Goal: Information Seeking & Learning: Understand process/instructions

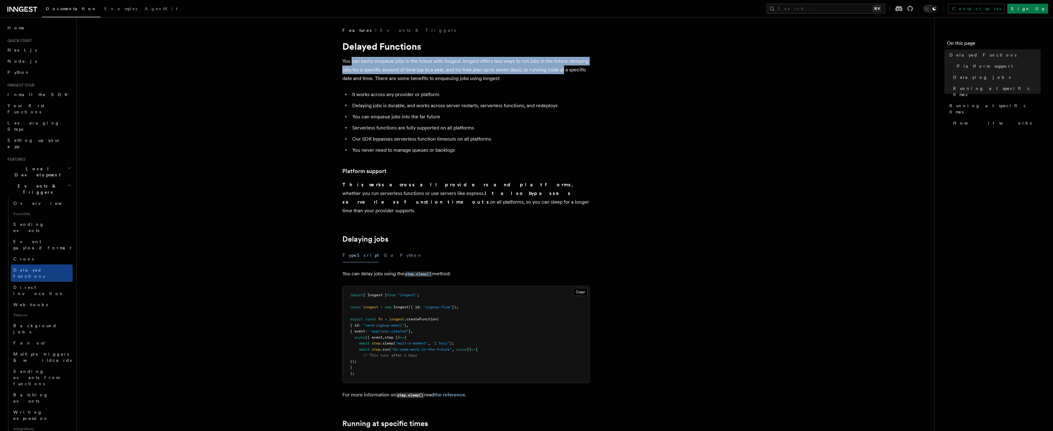
drag, startPoint x: 352, startPoint y: 62, endPoint x: 563, endPoint y: 72, distance: 211.1
click at [563, 72] on p "You can easily enqueue jobs in the future with Inngest. Inngest offers two ways…" at bounding box center [465, 70] width 247 height 26
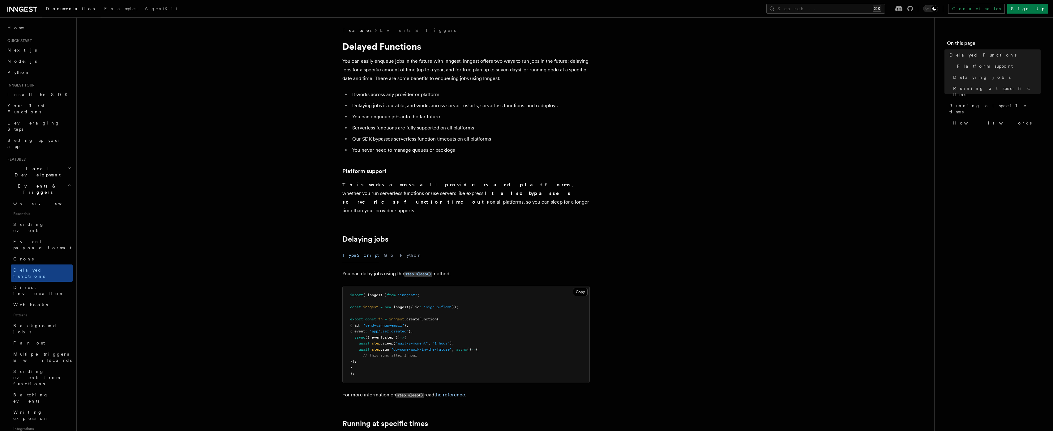
click at [563, 72] on p "You can easily enqueue jobs in the future with Inngest. Inngest offers two ways…" at bounding box center [465, 70] width 247 height 26
drag, startPoint x: 500, startPoint y: 72, endPoint x: 542, endPoint y: 72, distance: 42.7
click at [542, 72] on p "You can easily enqueue jobs in the future with Inngest. Inngest offers two ways…" at bounding box center [465, 70] width 247 height 26
drag, startPoint x: 520, startPoint y: 71, endPoint x: 572, endPoint y: 71, distance: 51.6
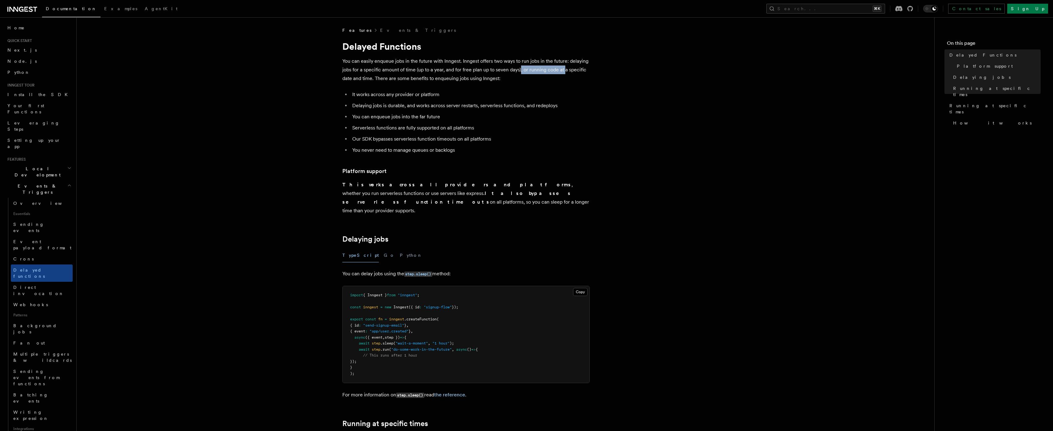
click at [568, 71] on p "You can easily enqueue jobs in the future with Inngest. Inngest offers two ways…" at bounding box center [465, 70] width 247 height 26
click at [585, 70] on p "You can easily enqueue jobs in the future with Inngest. Inngest offers two ways…" at bounding box center [465, 70] width 247 height 26
drag, startPoint x: 419, startPoint y: 77, endPoint x: 430, endPoint y: 76, distance: 10.8
click at [423, 77] on p "You can easily enqueue jobs in the future with Inngest. Inngest offers two ways…" at bounding box center [465, 70] width 247 height 26
click at [431, 76] on p "You can easily enqueue jobs in the future with Inngest. Inngest offers two ways…" at bounding box center [465, 70] width 247 height 26
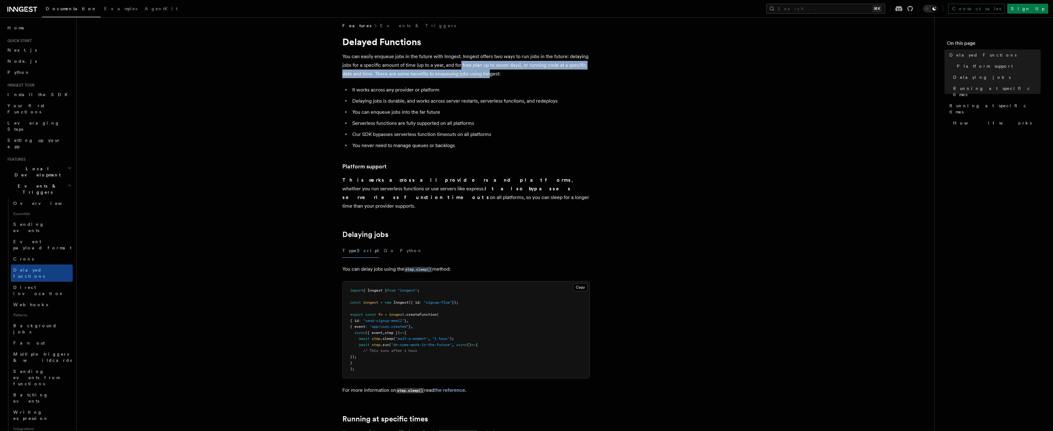
drag, startPoint x: 482, startPoint y: 69, endPoint x: 493, endPoint y: 71, distance: 11.3
click at [489, 70] on p "You can easily enqueue jobs in the future with Inngest. Inngest offers two ways…" at bounding box center [465, 65] width 247 height 26
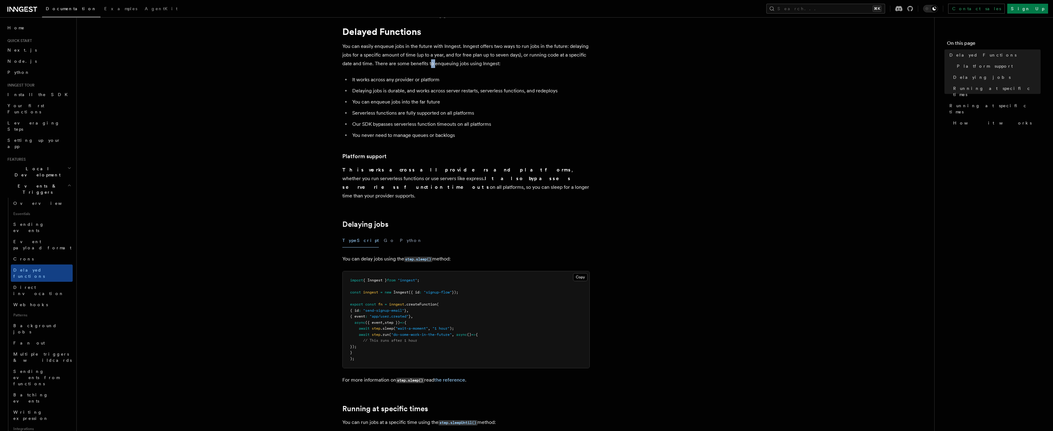
click at [431, 64] on p "You can easily enqueue jobs in the future with Inngest. Inngest offers two ways…" at bounding box center [465, 55] width 247 height 26
drag, startPoint x: 350, startPoint y: 78, endPoint x: 431, endPoint y: 80, distance: 81.6
click at [431, 80] on ul "It works across any provider or platform Delaying jobs is durable, and works ac…" at bounding box center [465, 106] width 247 height 64
drag, startPoint x: 436, startPoint y: 79, endPoint x: 395, endPoint y: 78, distance: 41.5
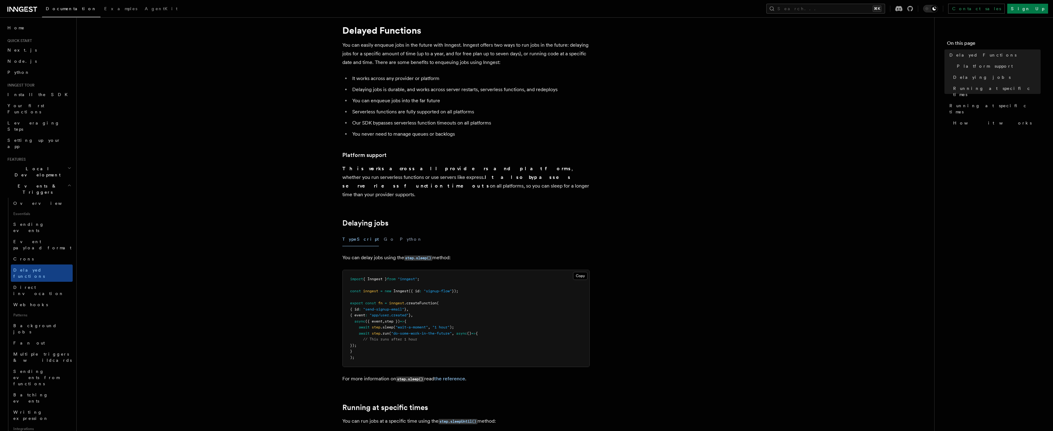
click at [435, 80] on li "It works across any provider or platform" at bounding box center [469, 78] width 239 height 9
drag, startPoint x: 382, startPoint y: 76, endPoint x: 444, endPoint y: 79, distance: 61.9
click at [442, 79] on article "Features Events & Triggers Delayed Functions You can easily enqueue jobs in the…" at bounding box center [506, 411] width 838 height 800
drag, startPoint x: 348, startPoint y: 88, endPoint x: 517, endPoint y: 95, distance: 169.3
click at [517, 95] on ul "It works across any provider or platform Delaying jobs is durable, and works ac…" at bounding box center [465, 106] width 247 height 64
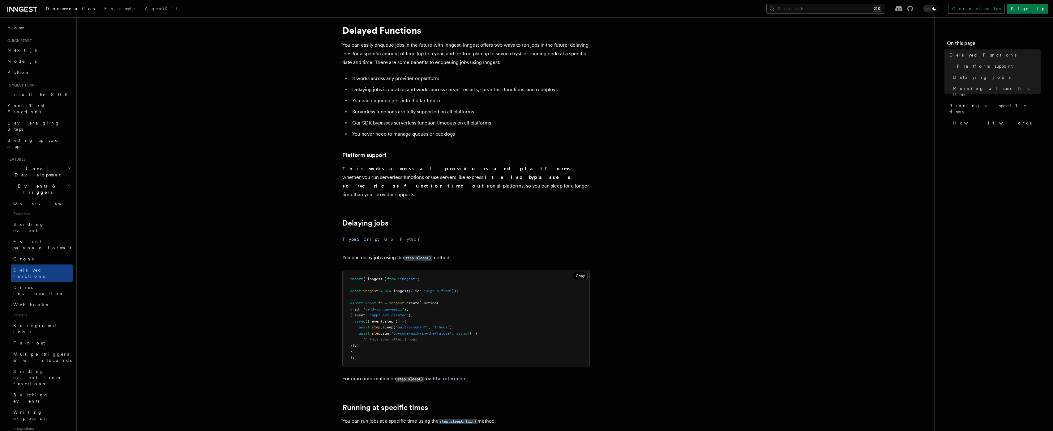
click at [516, 94] on ul "It works across any provider or platform Delaying jobs is durable, and works ac…" at bounding box center [465, 106] width 247 height 64
drag, startPoint x: 415, startPoint y: 89, endPoint x: 450, endPoint y: 88, distance: 35.0
click at [447, 88] on li "Delaying jobs is durable, and works across server restarts, serverless function…" at bounding box center [469, 89] width 239 height 9
click at [450, 88] on li "Delaying jobs is durable, and works across server restarts, serverless function…" at bounding box center [469, 89] width 239 height 9
drag, startPoint x: 442, startPoint y: 90, endPoint x: 525, endPoint y: 87, distance: 83.2
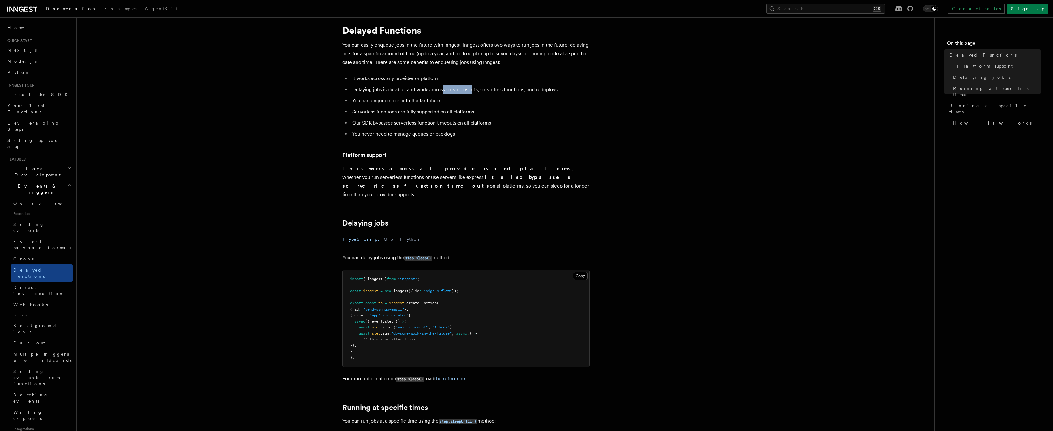
click at [504, 90] on li "Delaying jobs is durable, and works across server restarts, serverless function…" at bounding box center [469, 89] width 239 height 9
click at [525, 87] on li "Delaying jobs is durable, and works across server restarts, serverless function…" at bounding box center [469, 89] width 239 height 9
drag, startPoint x: 365, startPoint y: 99, endPoint x: 427, endPoint y: 105, distance: 61.9
click at [425, 105] on ul "It works across any provider or platform Delaying jobs is durable, and works ac…" at bounding box center [465, 106] width 247 height 64
click at [427, 106] on ul "It works across any provider or platform Delaying jobs is durable, and works ac…" at bounding box center [465, 106] width 247 height 64
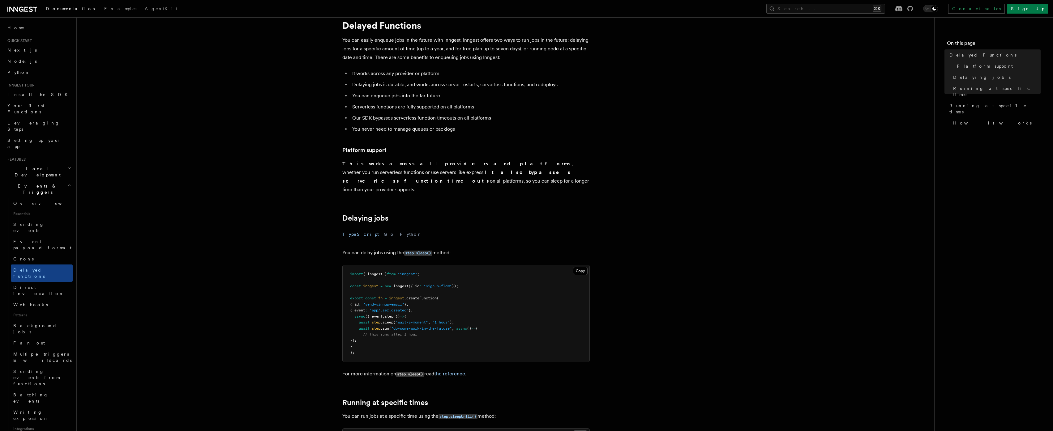
scroll to position [22, 0]
drag, startPoint x: 361, startPoint y: 107, endPoint x: 458, endPoint y: 108, distance: 96.5
click at [457, 108] on li "Serverless functions are fully supported on all platforms" at bounding box center [469, 105] width 239 height 9
click at [459, 108] on li "Serverless functions are fully supported on all platforms" at bounding box center [469, 105] width 239 height 9
drag, startPoint x: 362, startPoint y: 119, endPoint x: 412, endPoint y: 122, distance: 50.2
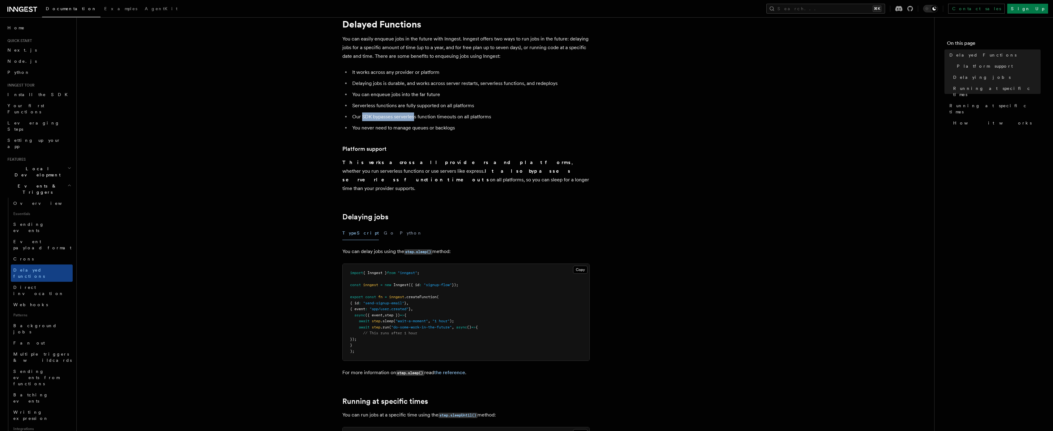
click at [418, 121] on li "Our SDK bypasses serverless function timeouts on all platforms" at bounding box center [469, 117] width 239 height 9
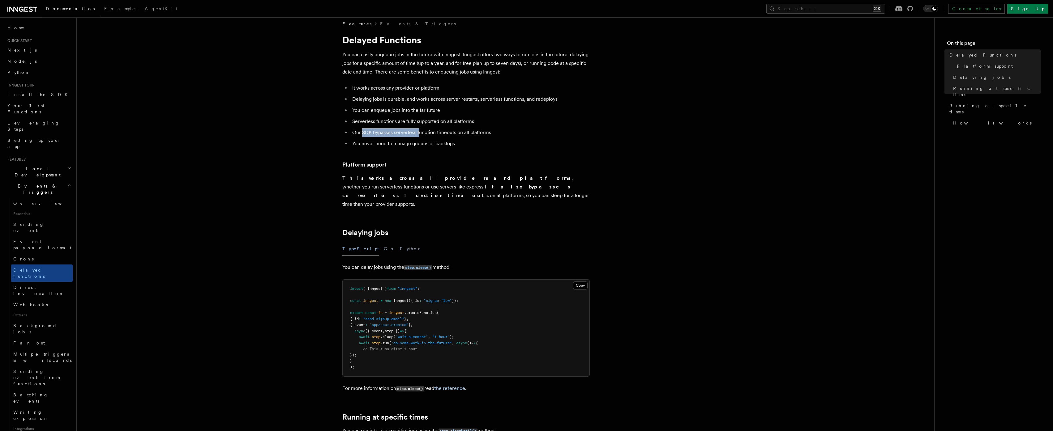
scroll to position [0, 0]
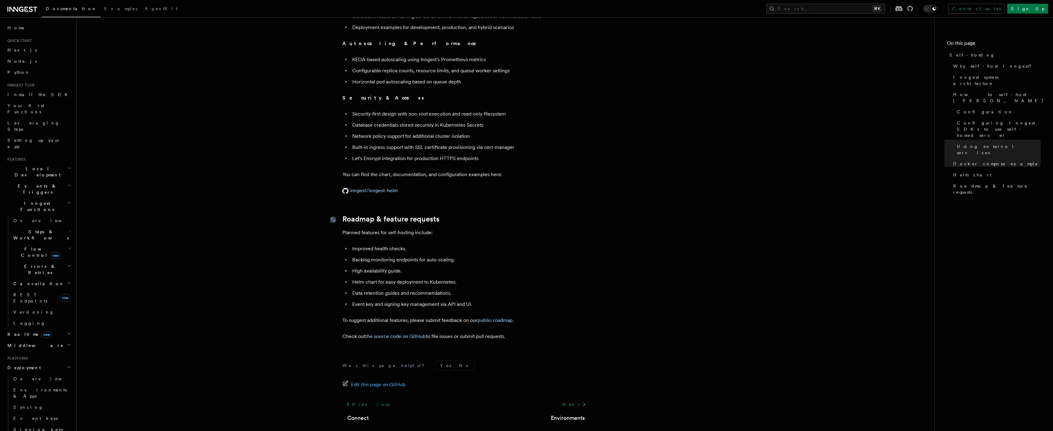
scroll to position [2226, 0]
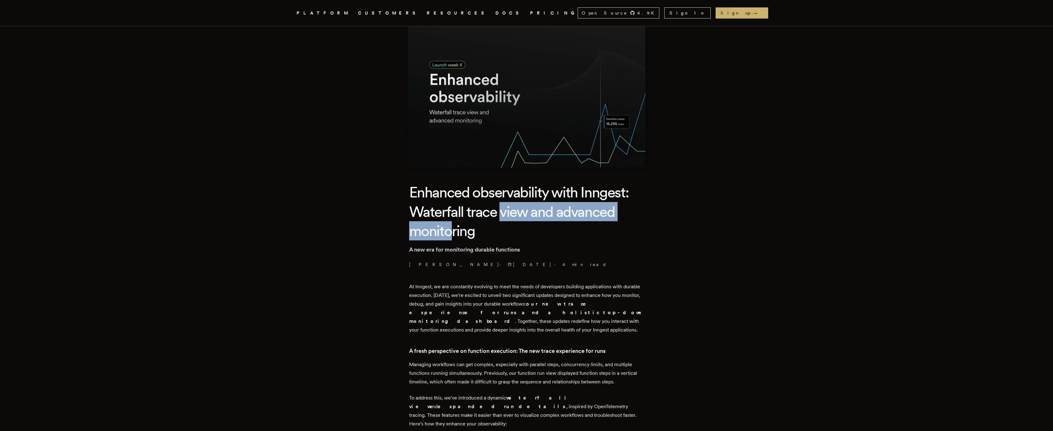
drag, startPoint x: 465, startPoint y: 221, endPoint x: 549, endPoint y: 216, distance: 84.3
click at [525, 218] on h1 "Enhanced observability with Inngest: Waterfall trace view and advanced monitori…" at bounding box center [526, 212] width 235 height 58
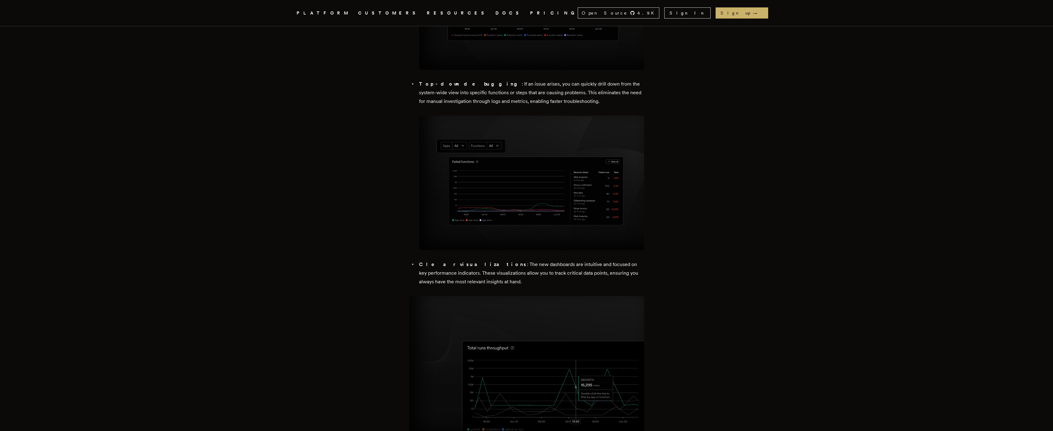
scroll to position [1262, 0]
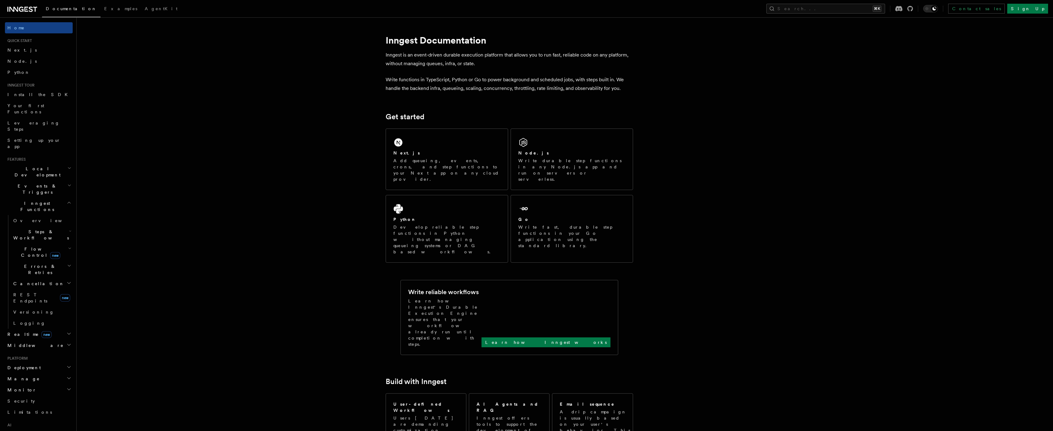
click at [24, 8] on icon at bounding box center [22, 9] width 30 height 7
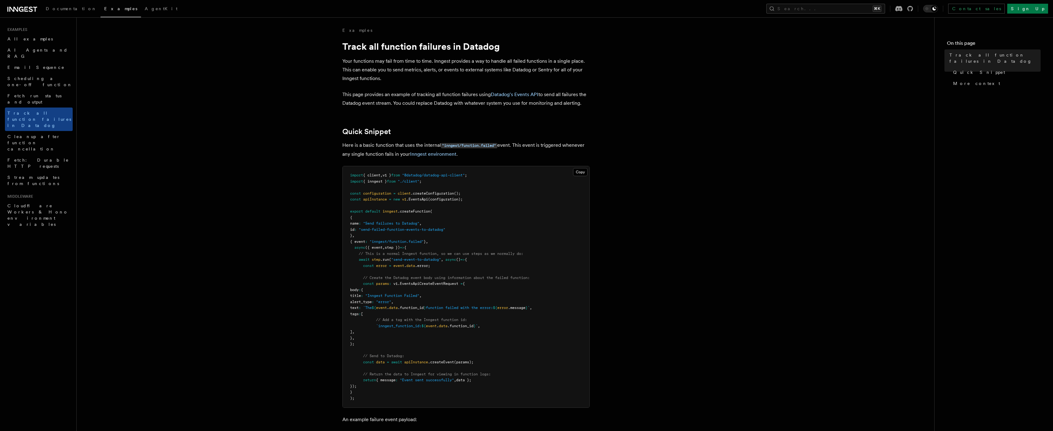
drag, startPoint x: 445, startPoint y: 174, endPoint x: 498, endPoint y: 174, distance: 53.2
click at [496, 174] on pre "import { client , v1 } from "@datadog/datadog-api-client" ; import { inngest } …" at bounding box center [466, 286] width 247 height 241
click at [498, 174] on pre "import { client , v1 } from "@datadog/datadog-api-client" ; import { inngest } …" at bounding box center [466, 286] width 247 height 241
drag, startPoint x: 498, startPoint y: 174, endPoint x: 382, endPoint y: 174, distance: 116.6
click at [382, 174] on pre "import { client , v1 } from "@datadog/datadog-api-client" ; import { inngest } …" at bounding box center [466, 286] width 247 height 241
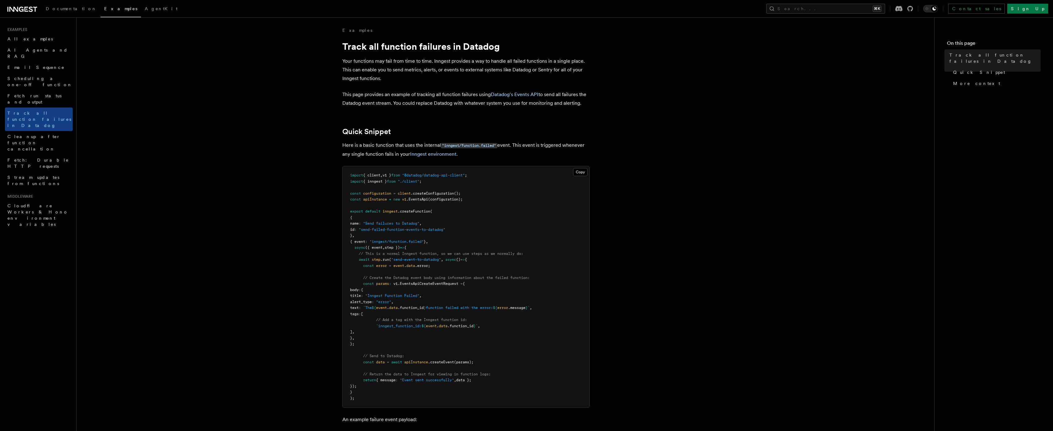
click at [409, 228] on span ""send-failed-function-events-to-datadog"" at bounding box center [402, 230] width 87 height 4
drag, startPoint x: 375, startPoint y: 199, endPoint x: 451, endPoint y: 202, distance: 76.4
click at [443, 201] on span "const apiInstance = new v1 .EventsApi (configuration);" at bounding box center [406, 199] width 113 height 4
click at [461, 203] on pre "import { client , v1 } from "@datadog/datadog-api-client" ; import { inngest } …" at bounding box center [466, 286] width 247 height 241
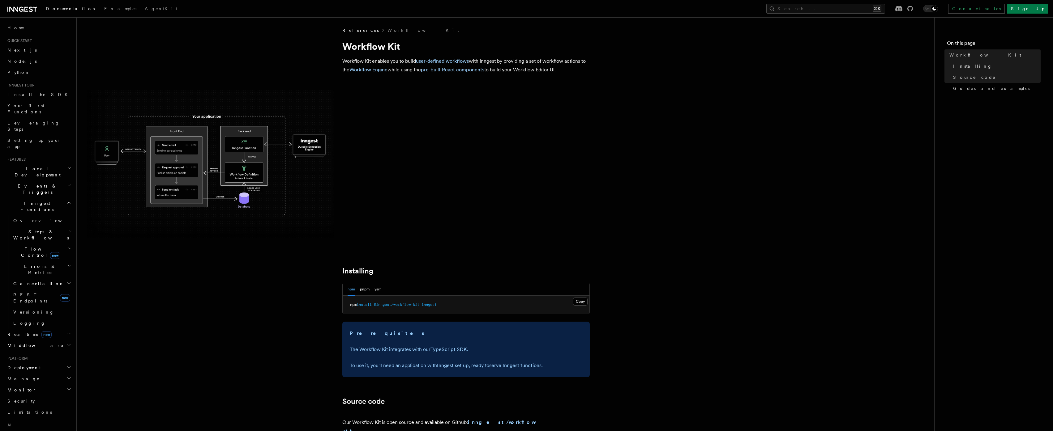
click at [232, 222] on img at bounding box center [210, 164] width 247 height 148
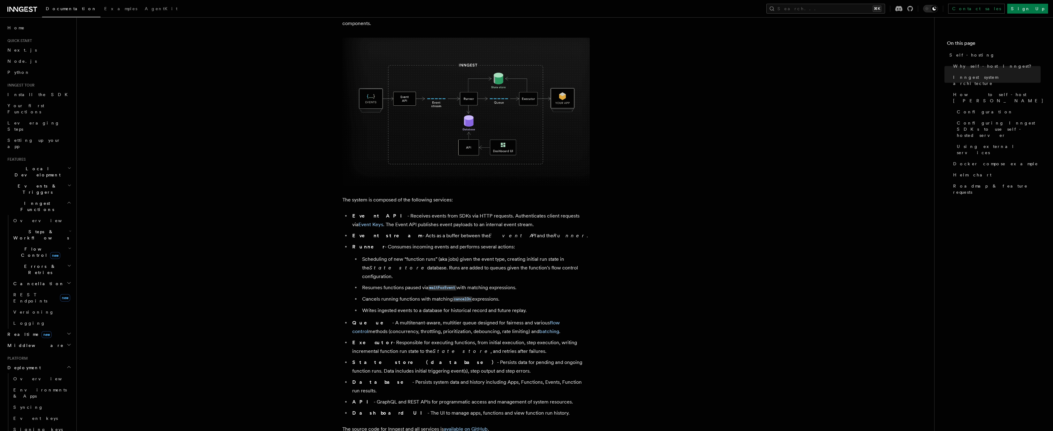
scroll to position [198, 0]
drag, startPoint x: 378, startPoint y: 248, endPoint x: 426, endPoint y: 244, distance: 48.7
click at [424, 244] on li "Runner - Consumes incoming events and performs several actions: Scheduling of n…" at bounding box center [469, 276] width 239 height 72
click at [427, 244] on li "Runner - Consumes incoming events and performs several actions: Scheduling of n…" at bounding box center [469, 276] width 239 height 72
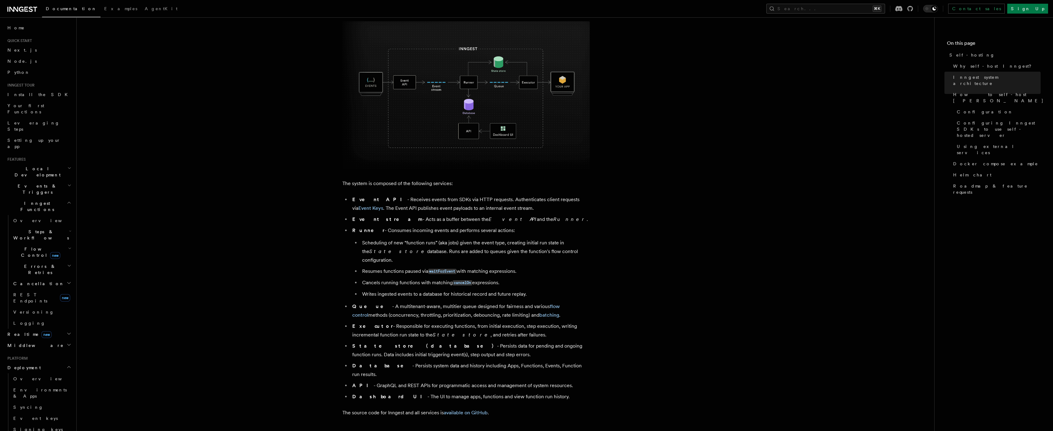
scroll to position [212, 0]
drag, startPoint x: 366, startPoint y: 246, endPoint x: 430, endPoint y: 245, distance: 64.6
click at [430, 245] on li "Scheduling of new “function runs” (aka jobs) given the event type, creating ini…" at bounding box center [474, 250] width 229 height 26
drag, startPoint x: 383, startPoint y: 238, endPoint x: 436, endPoint y: 247, distance: 53.4
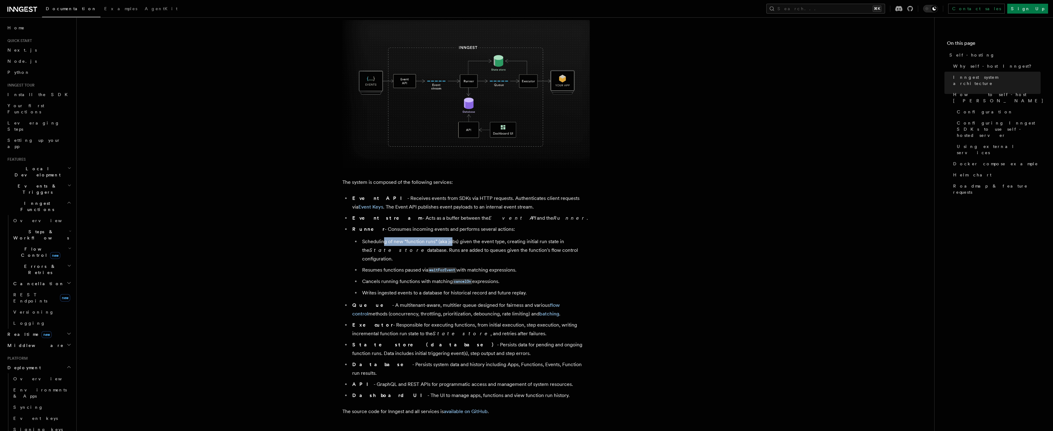
click at [452, 241] on li "Scheduling of new “function runs” (aka jobs) given the event type, creating ini…" at bounding box center [474, 250] width 229 height 26
drag, startPoint x: 375, startPoint y: 260, endPoint x: 411, endPoint y: 288, distance: 45.0
click at [398, 269] on ul "Scheduling of new “function runs” (aka jobs) given the event type, creating ini…" at bounding box center [470, 267] width 237 height 60
drag, startPoint x: 363, startPoint y: 299, endPoint x: 411, endPoint y: 301, distance: 47.7
click at [404, 301] on li "Queue - A multitenant-aware, multitier queue designed for fairness and various …" at bounding box center [469, 309] width 239 height 17
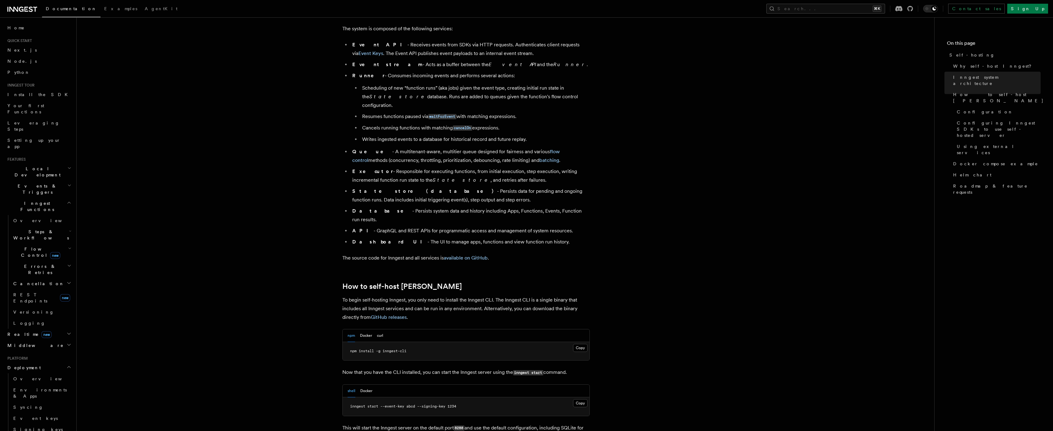
scroll to position [375, 0]
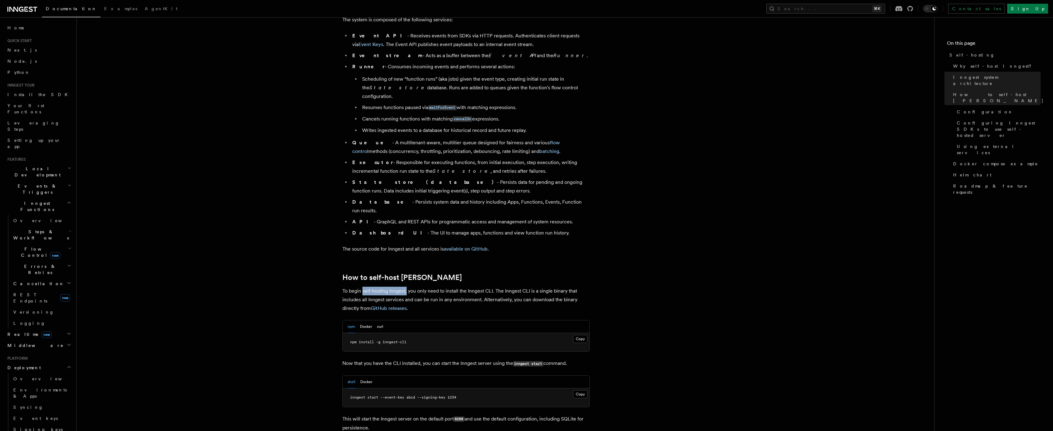
drag, startPoint x: 363, startPoint y: 271, endPoint x: 407, endPoint y: 276, distance: 44.5
click at [407, 287] on p "To begin self-hosting Inngest, you only need to install the Inngest CLI. The In…" at bounding box center [465, 300] width 247 height 26
click at [408, 287] on p "To begin self-hosting Inngest, you only need to install the Inngest CLI. The In…" at bounding box center [465, 300] width 247 height 26
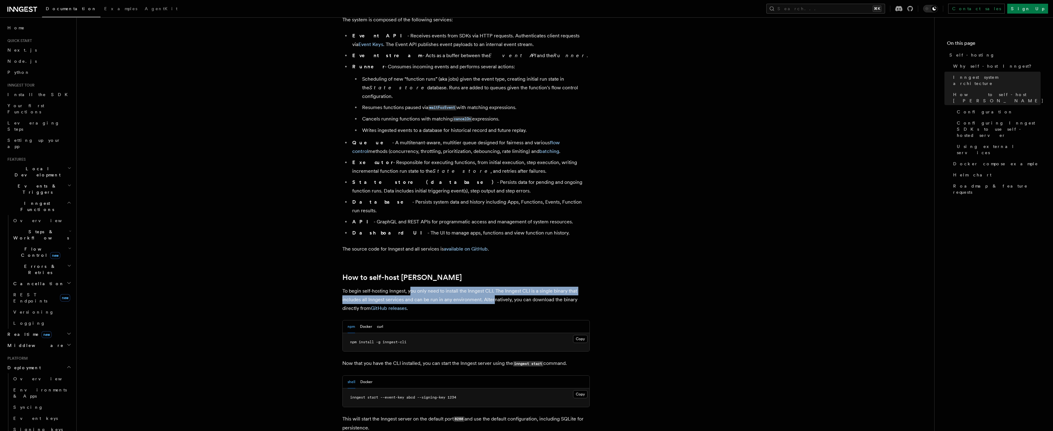
drag, startPoint x: 411, startPoint y: 275, endPoint x: 496, endPoint y: 281, distance: 85.3
click at [496, 287] on p "To begin self-hosting Inngest, you only need to install the Inngest CLI. The In…" at bounding box center [465, 300] width 247 height 26
click at [501, 287] on p "To begin self-hosting Inngest, you only need to install the Inngest CLI. The In…" at bounding box center [465, 300] width 247 height 26
drag, startPoint x: 458, startPoint y: 273, endPoint x: 510, endPoint y: 280, distance: 52.5
click at [508, 287] on p "To begin self-hosting Inngest, you only need to install the Inngest CLI. The In…" at bounding box center [465, 300] width 247 height 26
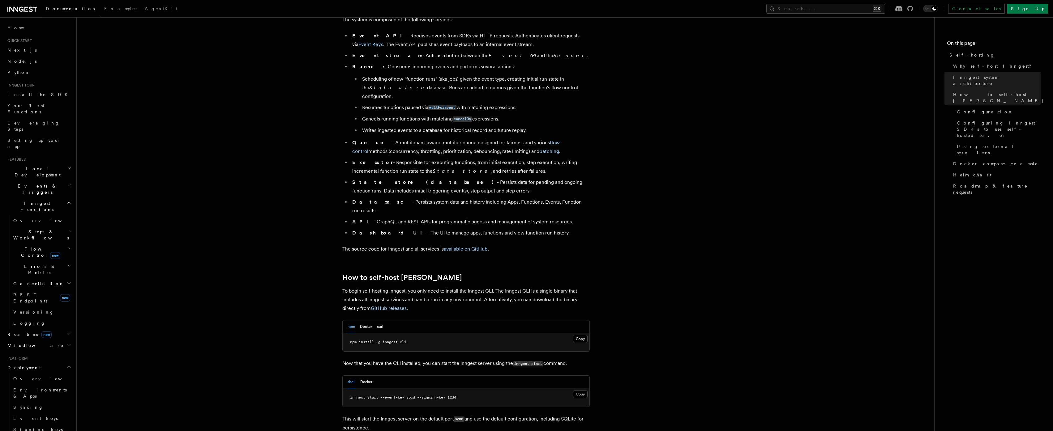
click at [510, 287] on p "To begin self-hosting Inngest, you only need to install the Inngest CLI. The In…" at bounding box center [465, 300] width 247 height 26
drag, startPoint x: 445, startPoint y: 265, endPoint x: 511, endPoint y: 273, distance: 66.4
click at [514, 287] on p "To begin self-hosting Inngest, you only need to install the Inngest CLI. The In…" at bounding box center [465, 300] width 247 height 26
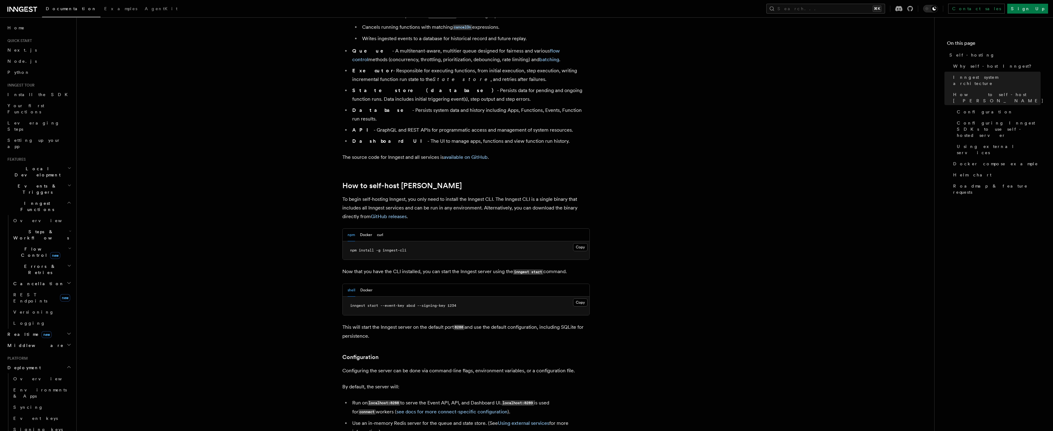
scroll to position [478, 0]
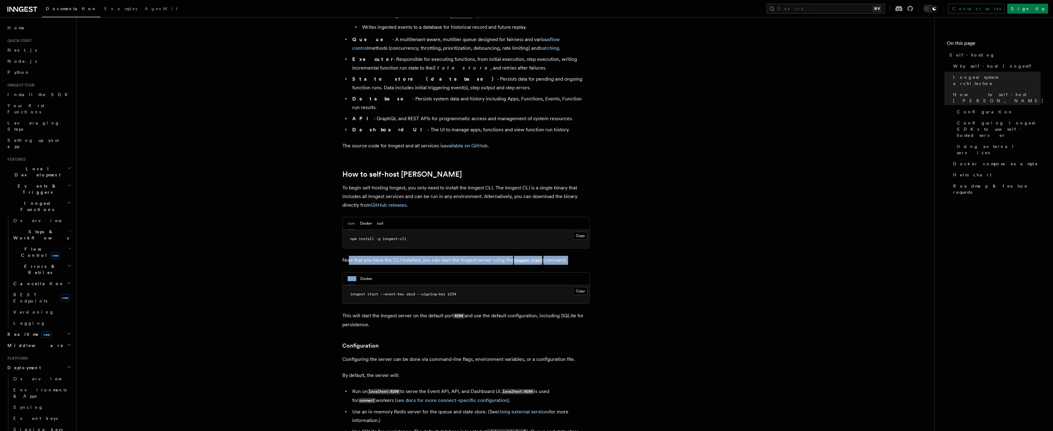
drag, startPoint x: 370, startPoint y: 240, endPoint x: 441, endPoint y: 249, distance: 72.0
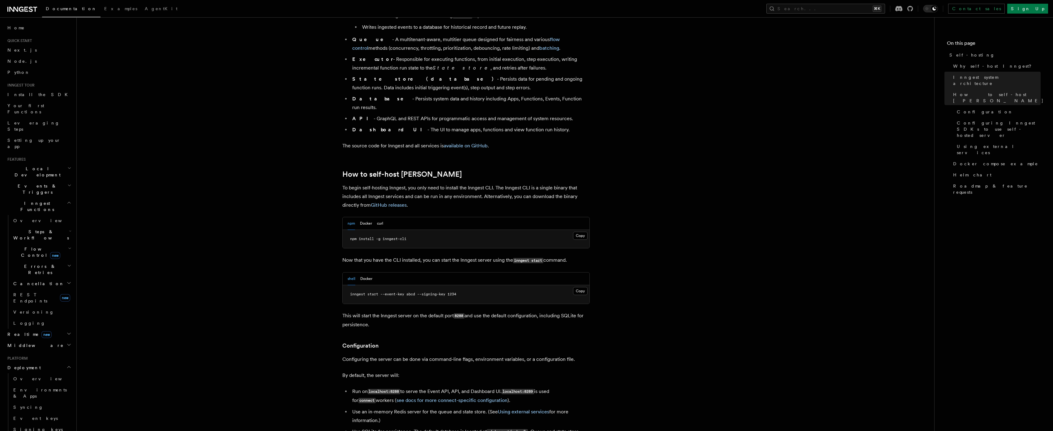
drag, startPoint x: 419, startPoint y: 244, endPoint x: 468, endPoint y: 245, distance: 48.3
click at [461, 256] on p "Now that you have the CLI installed, you can start the Inngest server using the…" at bounding box center [465, 260] width 247 height 9
click at [468, 256] on p "Now that you have the CLI installed, you can start the Inngest server using the…" at bounding box center [465, 260] width 247 height 9
drag, startPoint x: 441, startPoint y: 244, endPoint x: 468, endPoint y: 245, distance: 26.9
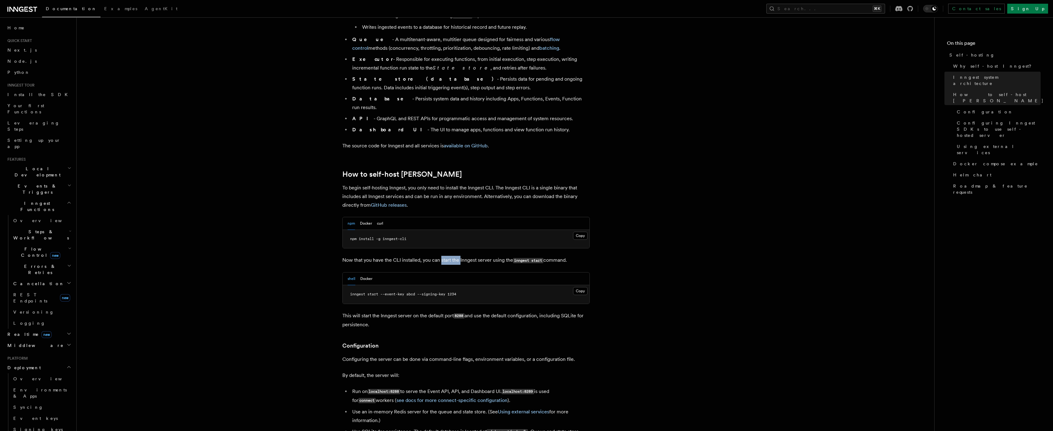
click at [467, 256] on p "Now that you have the CLI installed, you can start the Inngest server using the…" at bounding box center [465, 260] width 247 height 9
drag, startPoint x: 488, startPoint y: 245, endPoint x: 539, endPoint y: 246, distance: 51.3
click at [530, 256] on p "Now that you have the CLI installed, you can start the Inngest server using the…" at bounding box center [465, 260] width 247 height 9
drag, startPoint x: 543, startPoint y: 246, endPoint x: 554, endPoint y: 247, distance: 11.5
click at [543, 256] on p "Now that you have the CLI installed, you can start the Inngest server using the…" at bounding box center [465, 260] width 247 height 9
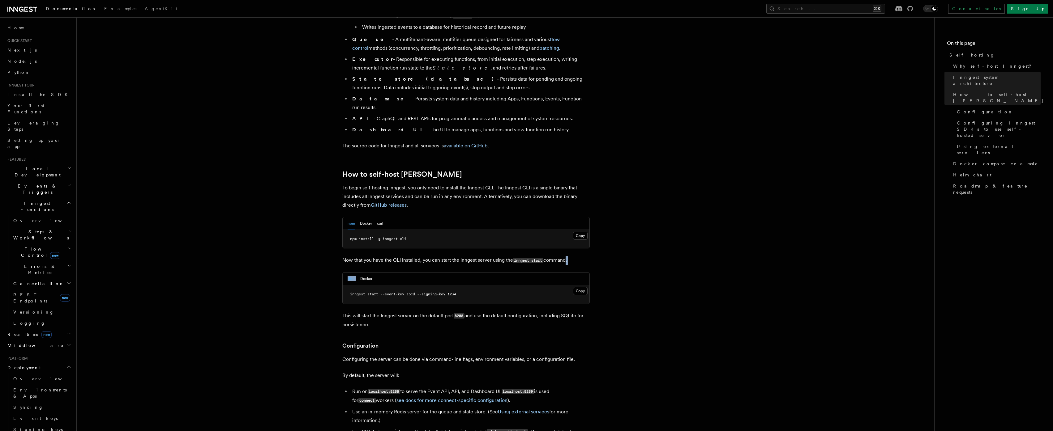
drag, startPoint x: 547, startPoint y: 244, endPoint x: 491, endPoint y: 253, distance: 56.3
click at [498, 256] on p "Now that you have the CLI installed, you can start the Inngest server using the…" at bounding box center [465, 260] width 247 height 9
drag, startPoint x: 552, startPoint y: 243, endPoint x: 578, endPoint y: 244, distance: 26.0
click at [575, 256] on p "Now that you have the CLI installed, you can start the Inngest server using the…" at bounding box center [465, 260] width 247 height 9
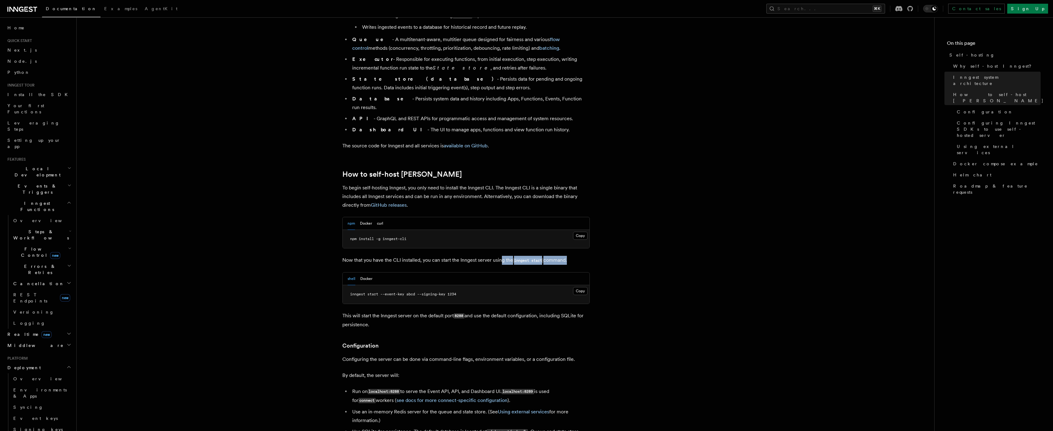
drag, startPoint x: 579, startPoint y: 244, endPoint x: 340, endPoint y: 240, distance: 238.7
drag, startPoint x: 340, startPoint y: 240, endPoint x: 505, endPoint y: 250, distance: 165.7
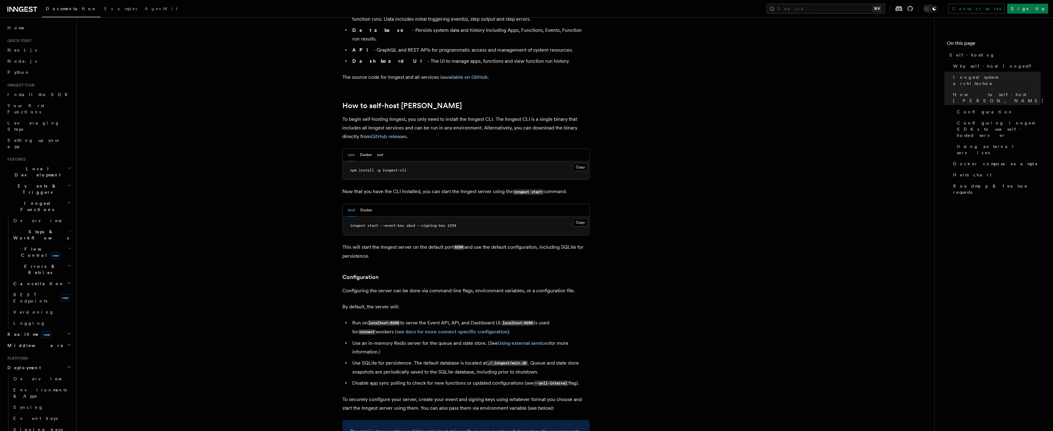
scroll to position [564, 0]
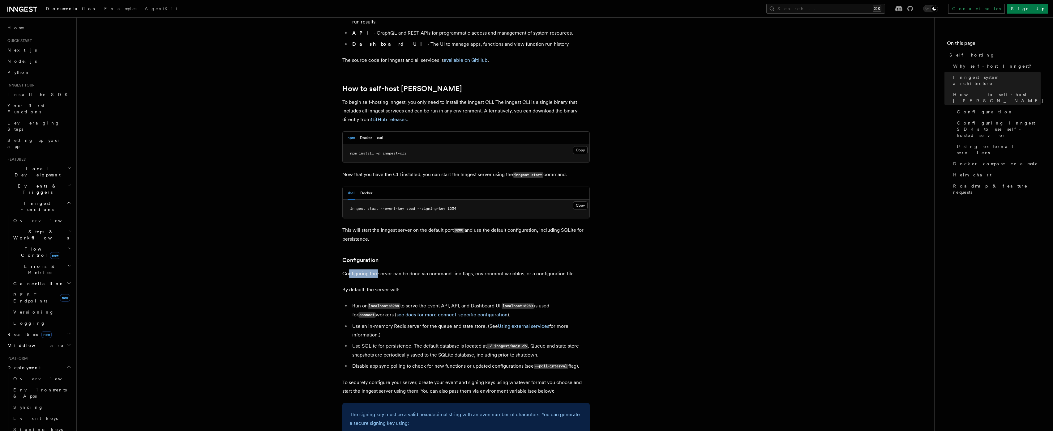
drag, startPoint x: 361, startPoint y: 258, endPoint x: 425, endPoint y: 263, distance: 64.2
click at [388, 270] on p "Configuring the server can be done via command-line flags, environment variable…" at bounding box center [465, 274] width 247 height 9
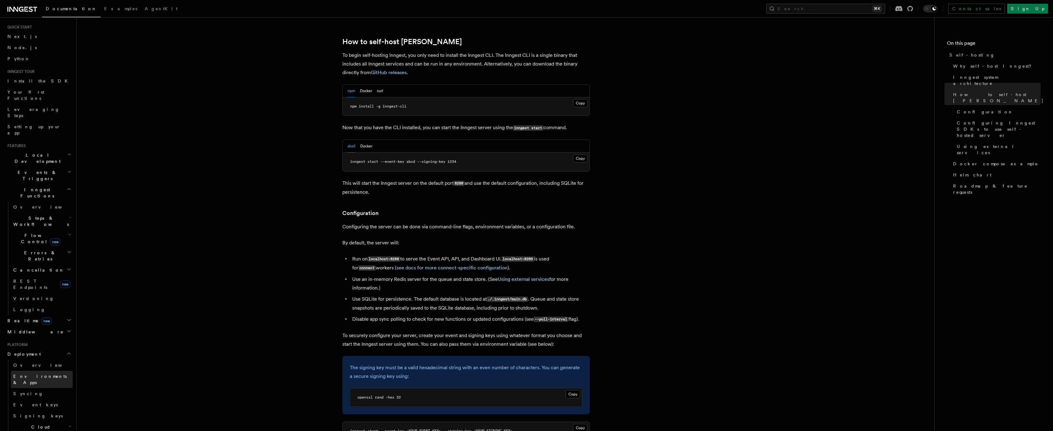
scroll to position [16, 0]
drag, startPoint x: 416, startPoint y: 242, endPoint x: 581, endPoint y: 245, distance: 165.1
click at [581, 255] on li "Run on localhost:8288 to serve the Event API, API, and Dashboard UI. localhost:…" at bounding box center [469, 264] width 239 height 18
drag, startPoint x: 361, startPoint y: 250, endPoint x: 369, endPoint y: 250, distance: 7.2
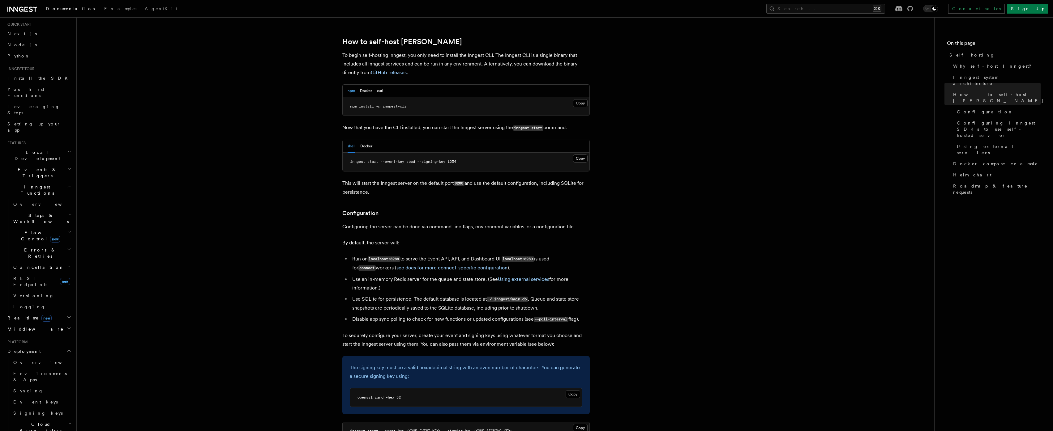
click at [362, 255] on li "Run on localhost:8288 to serve the Event API, API, and Dashboard UI. localhost:…" at bounding box center [469, 264] width 239 height 18
drag, startPoint x: 358, startPoint y: 263, endPoint x: 450, endPoint y: 264, distance: 92.5
click at [450, 275] on li "Use an in-memory Redis server for the queue and state store. (See Using externa…" at bounding box center [469, 283] width 239 height 17
drag, startPoint x: 399, startPoint y: 259, endPoint x: 460, endPoint y: 262, distance: 61.3
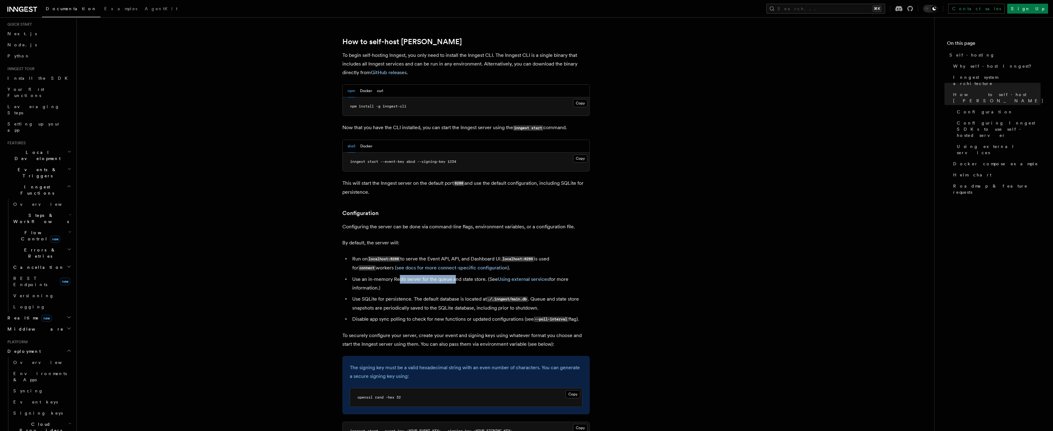
click at [460, 275] on li "Use an in-memory Redis server for the queue and state store. (See Using externa…" at bounding box center [469, 283] width 239 height 17
click at [467, 275] on li "Use an in-memory Redis server for the queue and state store. (See Using externa…" at bounding box center [469, 283] width 239 height 17
drag, startPoint x: 347, startPoint y: 237, endPoint x: 429, endPoint y: 241, distance: 82.1
click at [428, 255] on ul "Run on localhost:8288 to serve the Event API, API, and Dashboard UI. localhost:…" at bounding box center [465, 289] width 247 height 69
click at [429, 255] on li "Run on localhost:8288 to serve the Event API, API, and Dashboard UI. localhost:…" at bounding box center [469, 264] width 239 height 18
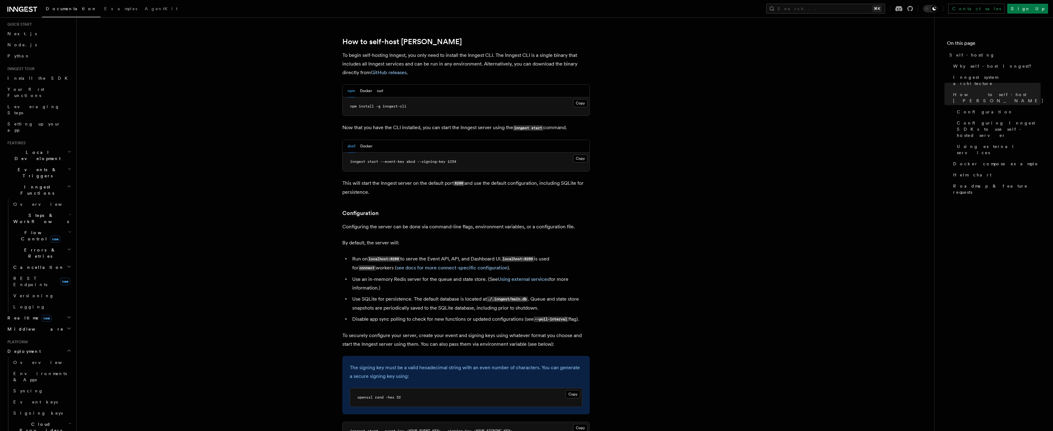
drag, startPoint x: 373, startPoint y: 239, endPoint x: 446, endPoint y: 242, distance: 73.0
click at [427, 255] on li "Run on localhost:8288 to serve the Event API, API, and Dashboard UI. localhost:…" at bounding box center [469, 264] width 239 height 18
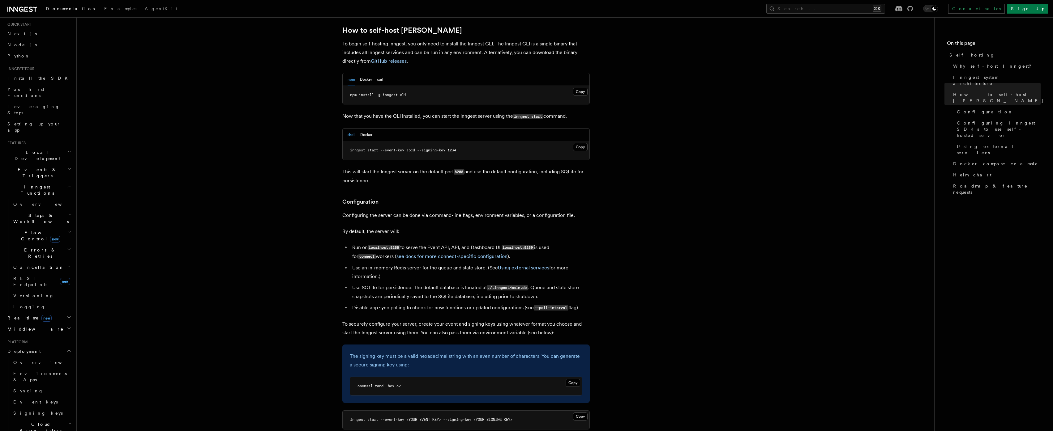
scroll to position [623, 0]
drag, startPoint x: 353, startPoint y: 267, endPoint x: 398, endPoint y: 267, distance: 44.5
click at [398, 283] on li "Use SQLite for persistence. The default database is located at ./.inngest/main.…" at bounding box center [469, 292] width 239 height 18
drag, startPoint x: 368, startPoint y: 270, endPoint x: 457, endPoint y: 273, distance: 89.1
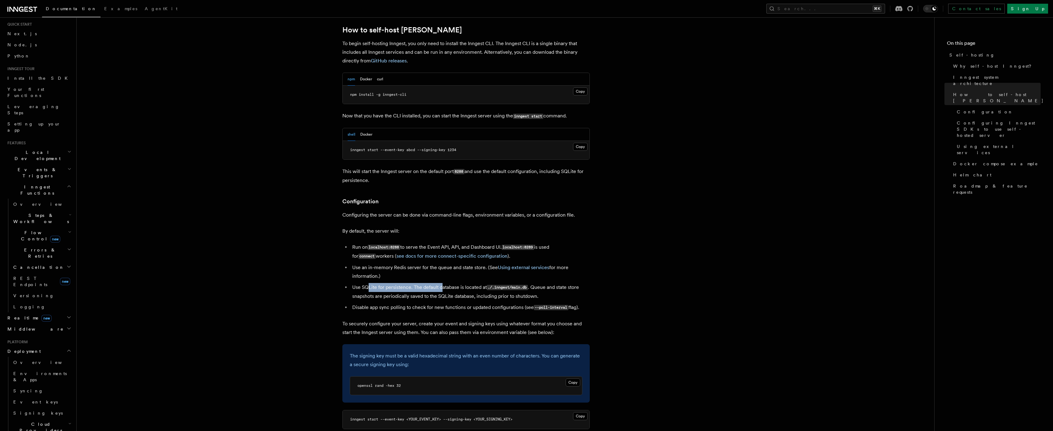
click at [451, 283] on li "Use SQLite for persistence. The default database is located at ./.inngest/main.…" at bounding box center [469, 292] width 239 height 18
drag, startPoint x: 457, startPoint y: 273, endPoint x: 439, endPoint y: 277, distance: 19.1
click at [457, 283] on li "Use SQLite for persistence. The default database is located at ./.inngest/main.…" at bounding box center [469, 292] width 239 height 18
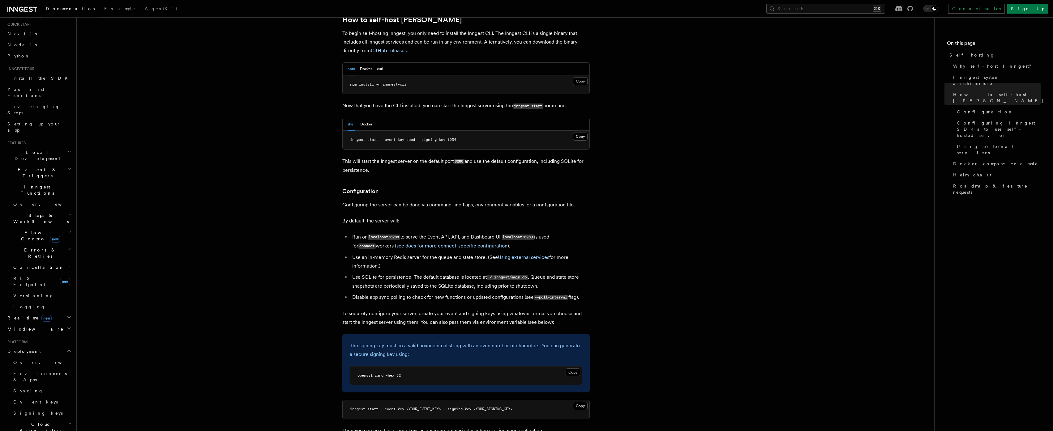
scroll to position [633, 0]
drag, startPoint x: 531, startPoint y: 255, endPoint x: 536, endPoint y: 265, distance: 11.5
click at [545, 258] on ul "Run on localhost:8288 to serve the Event API, API, and Dashboard UI. localhost:…" at bounding box center [465, 267] width 247 height 69
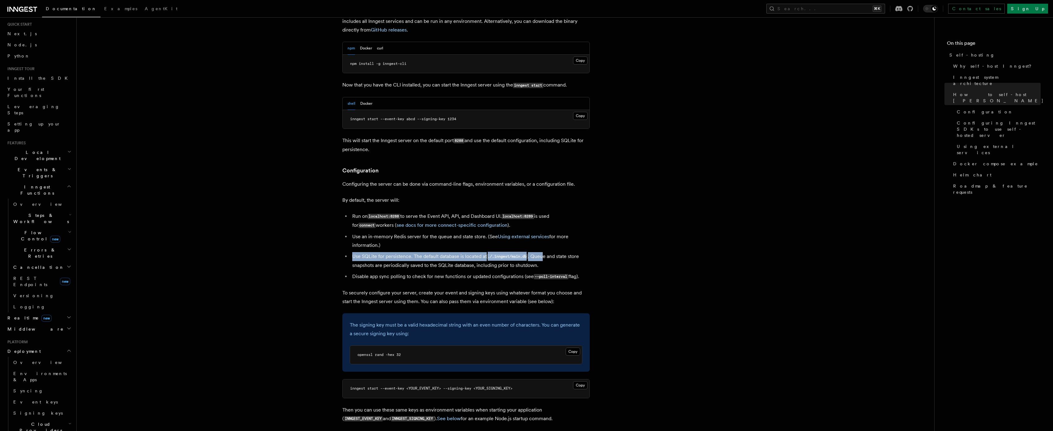
scroll to position [665, 0]
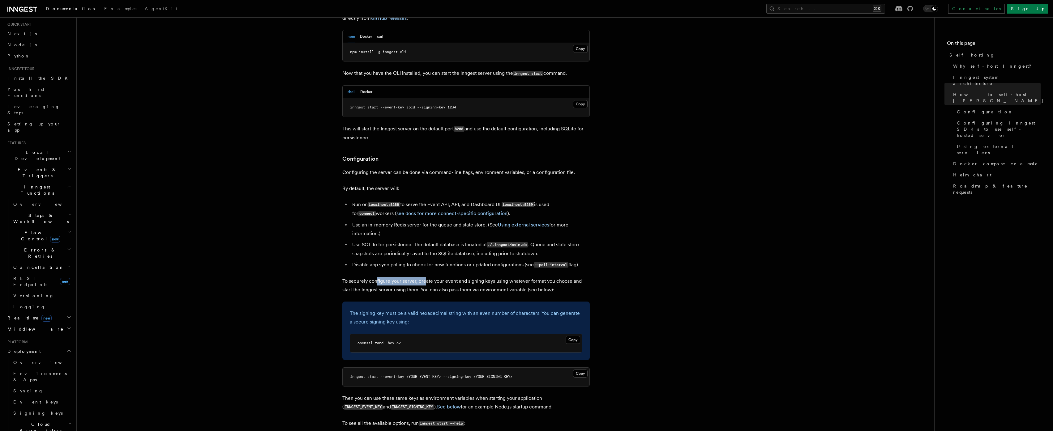
drag, startPoint x: 377, startPoint y: 267, endPoint x: 434, endPoint y: 267, distance: 57.2
click at [431, 277] on p "To securely configure your server, create your event and signing keys using wha…" at bounding box center [465, 285] width 247 height 17
click at [434, 277] on p "To securely configure your server, create your event and signing keys using wha…" at bounding box center [465, 285] width 247 height 17
drag
click at [480, 277] on p "To securely configure your server, create your event and signing keys using wha…" at bounding box center [465, 285] width 247 height 17
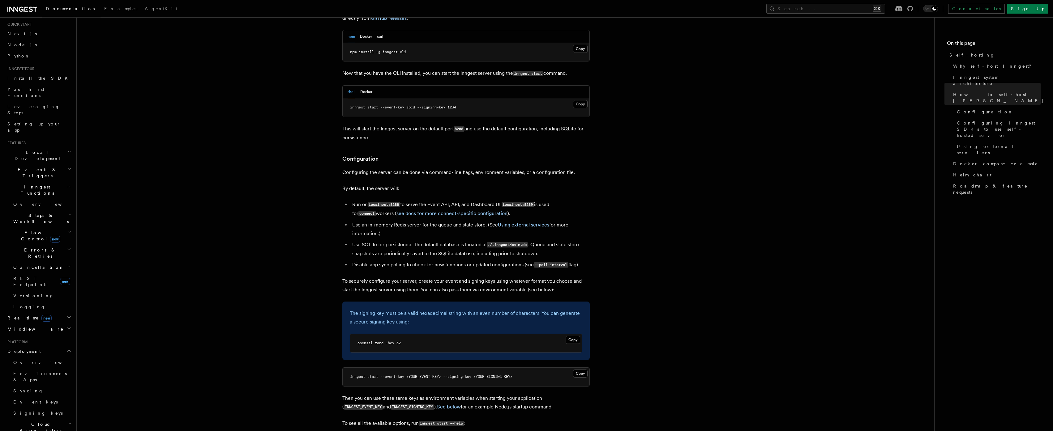
click at [482, 277] on p "To securely configure your server, create your event and signing keys using wha…" at bounding box center [465, 285] width 247 height 17
click at [497, 277] on p "To securely configure your server, create your event and signing keys using wha…" at bounding box center [465, 285] width 247 height 17
click at [503, 277] on p "To securely configure your server, create your event and signing keys using wha…" at bounding box center [465, 285] width 247 height 17
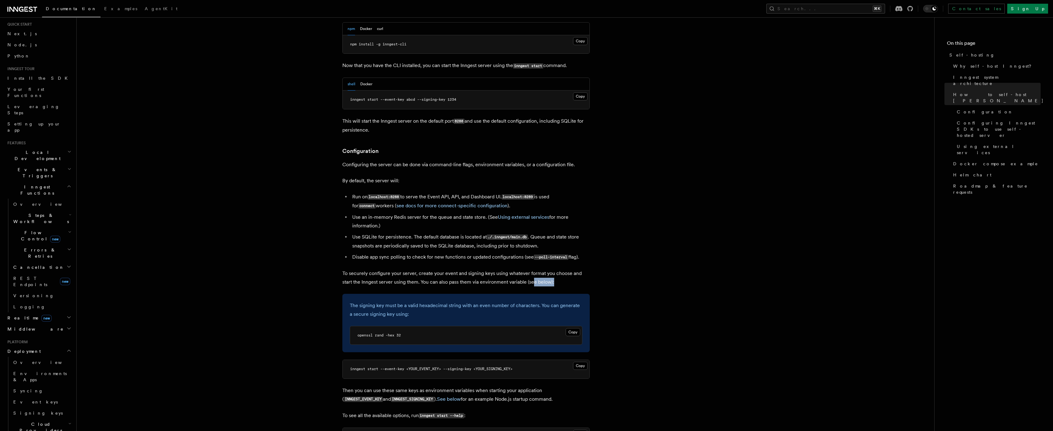
click at [550, 269] on p "To securely configure your server, create your event and signing keys using wha…" at bounding box center [465, 277] width 247 height 17
click at [404, 269] on p "To securely configure your server, create your event and signing keys using wha…" at bounding box center [465, 277] width 247 height 17
click at [400, 269] on p "To securely configure your server, create your event and signing keys using wha…" at bounding box center [465, 277] width 247 height 17
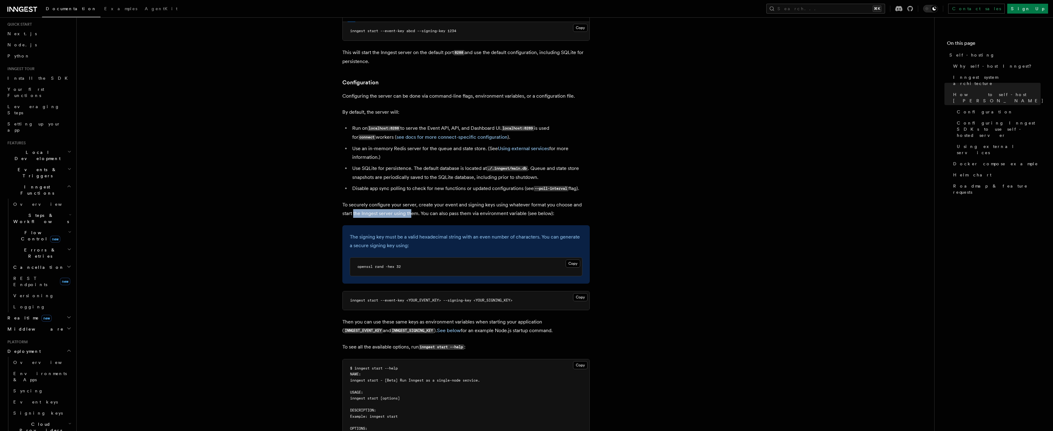
scroll to position [750, 0]
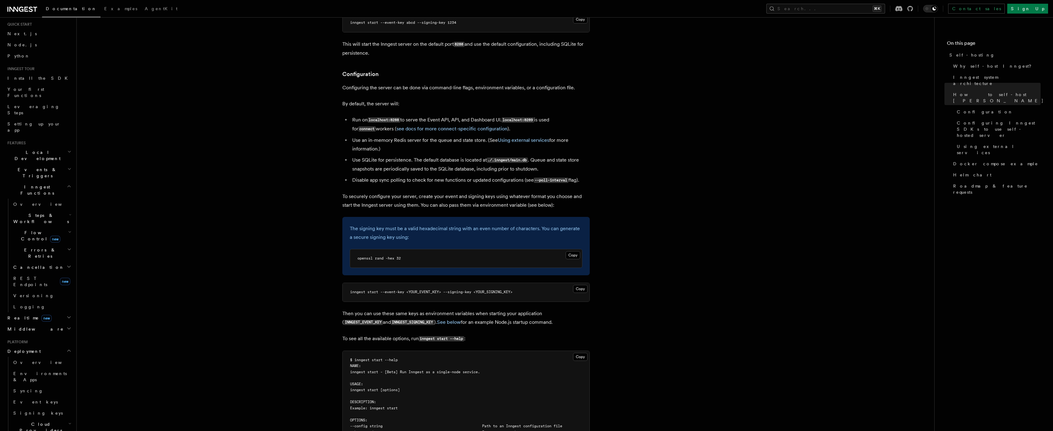
click at [375, 250] on pre "openssl rand -hex 32" at bounding box center [466, 259] width 232 height 19
click at [437, 224] on p "The signing key must be a valid hexadecimal string with an even number of chara…" at bounding box center [466, 232] width 233 height 17
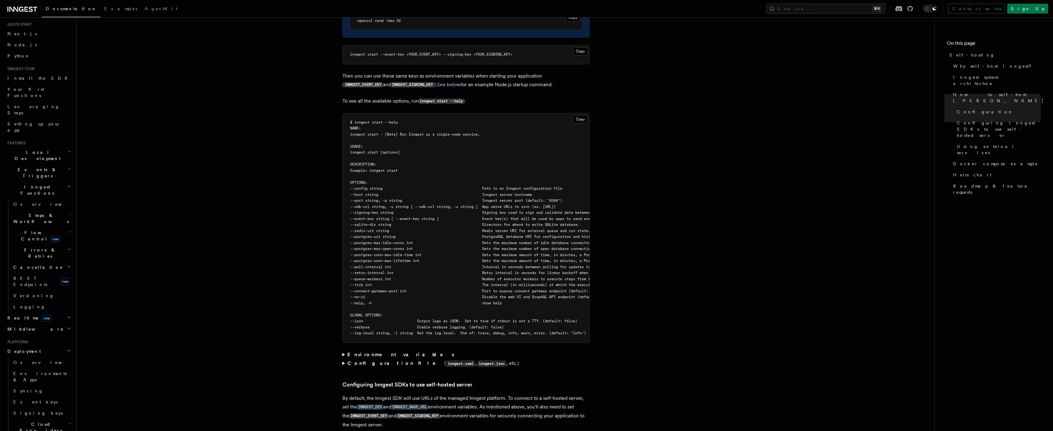
scroll to position [1126, 0]
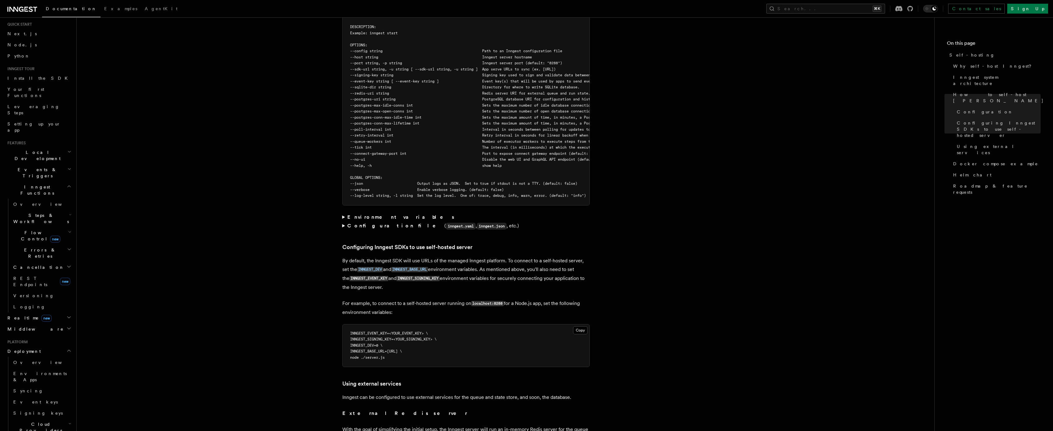
click at [349, 214] on strong "Environment variables" at bounding box center [401, 217] width 108 height 6
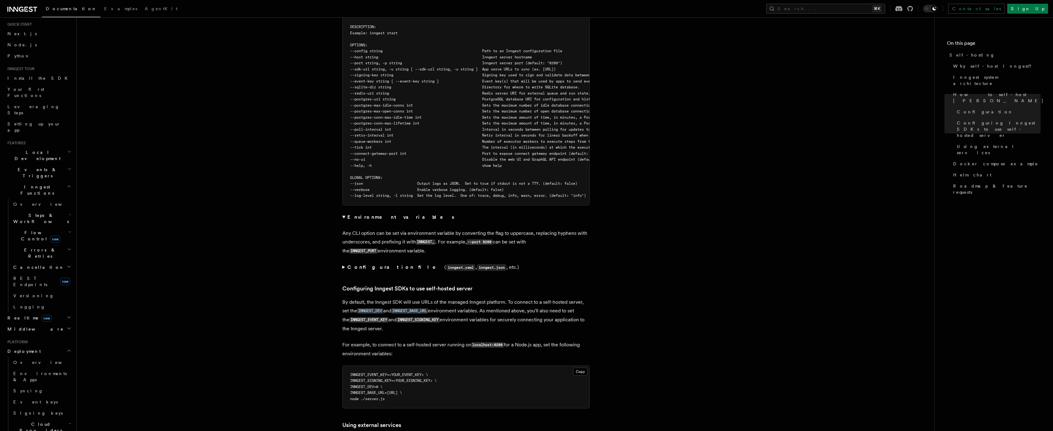
click at [344, 213] on summary "Environment variables" at bounding box center [465, 217] width 247 height 9
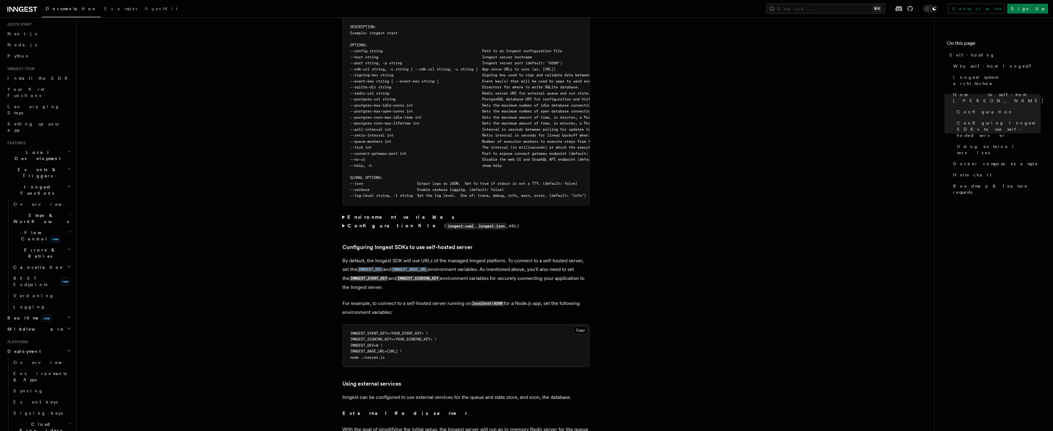
click at [347, 223] on strong "Configuration file" at bounding box center [395, 226] width 97 height 6
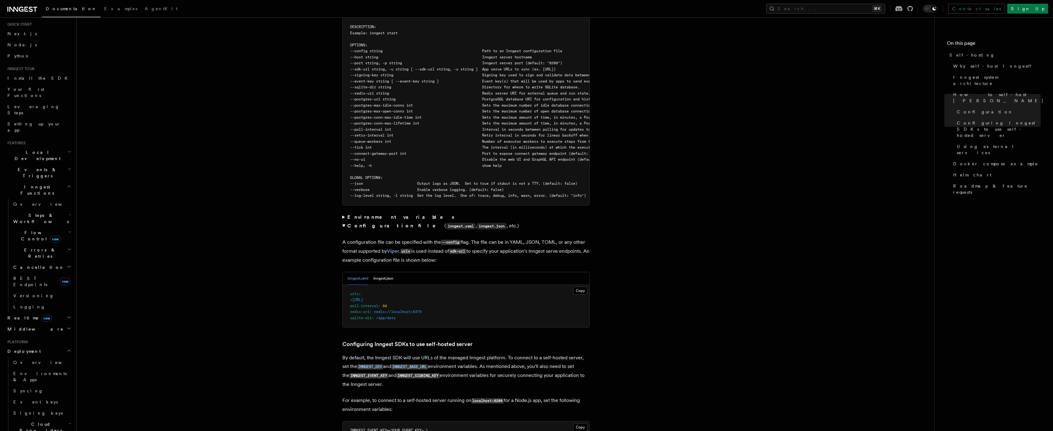
click at [346, 222] on summary "Configuration file ( inngest.yaml , inngest.json , etc.)" at bounding box center [465, 226] width 247 height 9
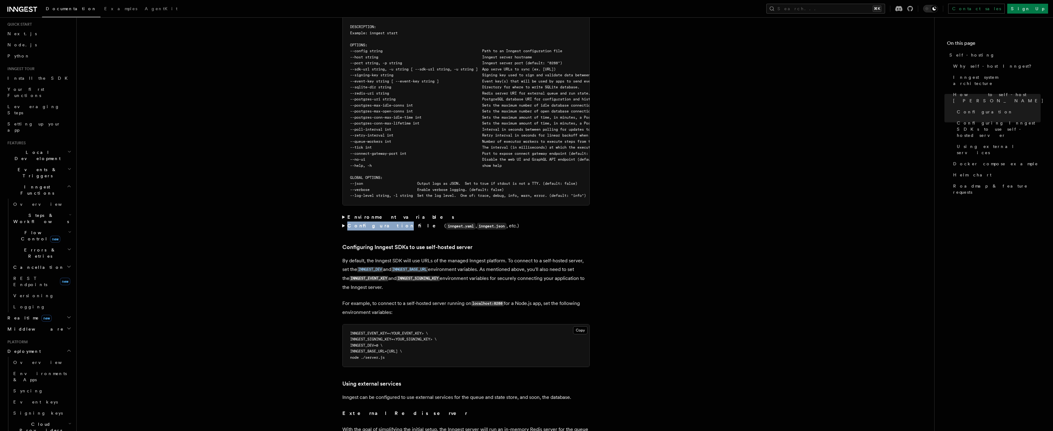
click at [346, 222] on summary "Configuration file ( inngest.yaml , inngest.json , etc.)" at bounding box center [465, 226] width 247 height 9
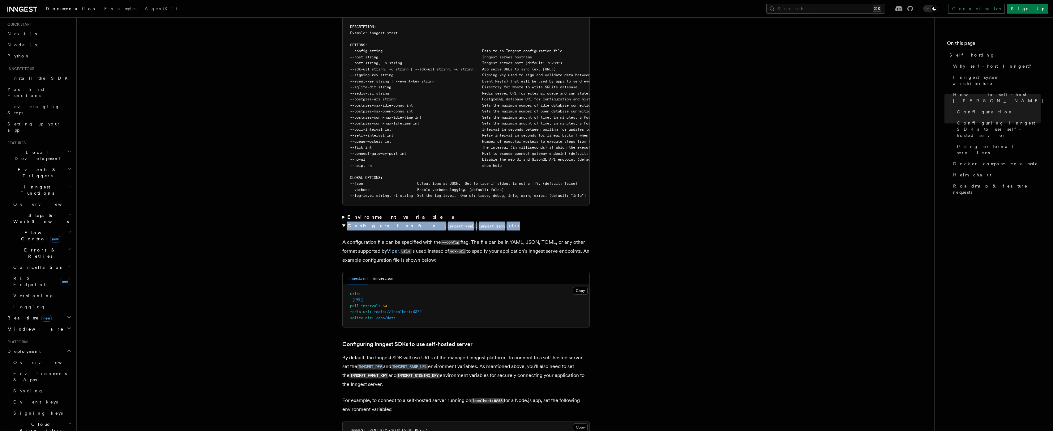
click at [346, 222] on summary "Configuration file ( inngest.yaml , inngest.json , etc.)" at bounding box center [465, 226] width 247 height 9
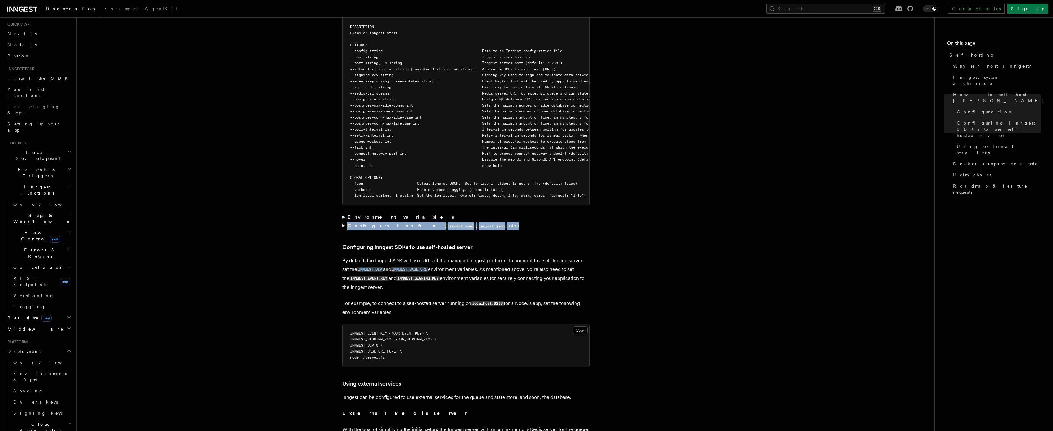
drag, startPoint x: 399, startPoint y: 253, endPoint x: 395, endPoint y: 253, distance: 4.6
click at [395, 257] on p "By default, the Inngest SDK will use URLs of the managed Inngest platform. To c…" at bounding box center [465, 274] width 247 height 35
drag, startPoint x: 471, startPoint y: 287, endPoint x: 379, endPoint y: 279, distance: 92.6
click at [342, 252] on article "Platform Deployment Self-hosting Self-hosting support for Inngest is supported …" at bounding box center [506, 223] width 838 height 2643
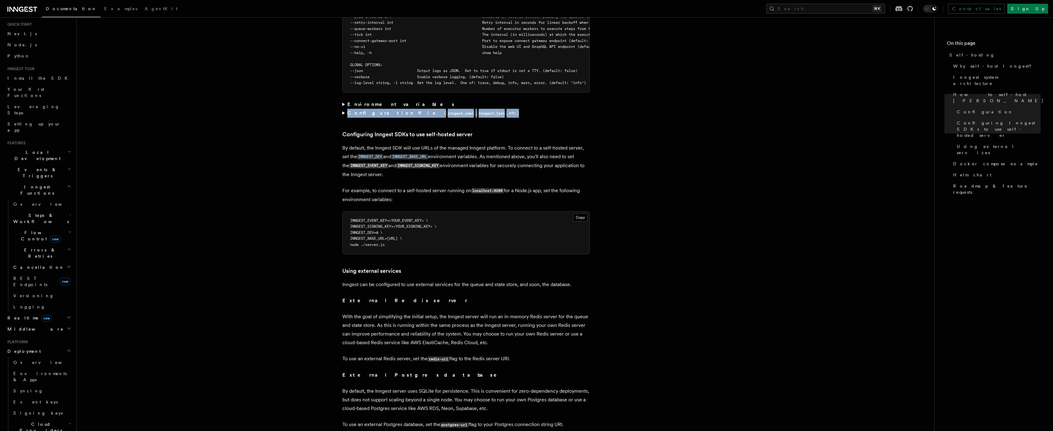
scroll to position [1251, 0]
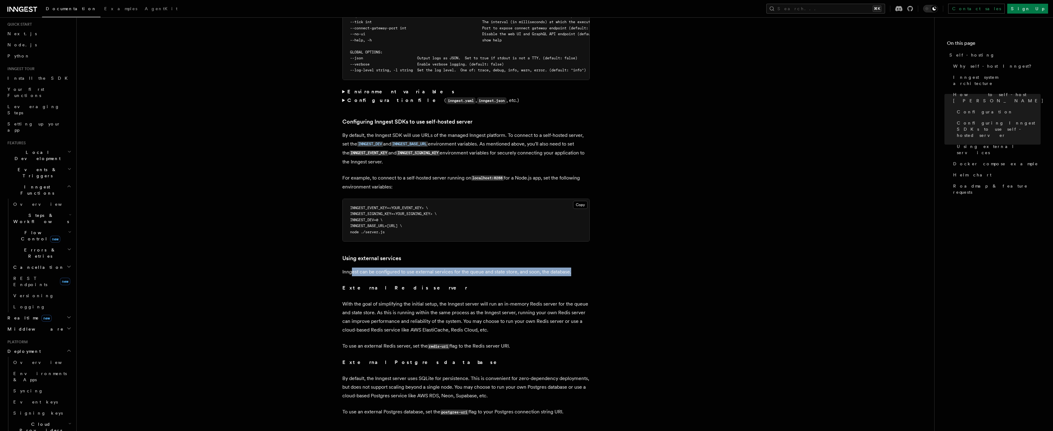
drag, startPoint x: 364, startPoint y: 261, endPoint x: 423, endPoint y: 266, distance: 59.6
click at [416, 265] on article "Platform Deployment Self-hosting Self-hosting support for Inngest is supported …" at bounding box center [506, 97] width 838 height 2643
click at [423, 266] on article "Platform Deployment Self-hosting Self-hosting support for Inngest is supported …" at bounding box center [506, 97] width 838 height 2643
drag, startPoint x: 340, startPoint y: 263, endPoint x: 485, endPoint y: 263, distance: 145.0
click at [485, 263] on article "Platform Deployment Self-hosting Self-hosting support for Inngest is supported …" at bounding box center [506, 97] width 838 height 2643
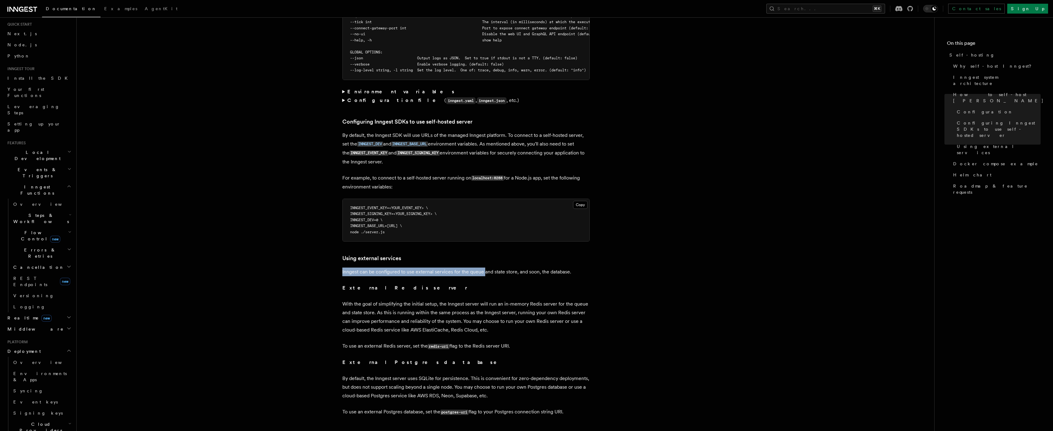
click at [485, 268] on p "Inngest can be configured to use external services for the queue and state stor…" at bounding box center [465, 272] width 247 height 9
drag, startPoint x: 332, startPoint y: 285, endPoint x: 390, endPoint y: 289, distance: 57.7
click at [390, 289] on article "Platform Deployment Self-hosting Self-hosting support for Inngest is supported …" at bounding box center [506, 97] width 838 height 2643
click at [390, 300] on p "With the goal of simplifying the initial setup, the Inngest server will run an …" at bounding box center [465, 317] width 247 height 35
click at [367, 300] on p "With the goal of simplifying the initial setup, the Inngest server will run an …" at bounding box center [465, 317] width 247 height 35
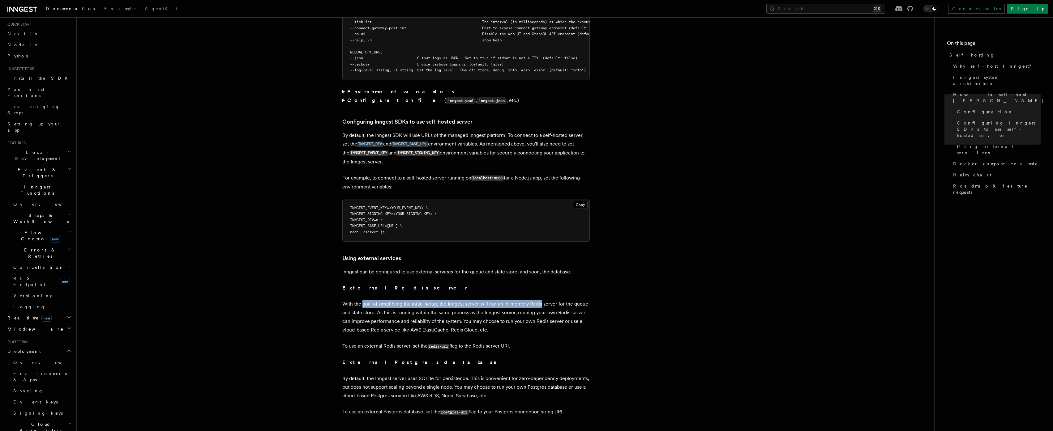
drag, startPoint x: 367, startPoint y: 291, endPoint x: 535, endPoint y: 295, distance: 167.7
click at [535, 300] on p "With the goal of simplifying the initial setup, the Inngest server will run an …" at bounding box center [465, 317] width 247 height 35
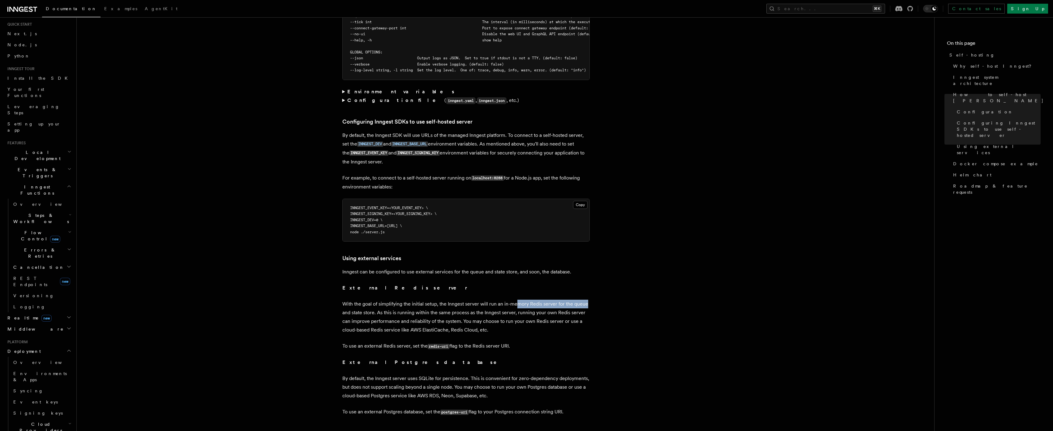
drag, startPoint x: 518, startPoint y: 292, endPoint x: 593, endPoint y: 293, distance: 74.8
click at [593, 293] on article "Platform Deployment Self-hosting Self-hosting support for Inngest is supported …" at bounding box center [506, 97] width 838 height 2643
drag, startPoint x: 538, startPoint y: 289, endPoint x: 467, endPoint y: 288, distance: 71.1
click at [476, 288] on article "Platform Deployment Self-hosting Self-hosting support for Inngest is supported …" at bounding box center [506, 97] width 838 height 2643
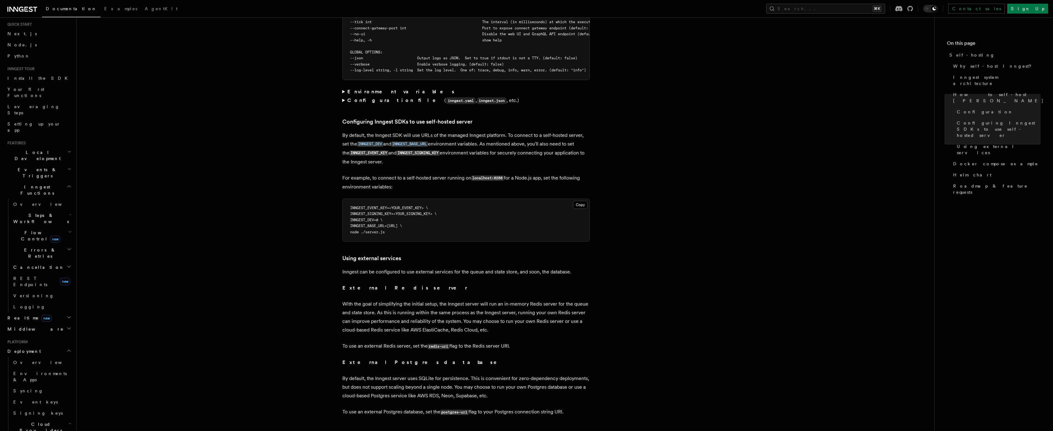
click at [467, 300] on p "With the goal of simplifying the initial setup, the Inngest server will run an …" at bounding box center [465, 317] width 247 height 35
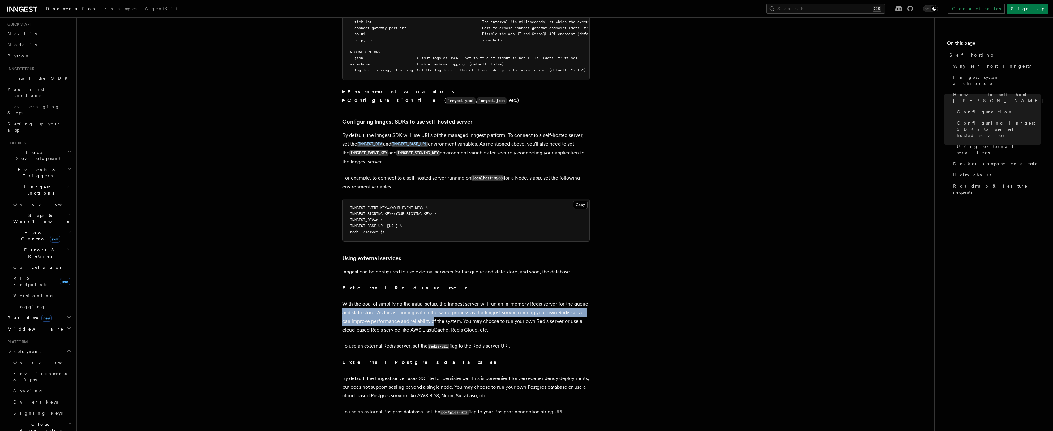
drag, startPoint x: 345, startPoint y: 300, endPoint x: 433, endPoint y: 306, distance: 87.7
click at [433, 306] on article "Platform Deployment Self-hosting Self-hosting support for Inngest is supported …" at bounding box center [506, 97] width 838 height 2643
click at [433, 306] on p "With the goal of simplifying the initial setup, the Inngest server will run an …" at bounding box center [465, 317] width 247 height 35
drag, startPoint x: 386, startPoint y: 303, endPoint x: 587, endPoint y: 299, distance: 200.7
click at [585, 300] on p "With the goal of simplifying the initial setup, the Inngest server will run an …" at bounding box center [465, 317] width 247 height 35
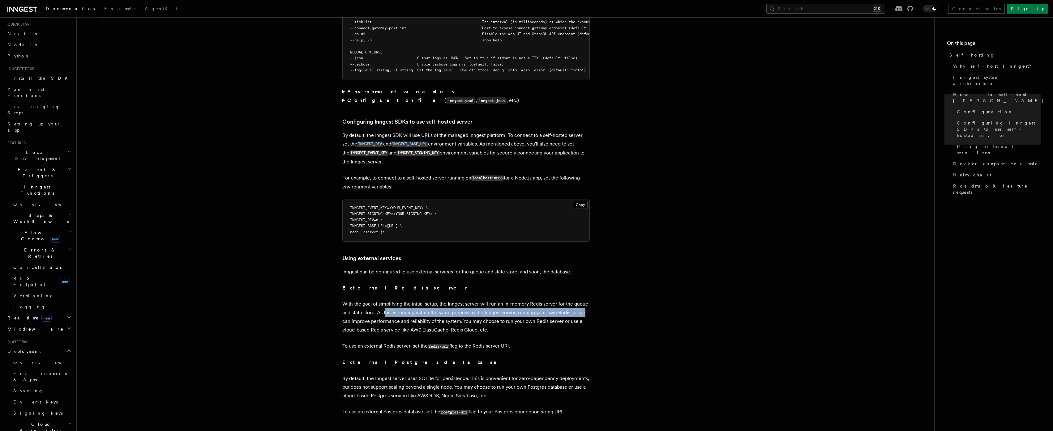
click at [587, 300] on p "With the goal of simplifying the initial setup, the Inngest server will run an …" at bounding box center [465, 317] width 247 height 35
drag, startPoint x: 573, startPoint y: 300, endPoint x: 503, endPoint y: 301, distance: 69.9
click at [502, 301] on p "With the goal of simplifying the initial setup, the Inngest server will run an …" at bounding box center [465, 317] width 247 height 35
click at [504, 301] on p "With the goal of simplifying the initial setup, the Inngest server will run an …" at bounding box center [465, 317] width 247 height 35
drag, startPoint x: 501, startPoint y: 301, endPoint x: 592, endPoint y: 300, distance: 91.2
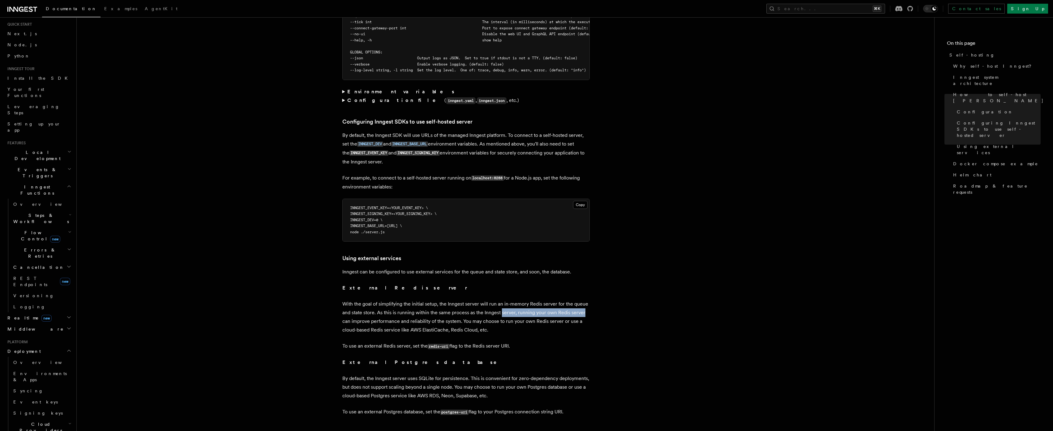
click at [592, 300] on article "Platform Deployment Self-hosting Self-hosting support for Inngest is supported …" at bounding box center [506, 97] width 838 height 2643
drag, startPoint x: 572, startPoint y: 301, endPoint x: 486, endPoint y: 303, distance: 85.4
click at [486, 303] on article "Platform Deployment Self-hosting Self-hosting support for Inngest is supported …" at bounding box center [506, 97] width 838 height 2643
click at [423, 311] on p "With the goal of simplifying the initial setup, the Inngest server will run an …" at bounding box center [465, 317] width 247 height 35
click at [425, 311] on p "With the goal of simplifying the initial setup, the Inngest server will run an …" at bounding box center [465, 317] width 247 height 35
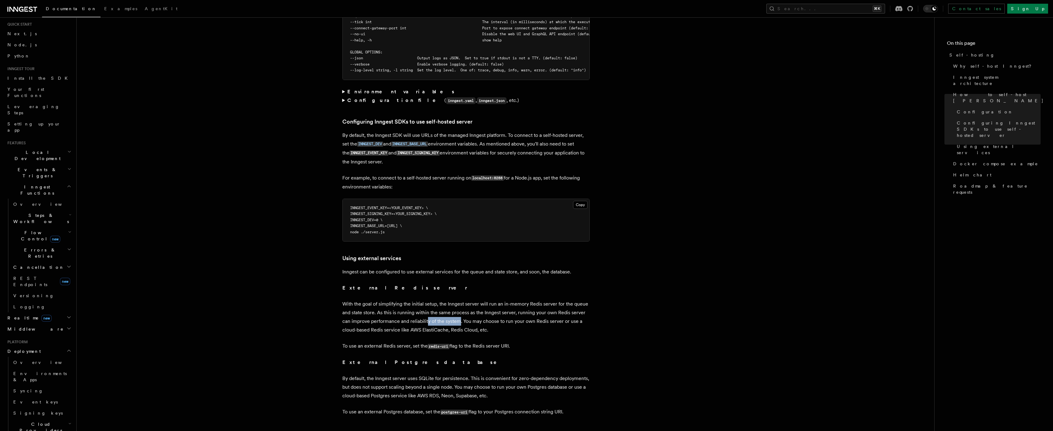
click at [462, 310] on p "With the goal of simplifying the initial setup, the Inngest server will run an …" at bounding box center [465, 317] width 247 height 35
click at [492, 311] on p "With the goal of simplifying the initial setup, the Inngest server will run an …" at bounding box center [465, 317] width 247 height 35
click at [427, 320] on p "With the goal of simplifying the initial setup, the Inngest server will run an …" at bounding box center [465, 317] width 247 height 35
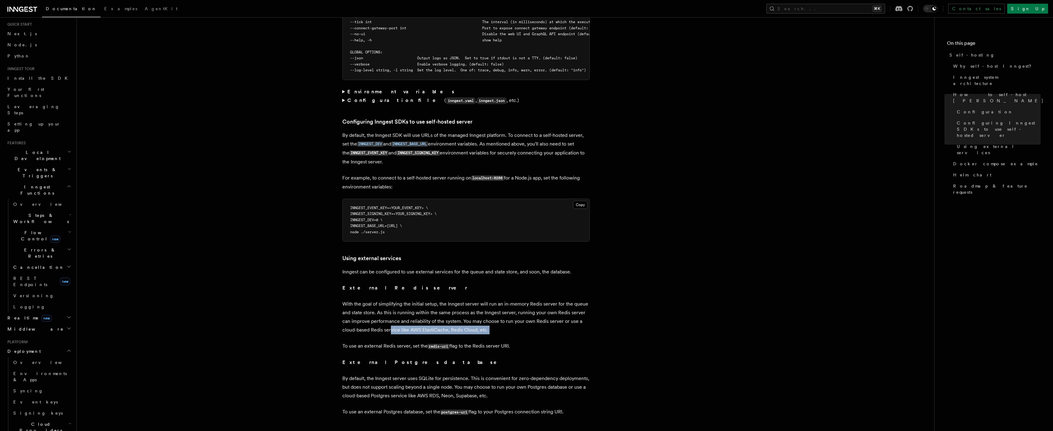
click at [463, 324] on article "Platform Deployment Self-hosting Self-hosting support for Inngest is supported …" at bounding box center [506, 97] width 838 height 2643
click at [419, 341] on article "Platform Deployment Self-hosting Self-hosting support for Inngest is supported …" at bounding box center [506, 97] width 838 height 2643
click at [404, 339] on article "Platform Deployment Self-hosting Self-hosting support for Inngest is supported …" at bounding box center [506, 97] width 838 height 2643
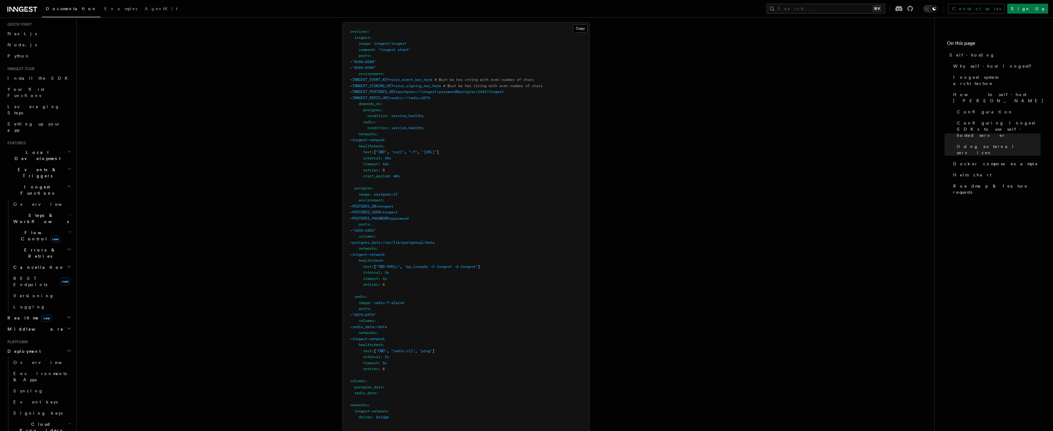
scroll to position [1643, 0]
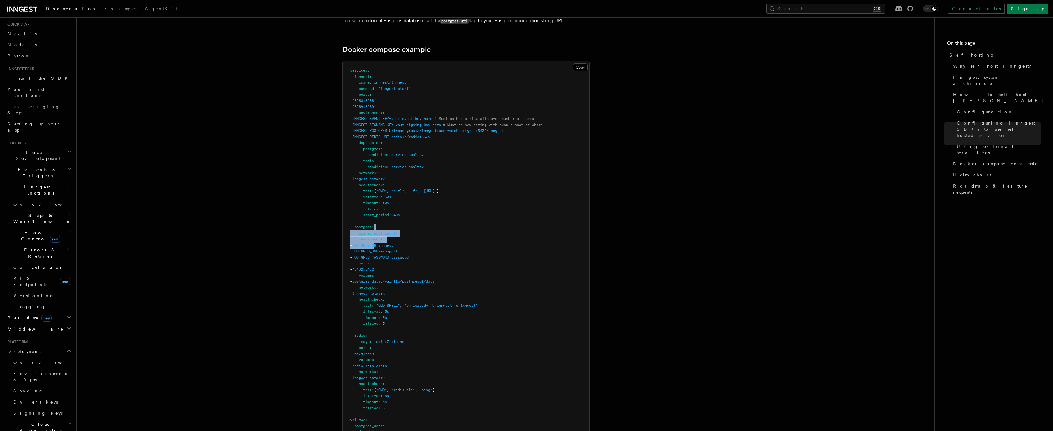
drag, startPoint x: 375, startPoint y: 216, endPoint x: 389, endPoint y: 234, distance: 23.0
click at [389, 234] on pre "services : inngest : image : inngest/inngest command : "inngest start" ports : …" at bounding box center [466, 267] width 247 height 410
click at [389, 243] on span "POSTGRES_DB=inngest" at bounding box center [372, 245] width 41 height 4
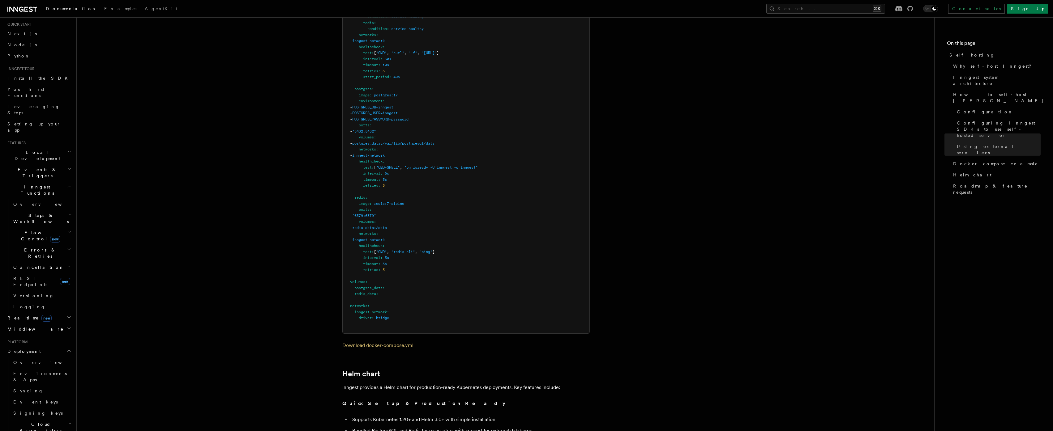
scroll to position [1872, 0]
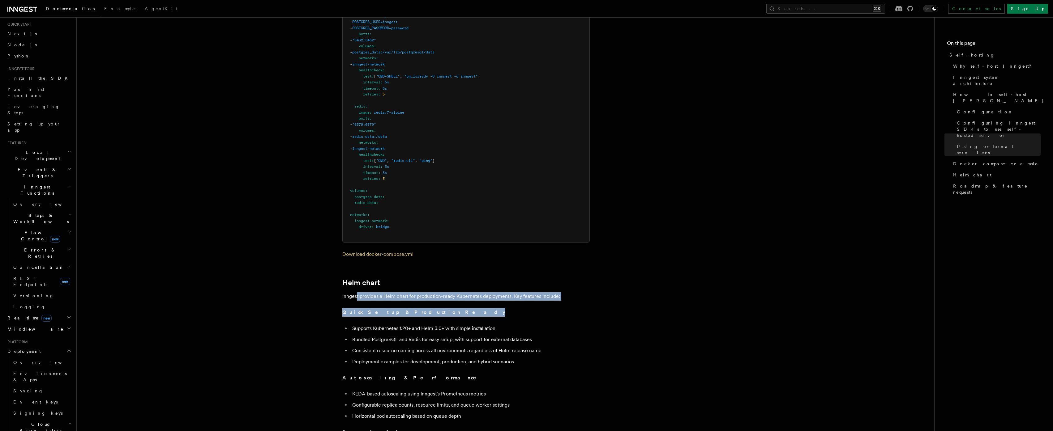
drag, startPoint x: 356, startPoint y: 286, endPoint x: 464, endPoint y: 296, distance: 109.3
click at [464, 308] on p "Quick Setup & Production Ready" at bounding box center [465, 312] width 247 height 9
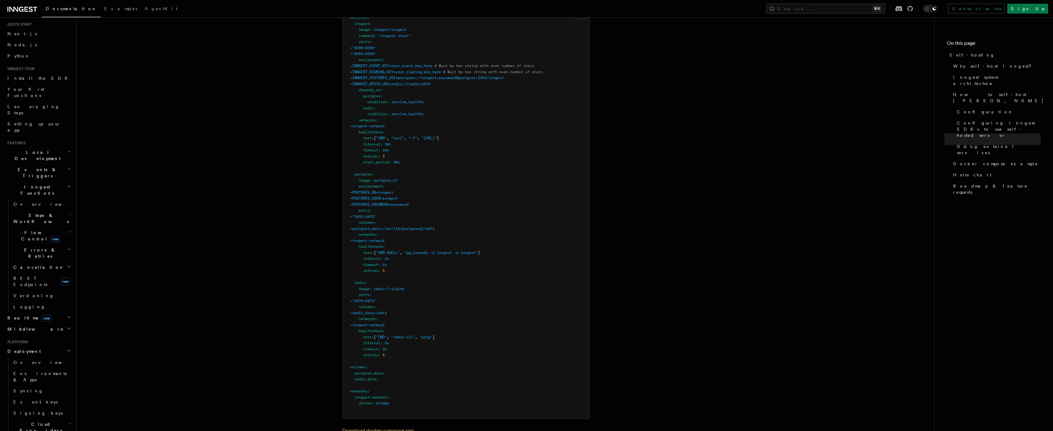
scroll to position [1489, 0]
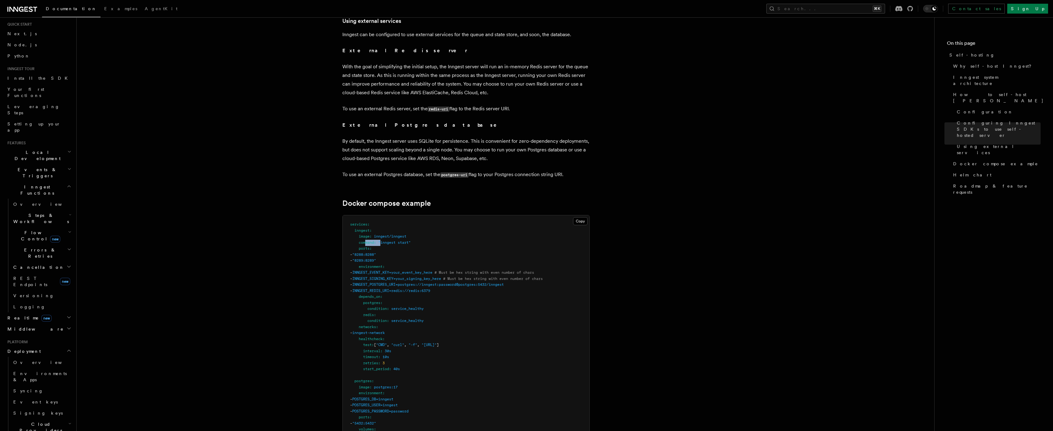
drag, startPoint x: 371, startPoint y: 232, endPoint x: 394, endPoint y: 237, distance: 23.4
click at [383, 232] on pre "services : inngest : image : inngest/inngest command : "inngest start" ports : …" at bounding box center [466, 421] width 247 height 410
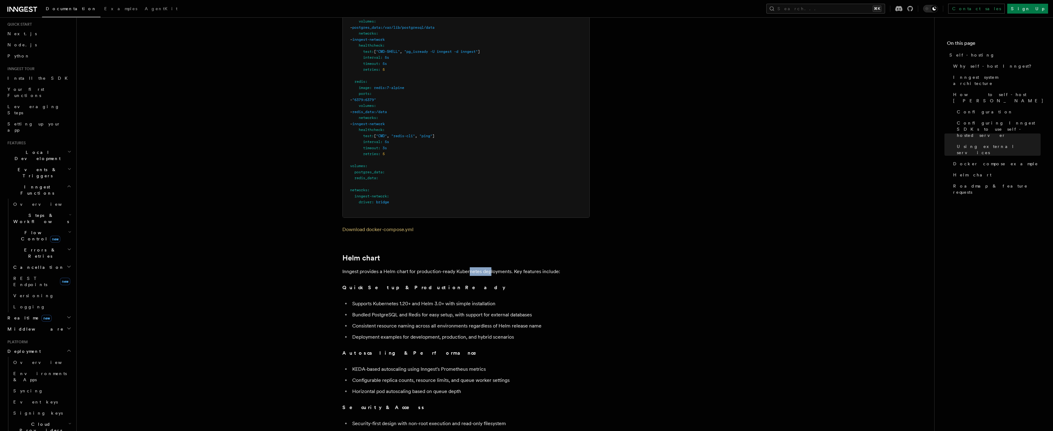
drag, startPoint x: 485, startPoint y: 259, endPoint x: 493, endPoint y: 261, distance: 8.6
click at [492, 267] on p "Inngest provides a Helm chart for production-ready Kubernetes deployments. Key …" at bounding box center [465, 271] width 247 height 9
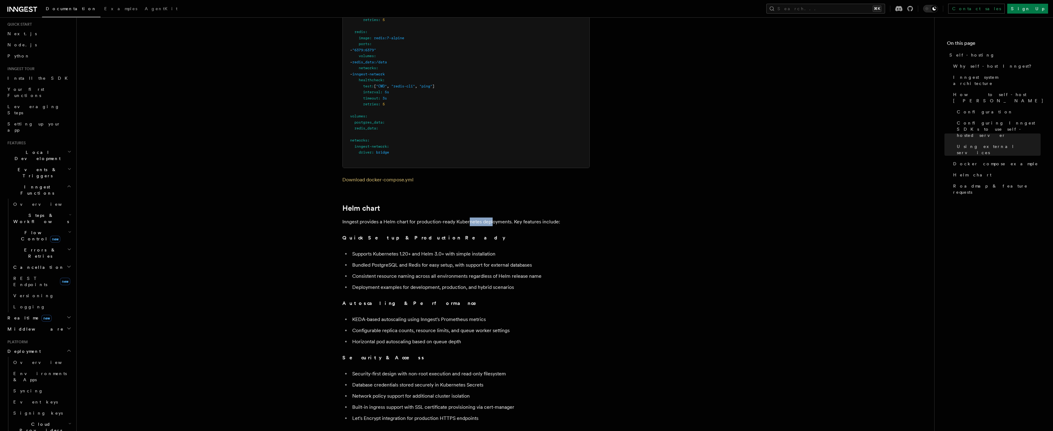
scroll to position [1950, 0]
drag, startPoint x: 361, startPoint y: 211, endPoint x: 513, endPoint y: 204, distance: 151.6
drag, startPoint x: 518, startPoint y: 204, endPoint x: 472, endPoint y: 207, distance: 45.2
click at [518, 214] on p "Inngest provides a Helm chart for production-ready Kubernetes deployments. Key …" at bounding box center [465, 218] width 247 height 9
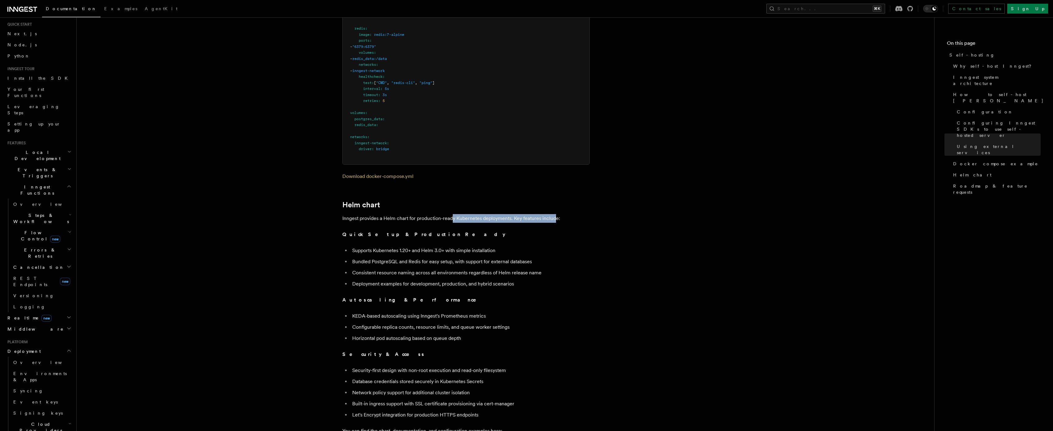
drag, startPoint x: 451, startPoint y: 206, endPoint x: 569, endPoint y: 204, distance: 118.4
click at [558, 214] on p "Inngest provides a Helm chart for production-ready Kubernetes deployments. Key …" at bounding box center [465, 218] width 247 height 9
click at [569, 214] on p "Inngest provides a Helm chart for production-ready Kubernetes deployments. Key …" at bounding box center [465, 218] width 247 height 9
drag, startPoint x: 461, startPoint y: 205, endPoint x: 376, endPoint y: 216, distance: 85.6
click at [436, 214] on p "Inngest provides a Helm chart for production-ready Kubernetes deployments. Key …" at bounding box center [465, 218] width 247 height 9
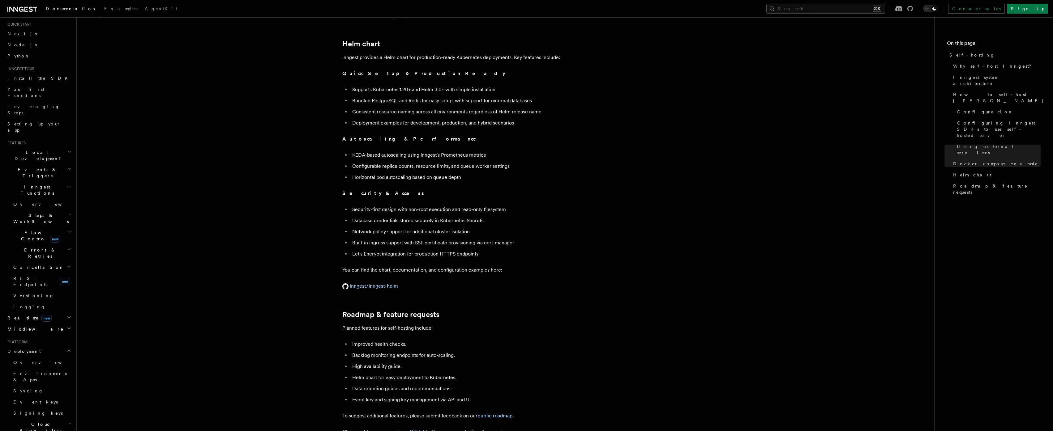
scroll to position [2121, 0]
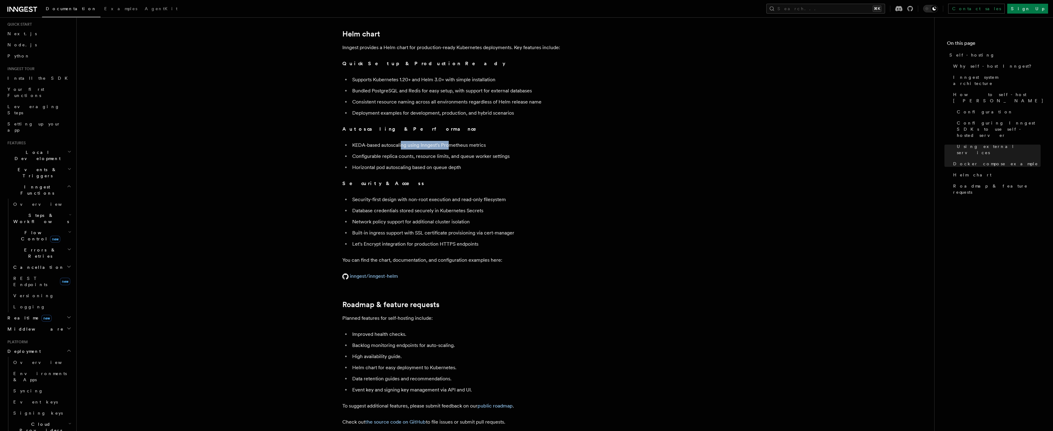
drag, startPoint x: 402, startPoint y: 130, endPoint x: 462, endPoint y: 135, distance: 60.0
click at [456, 141] on li "KEDA-based autoscaling using Inngest's Prometheus metrics" at bounding box center [469, 145] width 239 height 9
click at [468, 141] on ul "KEDA-based autoscaling using Inngest's Prometheus metrics Configurable replica …" at bounding box center [465, 156] width 247 height 31
drag, startPoint x: 443, startPoint y: 135, endPoint x: 515, endPoint y: 135, distance: 72.0
click at [489, 141] on li "KEDA-based autoscaling using Inngest's Prometheus metrics" at bounding box center [469, 145] width 239 height 9
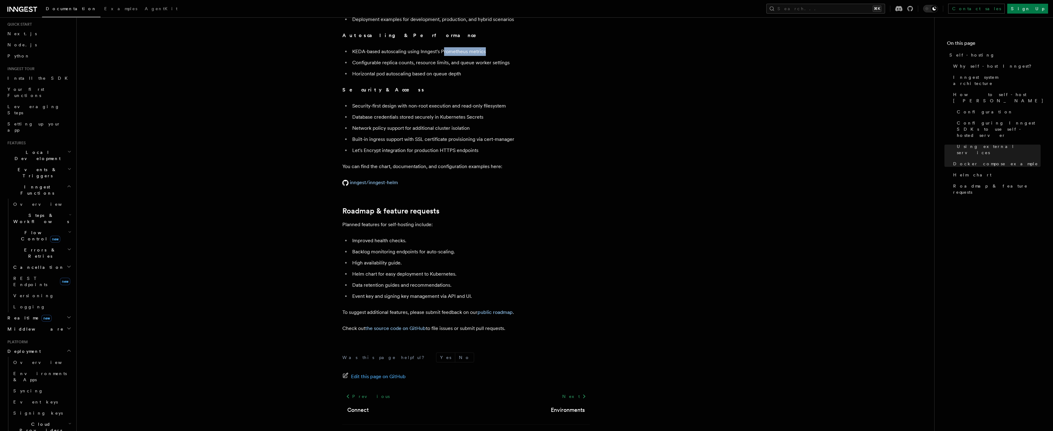
scroll to position [2226, 0]
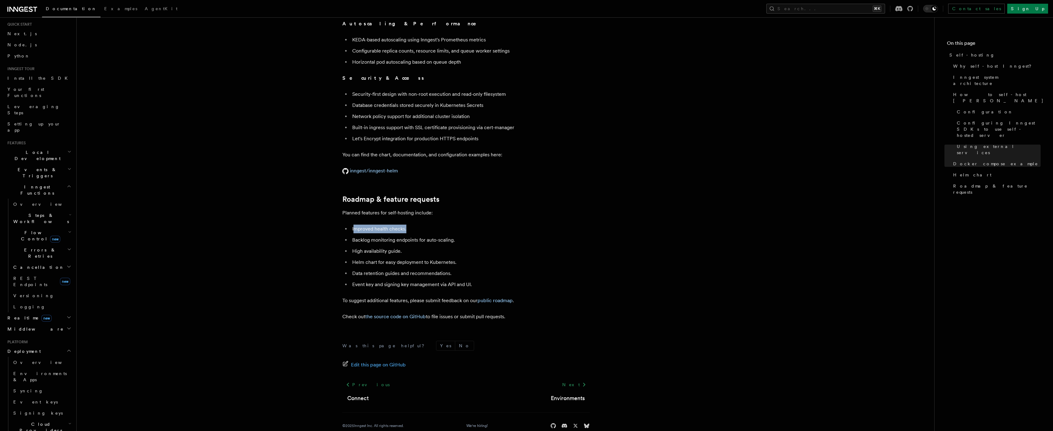
drag, startPoint x: 355, startPoint y: 215, endPoint x: 407, endPoint y: 216, distance: 51.3
click at [407, 225] on li "Improved health checks." at bounding box center [469, 229] width 239 height 9
drag, startPoint x: 359, startPoint y: 227, endPoint x: 447, endPoint y: 230, distance: 88.8
click at [447, 236] on li "Backlog monitoring endpoints for auto-scaling." at bounding box center [469, 240] width 239 height 9
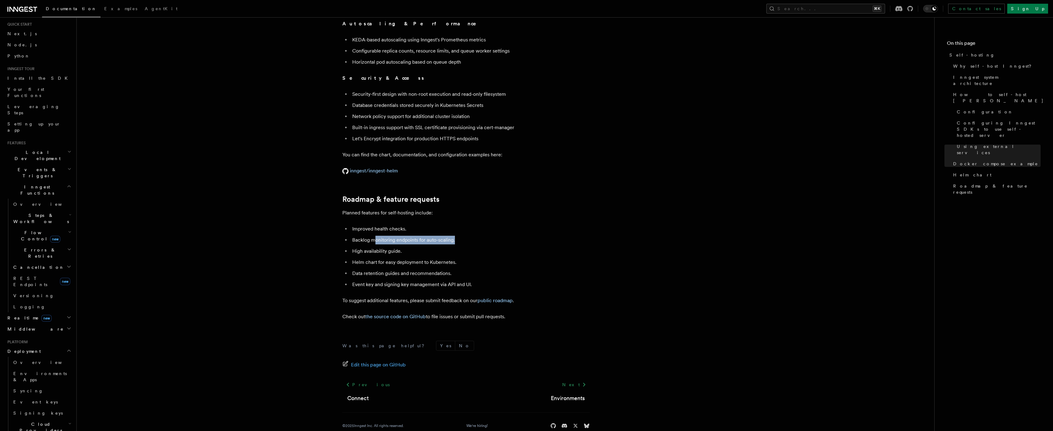
drag, startPoint x: 468, startPoint y: 226, endPoint x: 376, endPoint y: 229, distance: 92.2
click at [376, 236] on li "Backlog monitoring endpoints for auto-scaling." at bounding box center [469, 240] width 239 height 9
click at [365, 247] on li "High availability guide." at bounding box center [469, 251] width 239 height 9
click at [415, 247] on li "High availability guide." at bounding box center [469, 251] width 239 height 9
click at [352, 247] on li "High availability guide." at bounding box center [469, 251] width 239 height 9
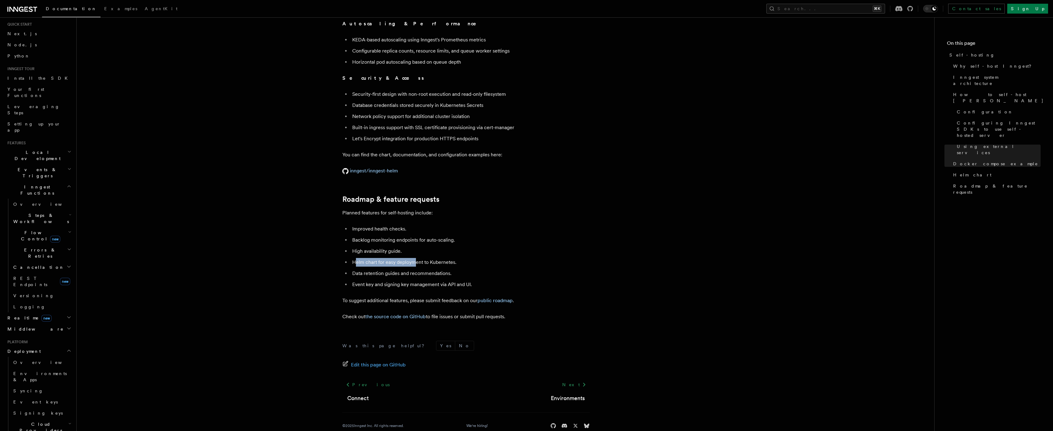
click at [426, 258] on li "Helm chart for easy deployment to Kubernetes." at bounding box center [469, 262] width 239 height 9
click at [407, 258] on li "Helm chart for easy deployment to Kubernetes." at bounding box center [469, 262] width 239 height 9
click at [424, 280] on li "Event key and signing key management via API and UI." at bounding box center [469, 284] width 239 height 9
click at [454, 269] on li "Data retention guides and recommendations." at bounding box center [469, 273] width 239 height 9
click at [356, 269] on li "Data retention guides and recommendations." at bounding box center [469, 273] width 239 height 9
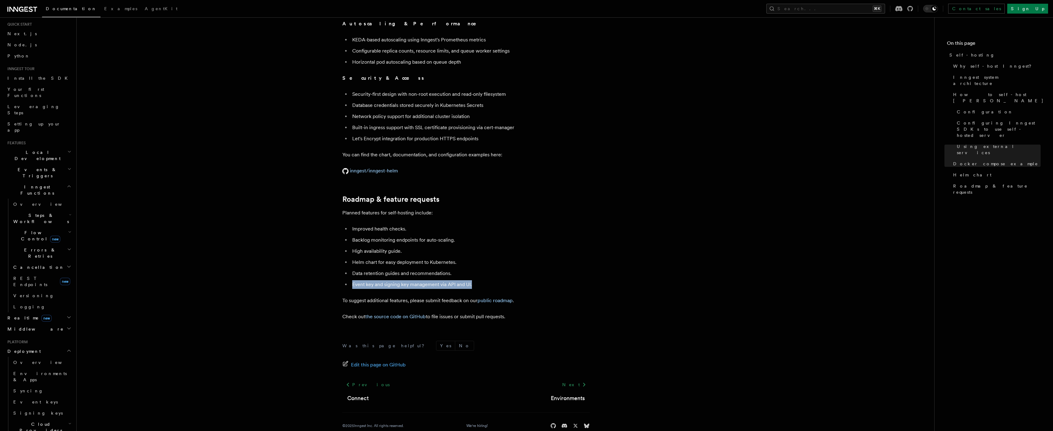
click at [510, 280] on li "Event key and signing key management via API and UI." at bounding box center [469, 284] width 239 height 9
click at [504, 298] on link "public roadmap" at bounding box center [494, 301] width 35 height 6
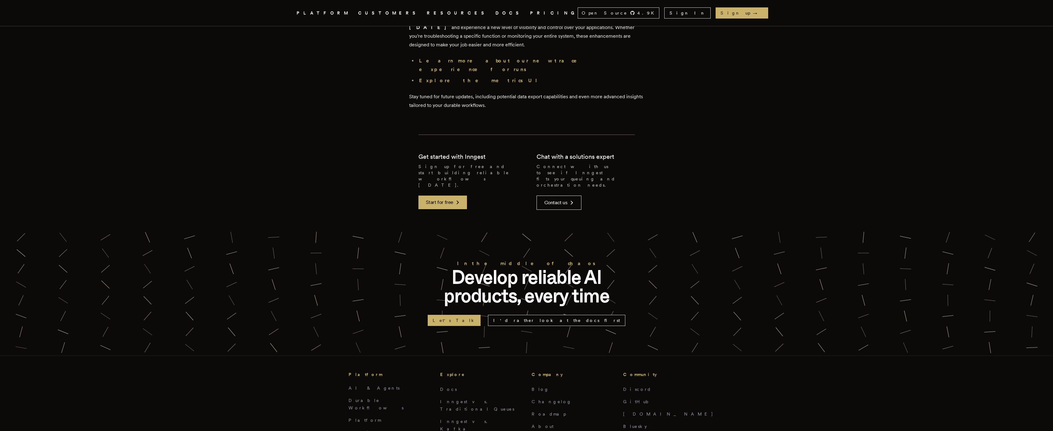
scroll to position [1809, 0]
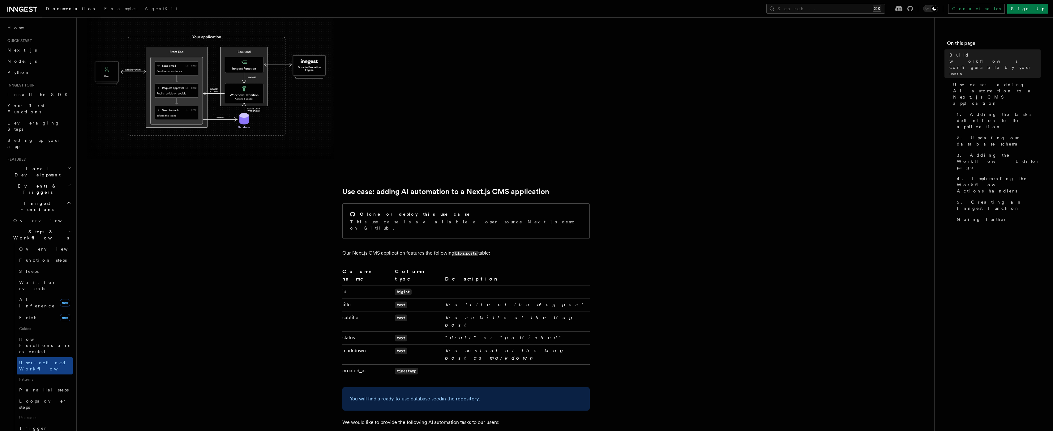
scroll to position [118, 0]
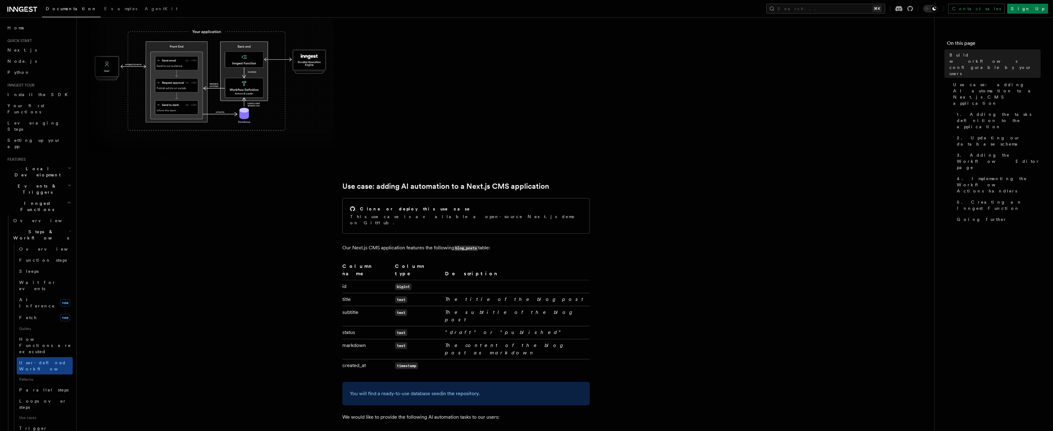
drag, startPoint x: 398, startPoint y: 241, endPoint x: 493, endPoint y: 241, distance: 94.6
click at [493, 244] on p "Our Next.js CMS application features the following blog_posts table:" at bounding box center [465, 248] width 247 height 9
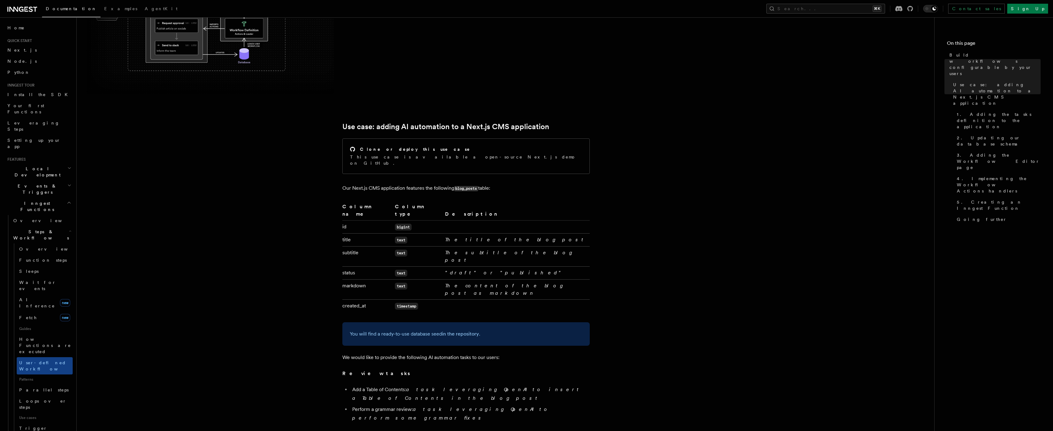
scroll to position [169, 0]
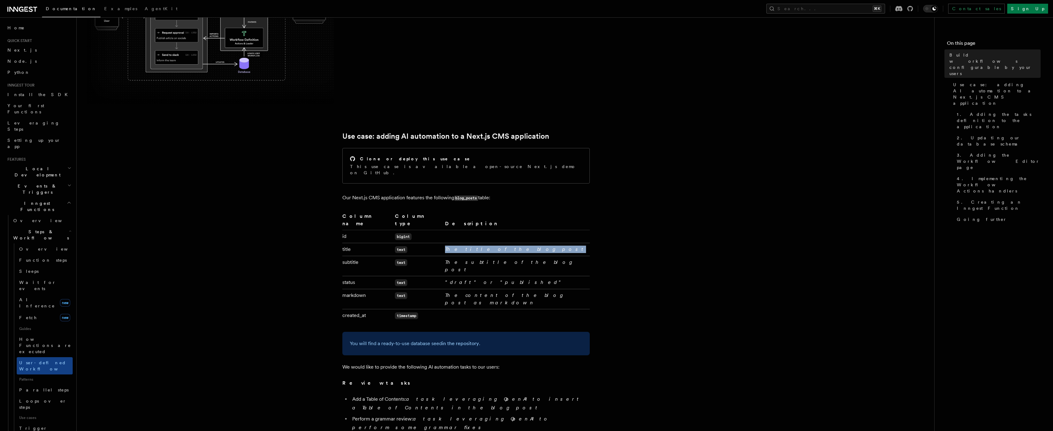
drag, startPoint x: 440, startPoint y: 236, endPoint x: 528, endPoint y: 235, distance: 87.5
click at [521, 243] on tr "title text The title of the blog post" at bounding box center [465, 249] width 247 height 13
drag, startPoint x: 528, startPoint y: 235, endPoint x: 391, endPoint y: 234, distance: 136.1
click at [411, 243] on tr "title text The title of the blog post" at bounding box center [465, 249] width 247 height 13
click at [373, 243] on td "title" at bounding box center [367, 249] width 50 height 13
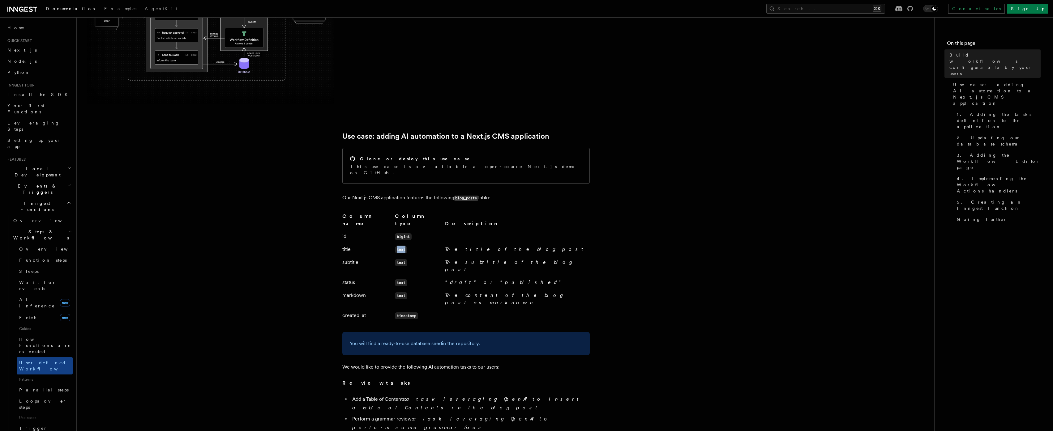
click at [430, 243] on tr "title text The title of the blog post" at bounding box center [465, 249] width 247 height 13
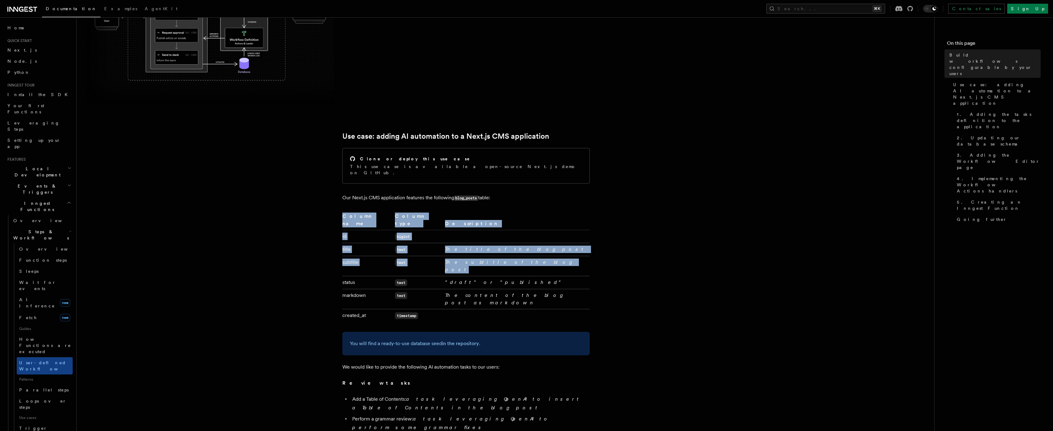
drag, startPoint x: 516, startPoint y: 252, endPoint x: 339, endPoint y: 248, distance: 177.8
drag, startPoint x: 340, startPoint y: 248, endPoint x: 513, endPoint y: 246, distance: 172.9
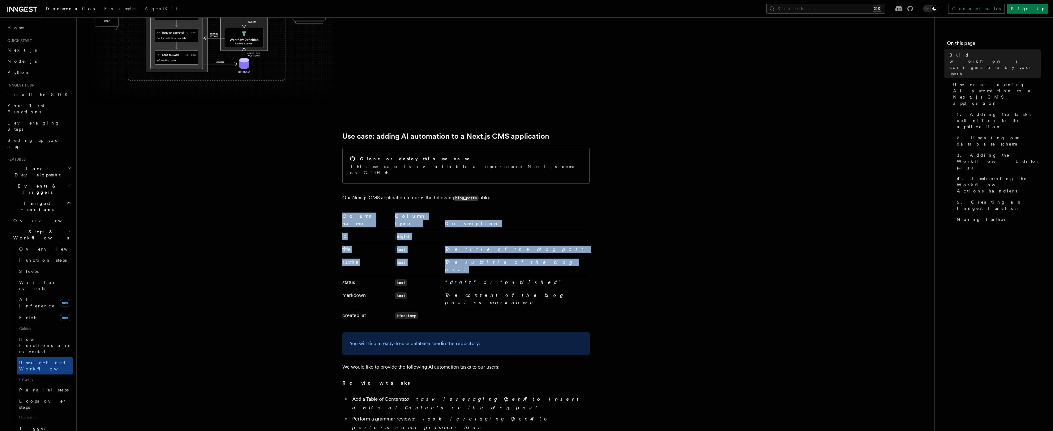
drag, startPoint x: 519, startPoint y: 246, endPoint x: 340, endPoint y: 248, distance: 179.3
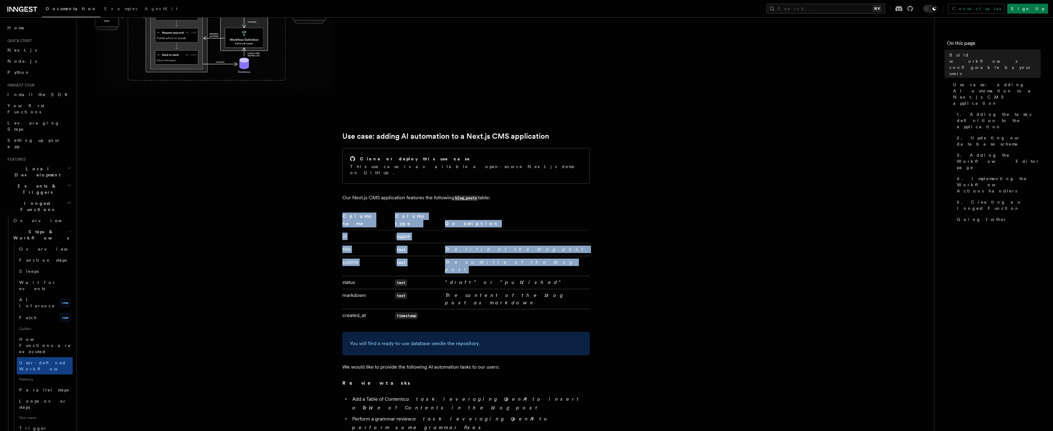
drag, startPoint x: 341, startPoint y: 248, endPoint x: 527, endPoint y: 251, distance: 185.6
drag, startPoint x: 526, startPoint y: 251, endPoint x: 340, endPoint y: 248, distance: 186.5
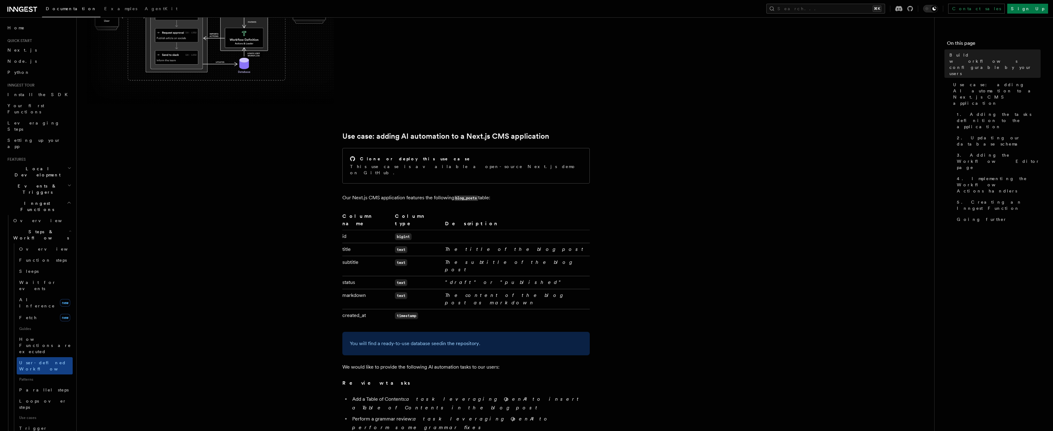
drag, startPoint x: 343, startPoint y: 249, endPoint x: 400, endPoint y: 250, distance: 57.2
click at [359, 256] on td "subtitle" at bounding box center [367, 266] width 50 height 20
drag, startPoint x: 347, startPoint y: 261, endPoint x: 495, endPoint y: 270, distance: 148.7
click at [492, 270] on tbody "id bigint title text The title of the blog post subtitle text The subtitle of t…" at bounding box center [465, 276] width 247 height 92
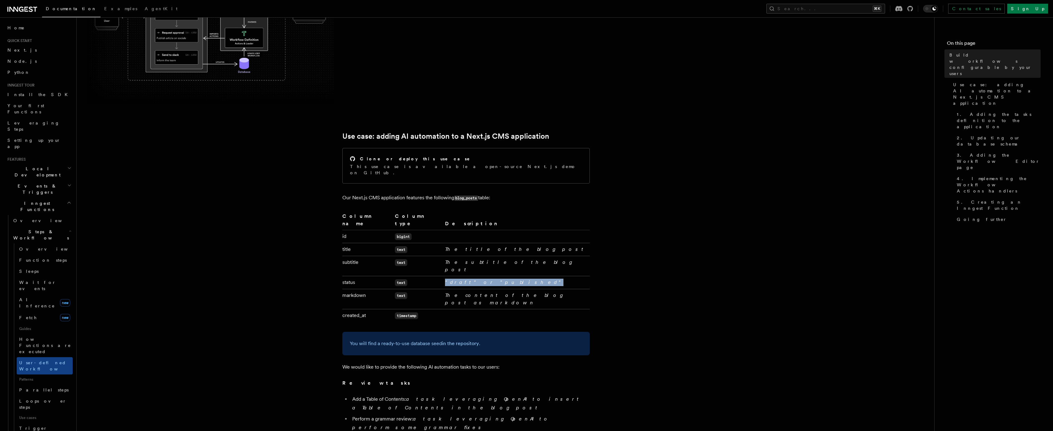
drag, startPoint x: 500, startPoint y: 268, endPoint x: 342, endPoint y: 267, distance: 158.0
click at [387, 276] on tr "status text "draft" or "published"" at bounding box center [465, 282] width 247 height 13
click at [346, 289] on td "markdown" at bounding box center [367, 299] width 50 height 20
drag, startPoint x: 342, startPoint y: 275, endPoint x: 562, endPoint y: 272, distance: 219.9
click at [562, 289] on tr "markdown text The content of the blog post as markdown" at bounding box center [465, 299] width 247 height 20
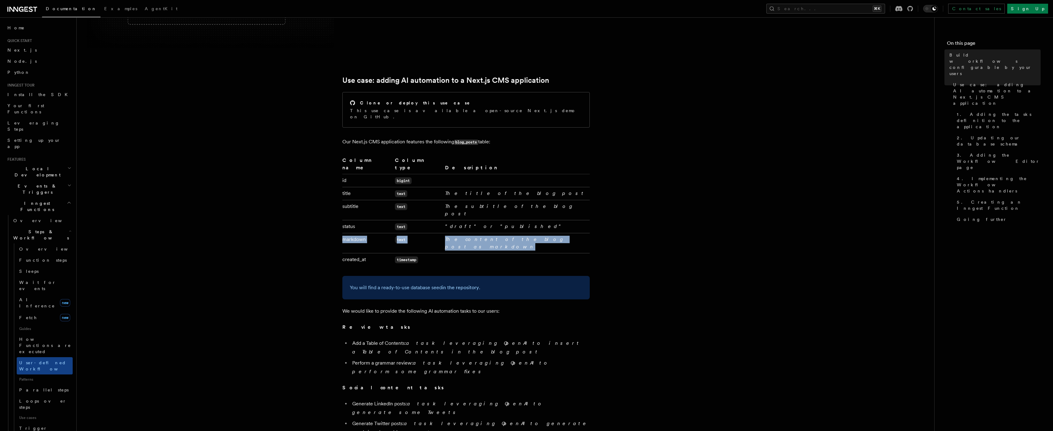
scroll to position [258, 0]
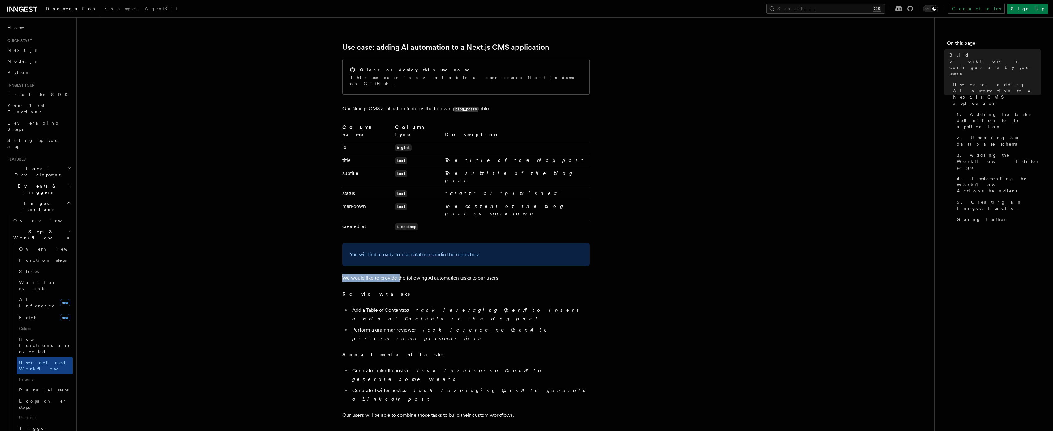
drag, startPoint x: 329, startPoint y: 249, endPoint x: 411, endPoint y: 248, distance: 82.0
click at [412, 274] on p "We would like to provide the following AI automation tasks to our users:" at bounding box center [465, 278] width 247 height 9
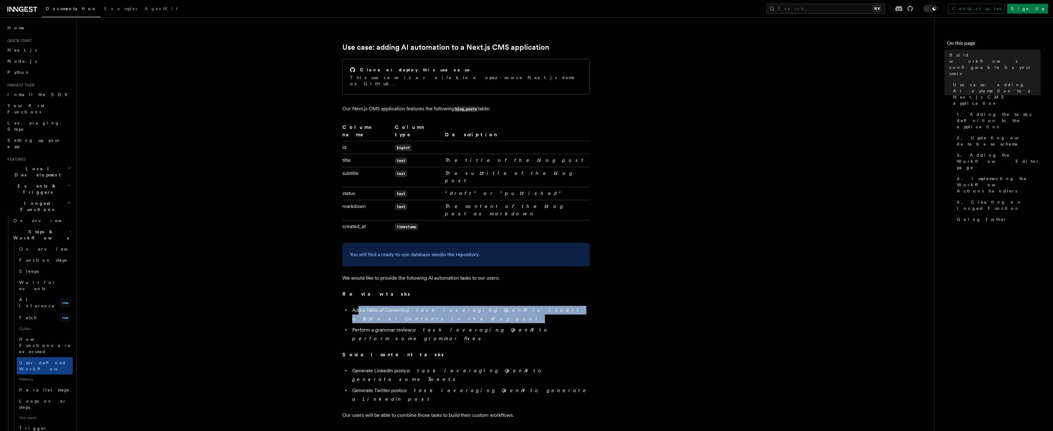
drag, startPoint x: 359, startPoint y: 283, endPoint x: 486, endPoint y: 288, distance: 127.2
click at [484, 306] on ul "Add a Table of Contents: a task leveraging OpenAI to insert a Table of Contents…" at bounding box center [465, 324] width 247 height 37
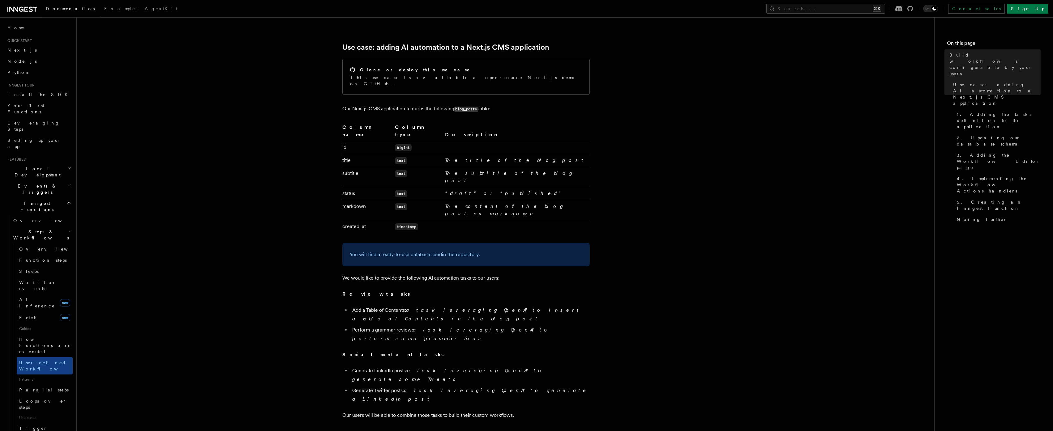
click at [486, 306] on ul "Add a Table of Contents: a task leveraging OpenAI to insert a Table of Contents…" at bounding box center [465, 324] width 247 height 37
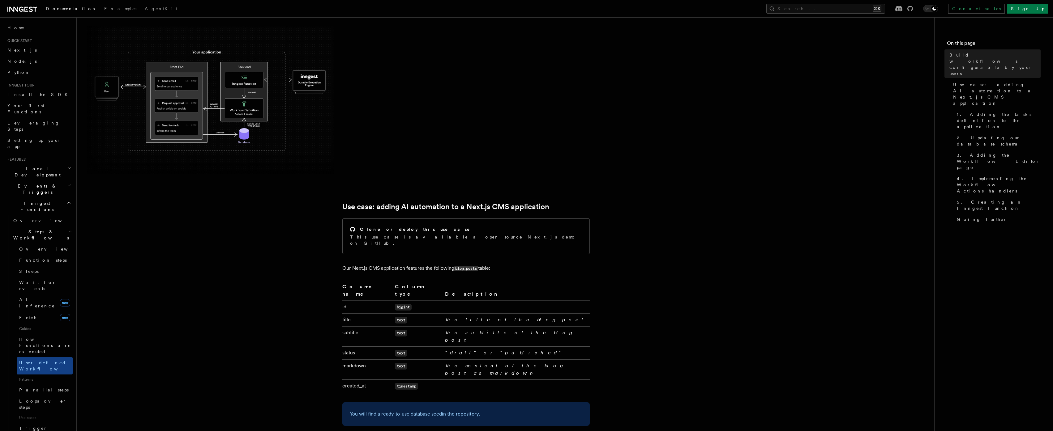
scroll to position [0, 0]
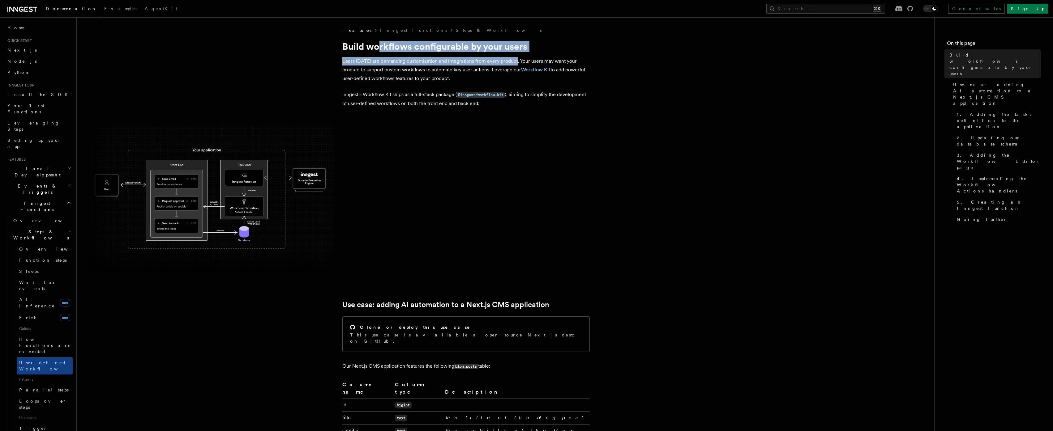
drag, startPoint x: 378, startPoint y: 42, endPoint x: 516, endPoint y: 60, distance: 139.0
click at [516, 60] on p "Users today are demanding customization and integrations from every product. Yo…" at bounding box center [465, 70] width 247 height 26
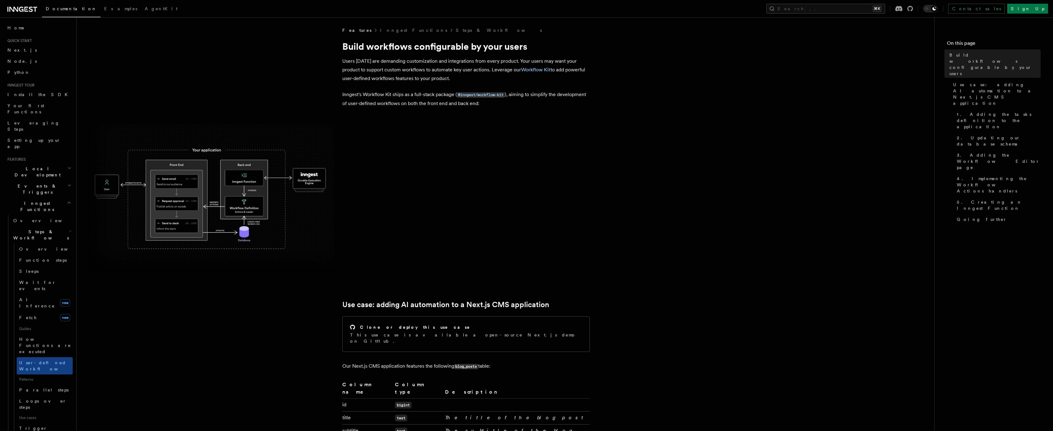
click at [386, 177] on span at bounding box center [506, 198] width 838 height 148
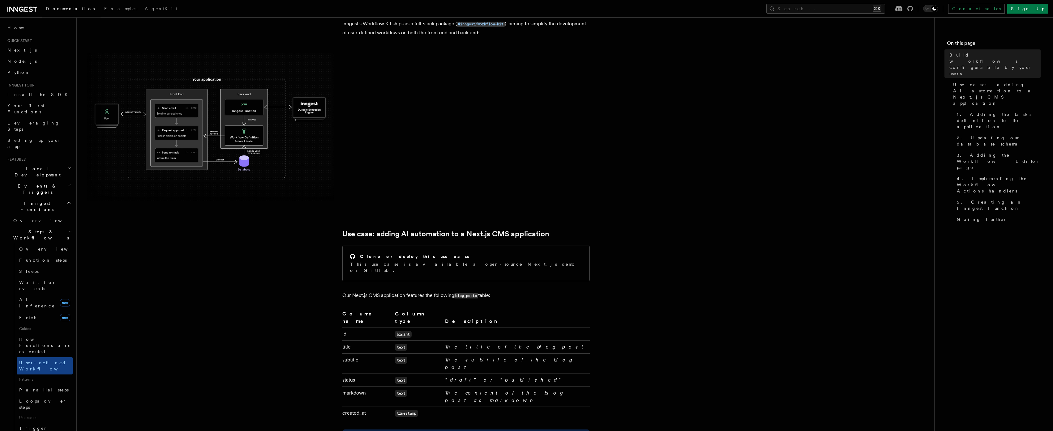
scroll to position [154, 0]
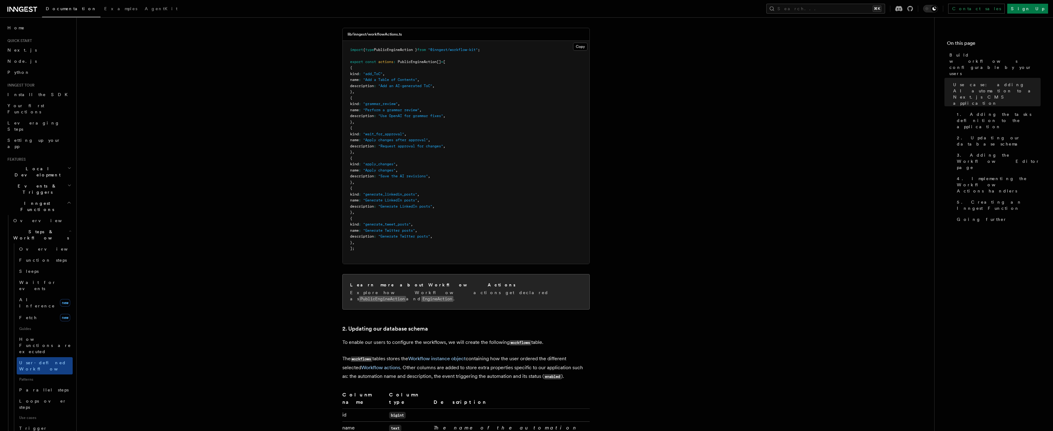
scroll to position [720, 0]
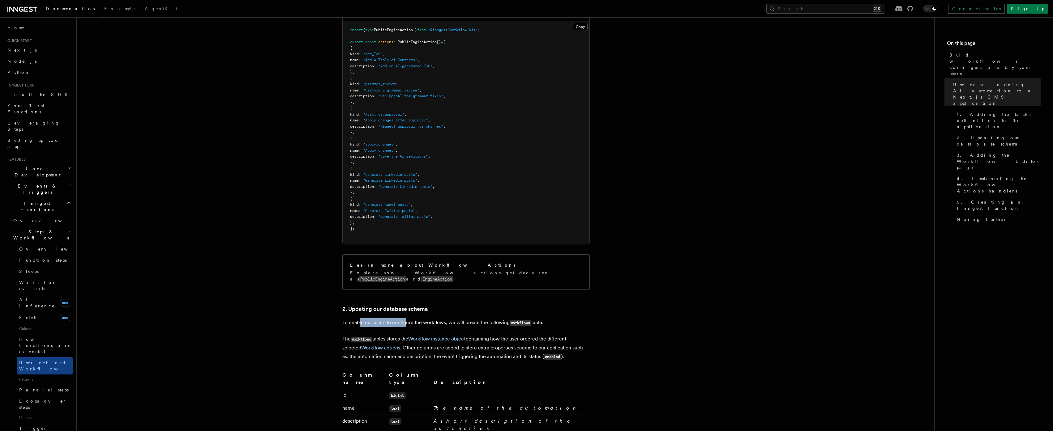
drag, startPoint x: 358, startPoint y: 254, endPoint x: 406, endPoint y: 251, distance: 48.0
click at [406, 318] on p "To enable our users to configure the workflows, we will create the following wo…" at bounding box center [465, 322] width 247 height 9
drag, startPoint x: 407, startPoint y: 252, endPoint x: 467, endPoint y: 252, distance: 60.3
click at [467, 318] on p "To enable our users to configure the workflows, we will create the following wo…" at bounding box center [465, 322] width 247 height 9
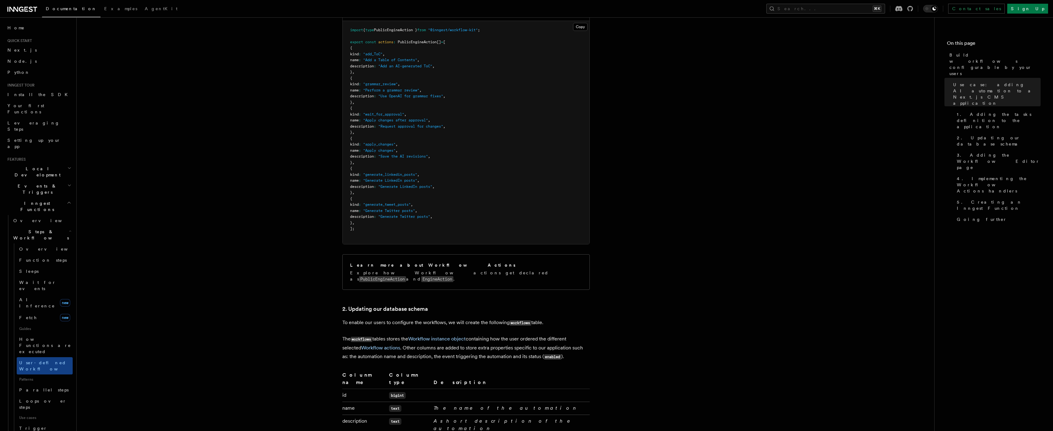
click at [467, 318] on p "To enable our users to configure the workflows, we will create the following wo…" at bounding box center [465, 322] width 247 height 9
drag, startPoint x: 338, startPoint y: 253, endPoint x: 442, endPoint y: 254, distance: 104.2
click at [442, 318] on p "To enable our users to configure the workflows, we will create the following wo…" at bounding box center [465, 322] width 247 height 9
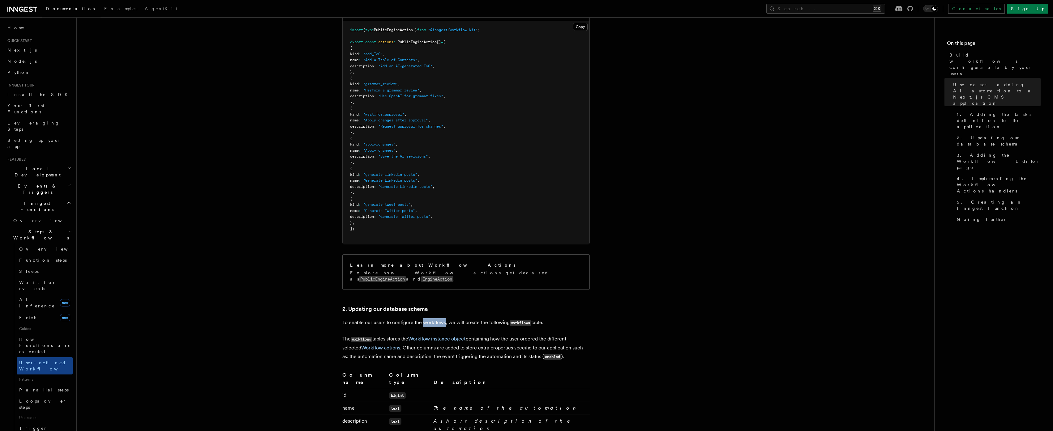
click at [444, 318] on p "To enable our users to configure the workflows, we will create the following wo…" at bounding box center [465, 322] width 247 height 9
drag, startPoint x: 447, startPoint y: 254, endPoint x: 598, endPoint y: 260, distance: 150.4
drag, startPoint x: 592, startPoint y: 261, endPoint x: 343, endPoint y: 251, distance: 249.1
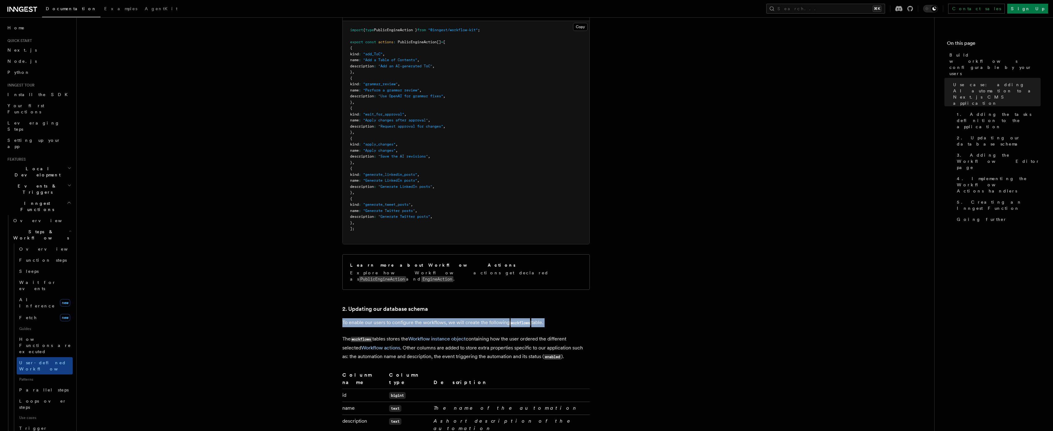
click at [343, 318] on p "To enable our users to configure the workflows, we will create the following wo…" at bounding box center [465, 322] width 247 height 9
drag, startPoint x: 343, startPoint y: 251, endPoint x: 552, endPoint y: 253, distance: 209.3
click at [551, 318] on p "To enable our users to configure the workflows, we will create the following wo…" at bounding box center [465, 322] width 247 height 9
click at [552, 318] on p "To enable our users to configure the workflows, we will create the following wo…" at bounding box center [465, 322] width 247 height 9
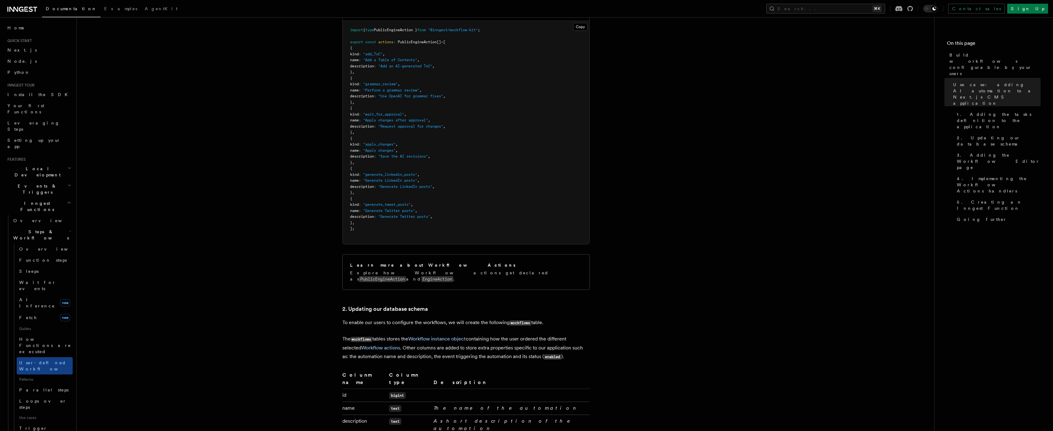
drag, startPoint x: 543, startPoint y: 253, endPoint x: 336, endPoint y: 251, distance: 206.9
drag, startPoint x: 356, startPoint y: 267, endPoint x: 413, endPoint y: 271, distance: 57.1
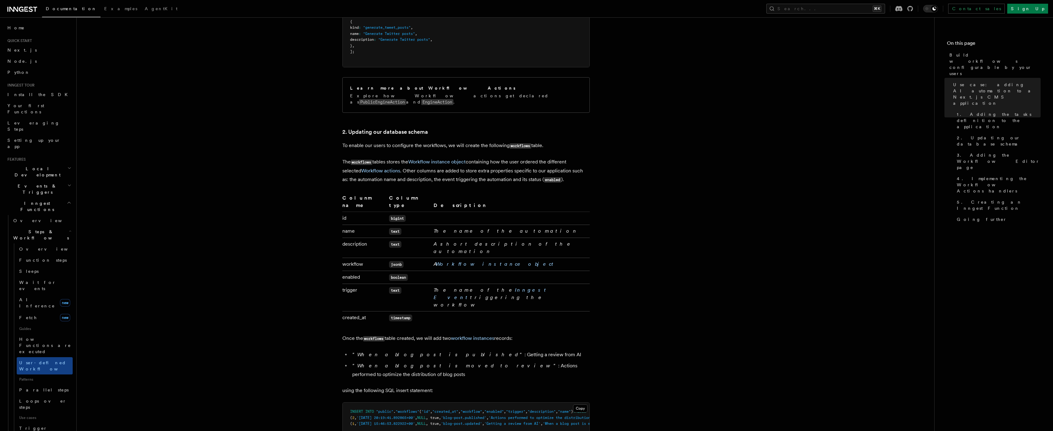
scroll to position [903, 0]
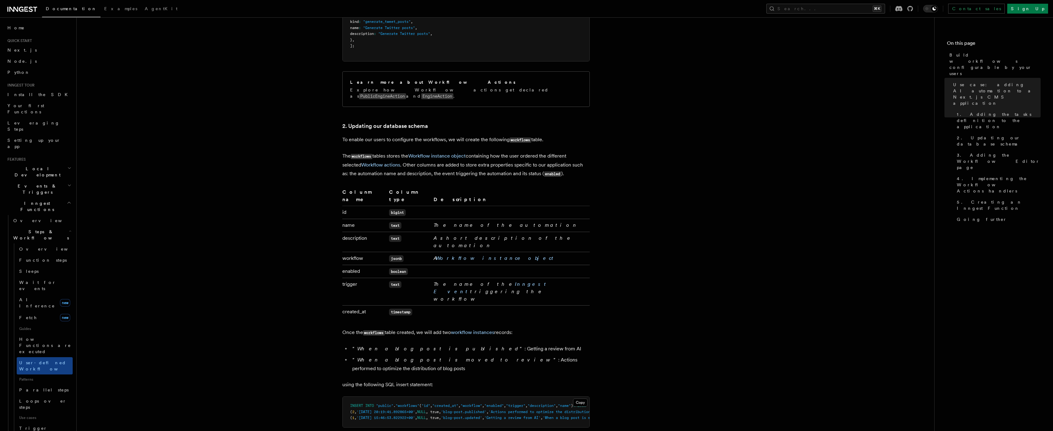
click at [446, 235] on em "A short description of the automation" at bounding box center [503, 241] width 139 height 13
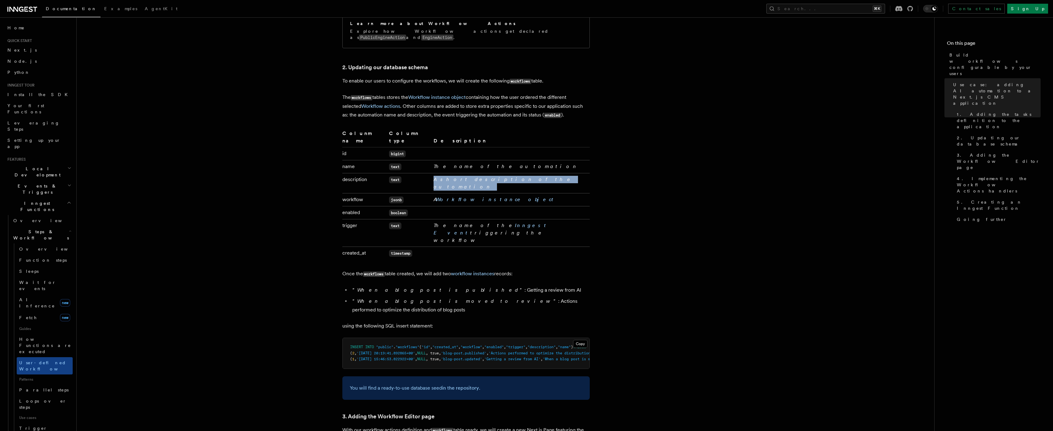
scroll to position [970, 0]
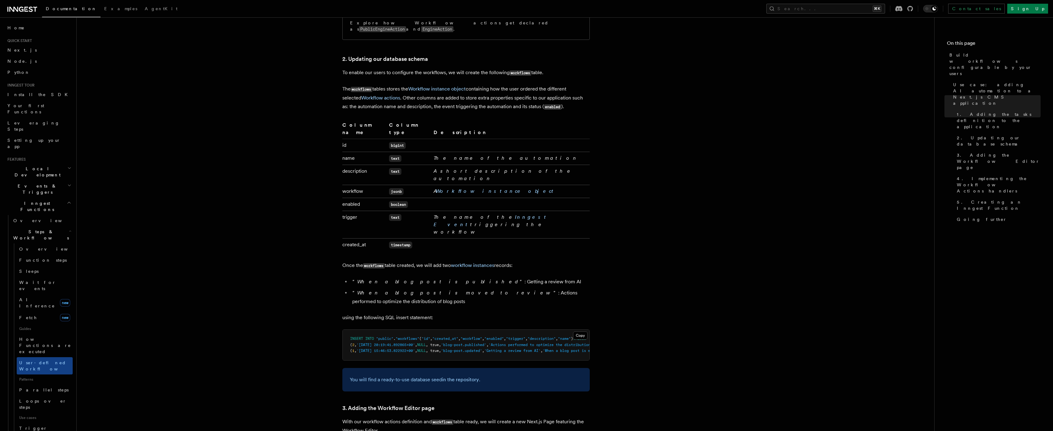
click at [442, 214] on em "The name of the Inngest Event triggering the workflow" at bounding box center [491, 224] width 115 height 21
click at [398, 214] on code "text" at bounding box center [395, 217] width 12 height 7
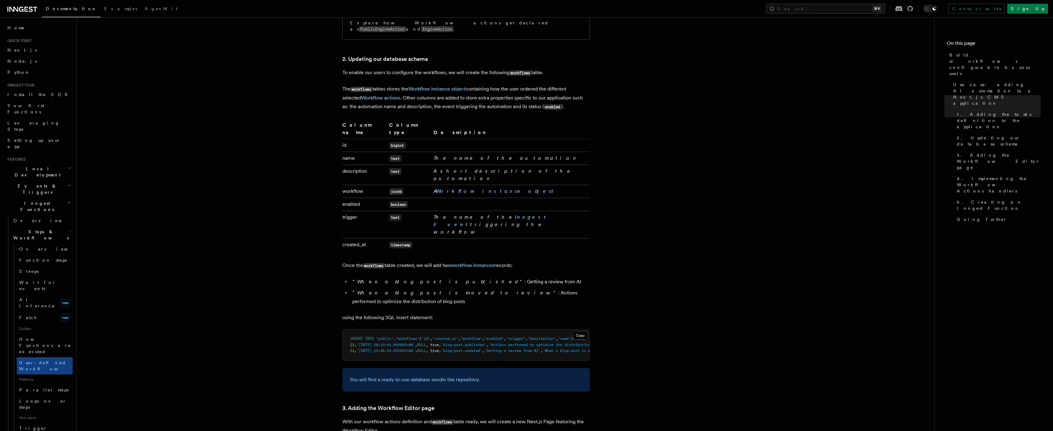
click at [403, 242] on code "timestamp" at bounding box center [400, 245] width 23 height 7
drag, startPoint x: 416, startPoint y: 170, endPoint x: 335, endPoint y: 165, distance: 80.5
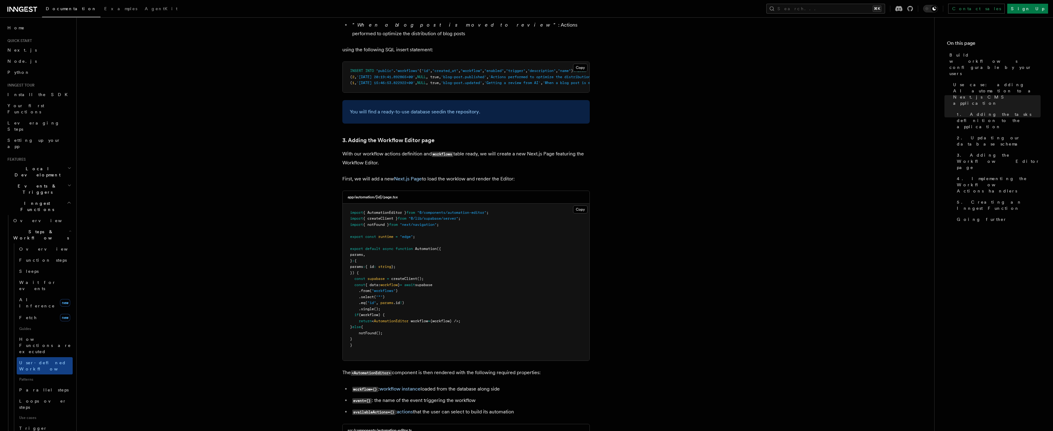
scroll to position [1240, 0]
click at [387, 369] on code "<AutomationEditor>" at bounding box center [371, 371] width 41 height 5
click at [406, 367] on p "The <AutomationEditor> component is then rendered with the following required p…" at bounding box center [465, 371] width 247 height 9
drag, startPoint x: 406, startPoint y: 269, endPoint x: 443, endPoint y: 270, distance: 37.1
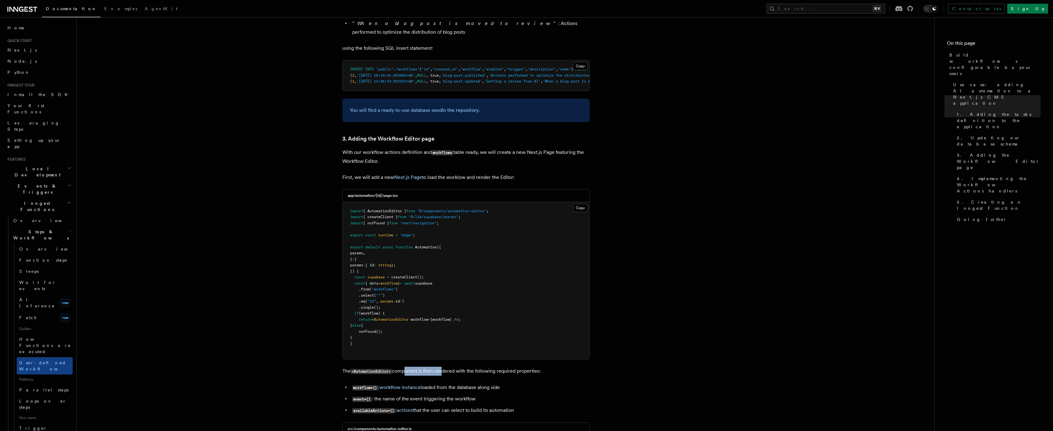
click at [443, 367] on p "The <AutomationEditor> component is then rendered with the following required p…" at bounding box center [465, 371] width 247 height 9
click at [366, 386] on code "workflow={}" at bounding box center [365, 388] width 26 height 5
drag, startPoint x: 425, startPoint y: 285, endPoint x: 502, endPoint y: 286, distance: 77.0
click at [502, 383] on li "workflow={} : workflow instance loaded from the database along side" at bounding box center [469, 387] width 239 height 9
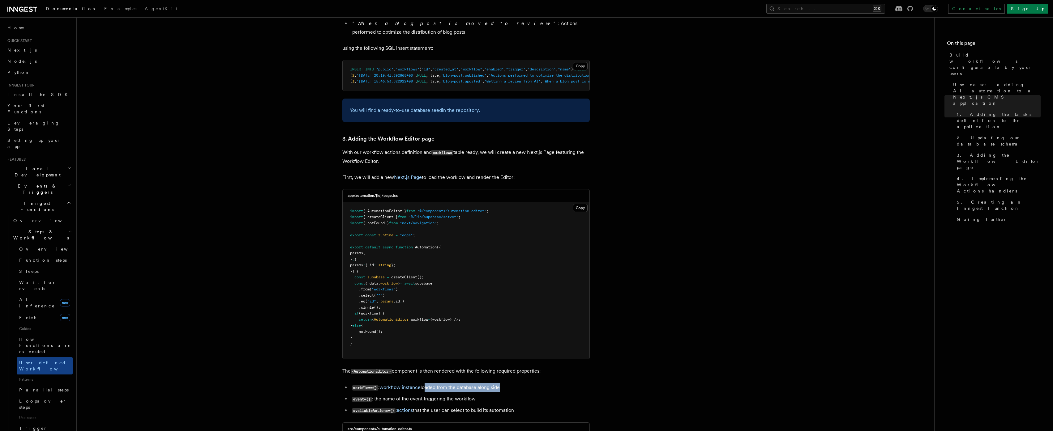
click at [502, 383] on li "workflow={} : workflow instance loaded from the database along side" at bounding box center [469, 387] width 239 height 9
drag, startPoint x: 502, startPoint y: 286, endPoint x: 485, endPoint y: 287, distance: 16.7
click at [485, 383] on li "workflow={} : workflow instance loaded from the database along side" at bounding box center [469, 387] width 239 height 9
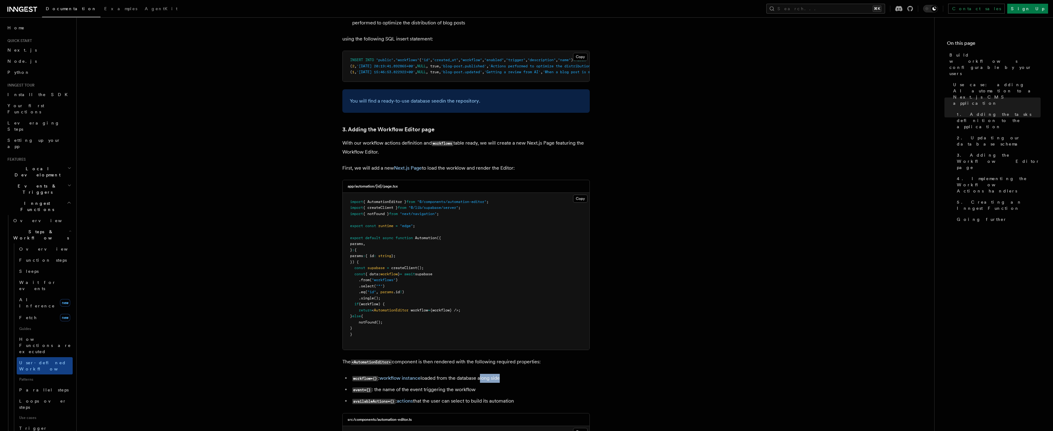
scroll to position [1250, 0]
drag, startPoint x: 400, startPoint y: 288, endPoint x: 430, endPoint y: 288, distance: 30.6
click at [427, 385] on li "event={} : the name of the event triggering the workflow" at bounding box center [469, 389] width 239 height 9
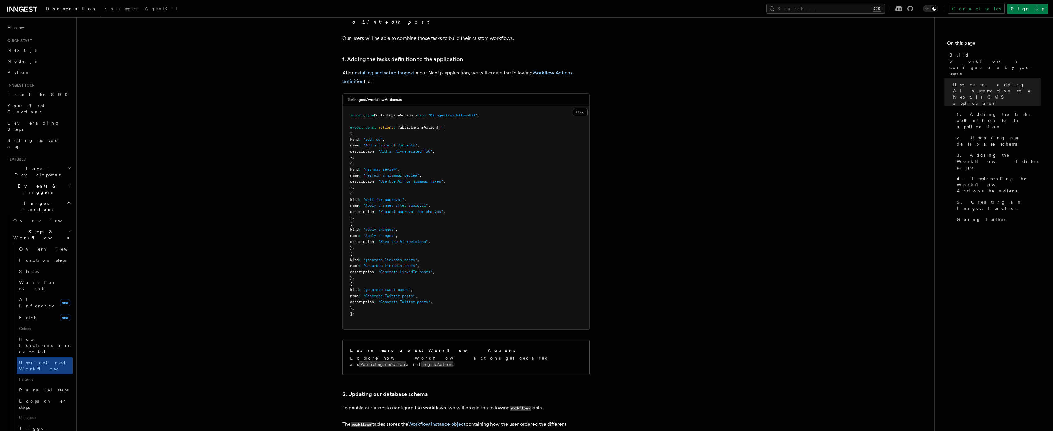
scroll to position [553, 0]
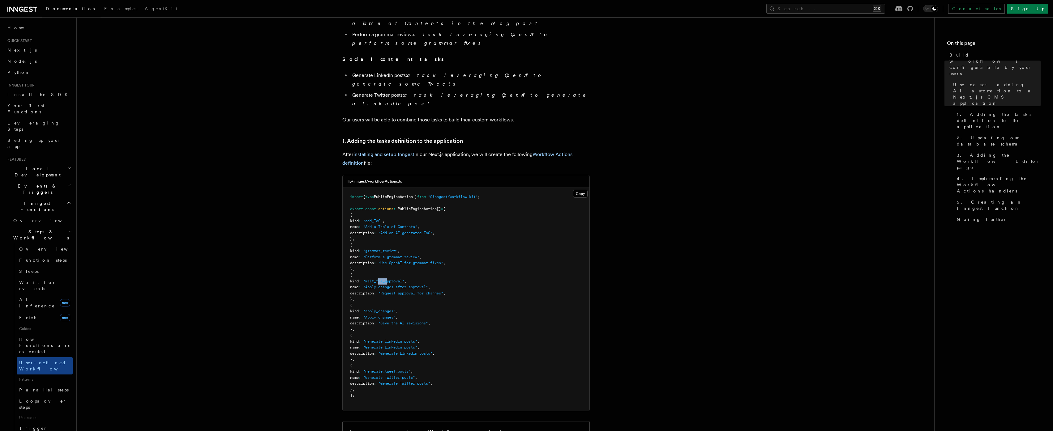
drag, startPoint x: 388, startPoint y: 219, endPoint x: 398, endPoint y: 220, distance: 9.3
click at [397, 279] on span ""wait_for_approval"" at bounding box center [383, 281] width 41 height 4
drag, startPoint x: 388, startPoint y: 248, endPoint x: 402, endPoint y: 248, distance: 13.9
click at [398, 309] on span "kind : "apply_changes" ," at bounding box center [374, 311] width 48 height 4
drag, startPoint x: 380, startPoint y: 277, endPoint x: 409, endPoint y: 277, distance: 28.8
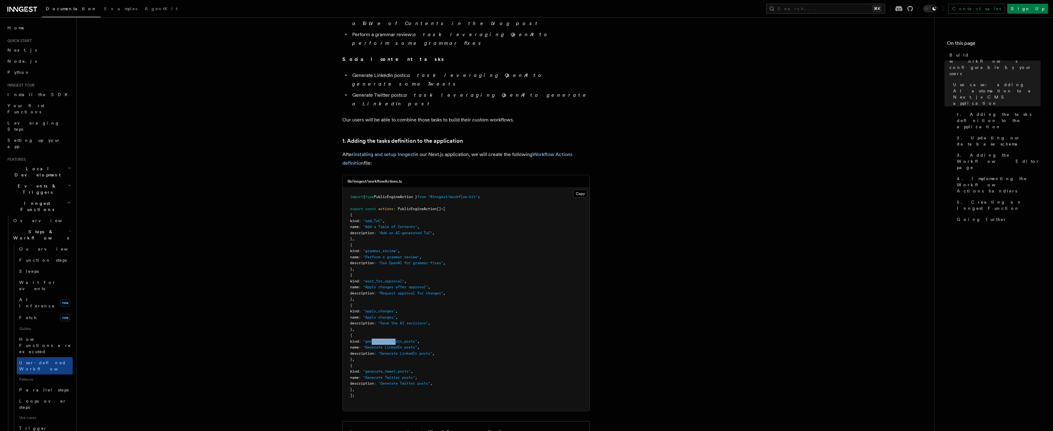
click at [409, 340] on span ""generate_linkedin_posts"" at bounding box center [390, 342] width 54 height 4
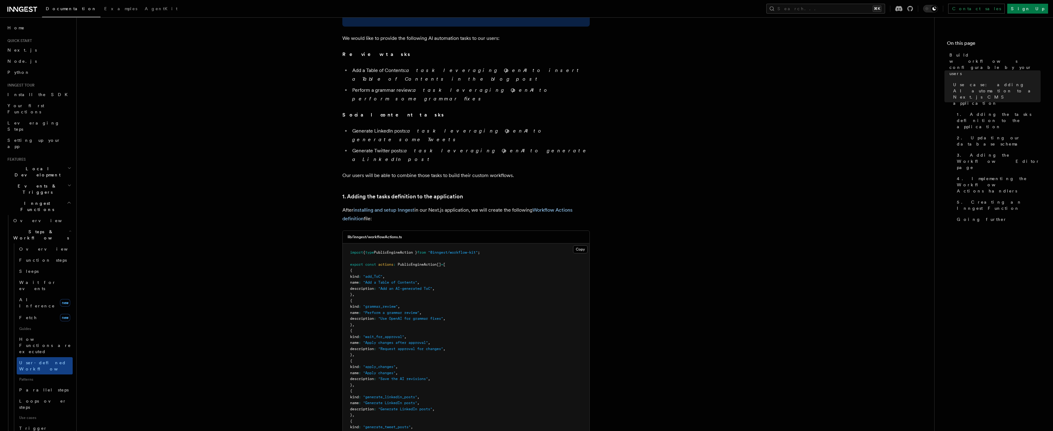
scroll to position [497, 0]
drag, startPoint x: 452, startPoint y: 148, endPoint x: 509, endPoint y: 150, distance: 57.6
click at [491, 206] on p "After installing and setup Inngest in our Next.js application, we will create t…" at bounding box center [465, 214] width 247 height 17
click at [561, 207] on link "Workflow Actions definition" at bounding box center [457, 214] width 230 height 15
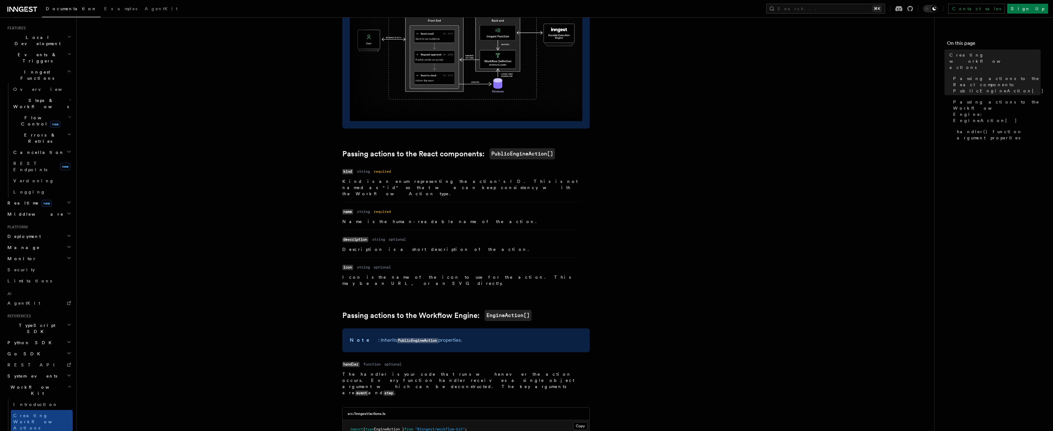
scroll to position [311, 0]
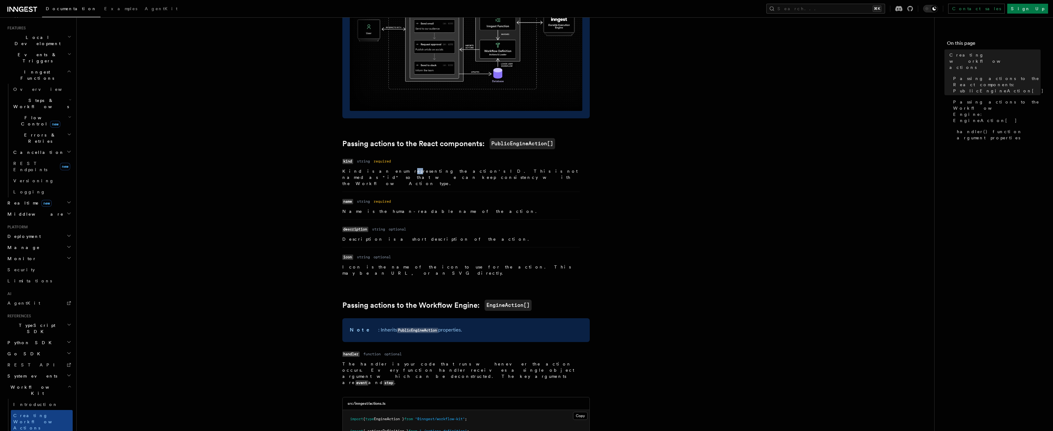
click at [388, 173] on p "Kind is an enum representing the action's ID. This is not named as "id" so that…" at bounding box center [460, 177] width 237 height 19
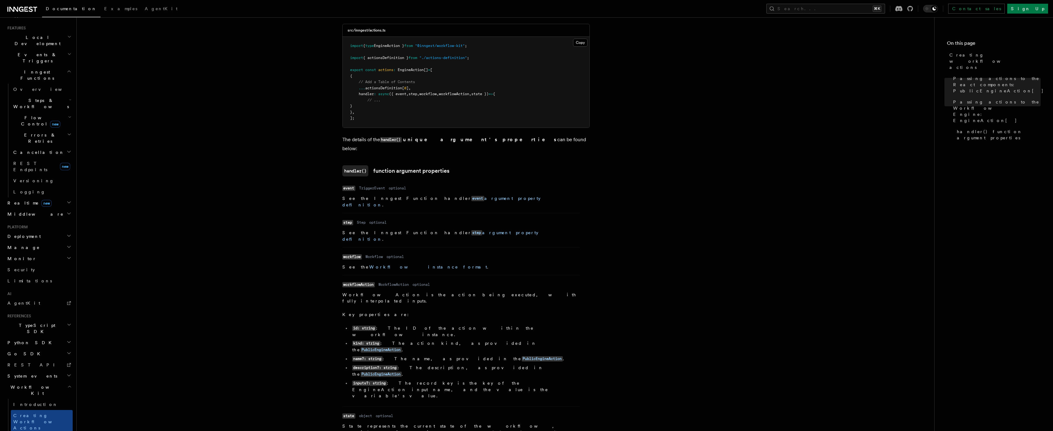
scroll to position [686, 0]
click at [402, 347] on code "PublicEngineAction" at bounding box center [381, 349] width 41 height 5
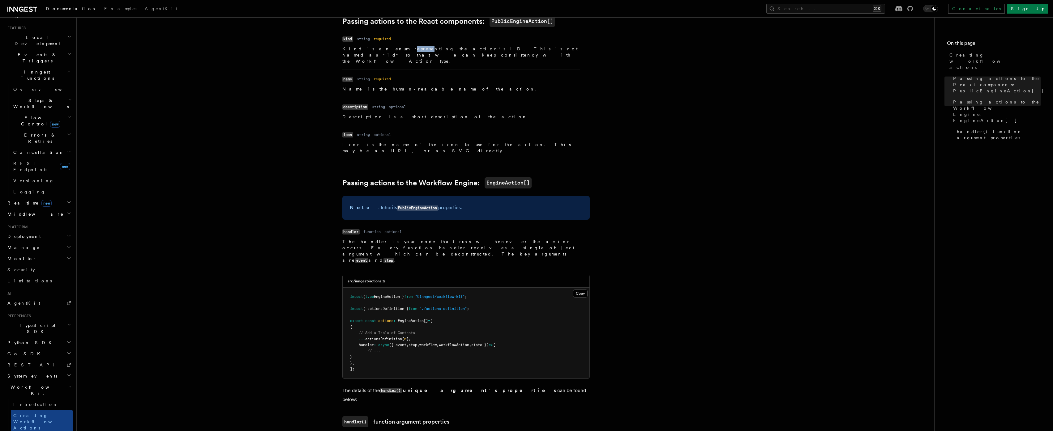
scroll to position [420, 0]
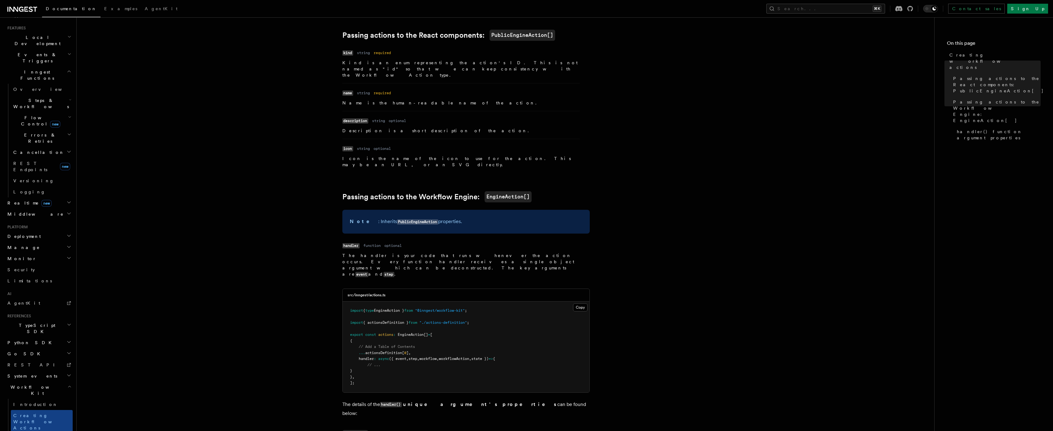
click at [383, 58] on dl "Name kind Type string Required required Description Kind is an enum representin…" at bounding box center [460, 63] width 237 height 30
drag, startPoint x: 534, startPoint y: 53, endPoint x: 538, endPoint y: 55, distance: 4.5
click at [538, 54] on dl "Name kind Type string Required required Description Kind is an enum representin…" at bounding box center [460, 63] width 237 height 30
click at [378, 217] on p "Note : Inherits PublicEngineAction properties." at bounding box center [466, 221] width 233 height 9
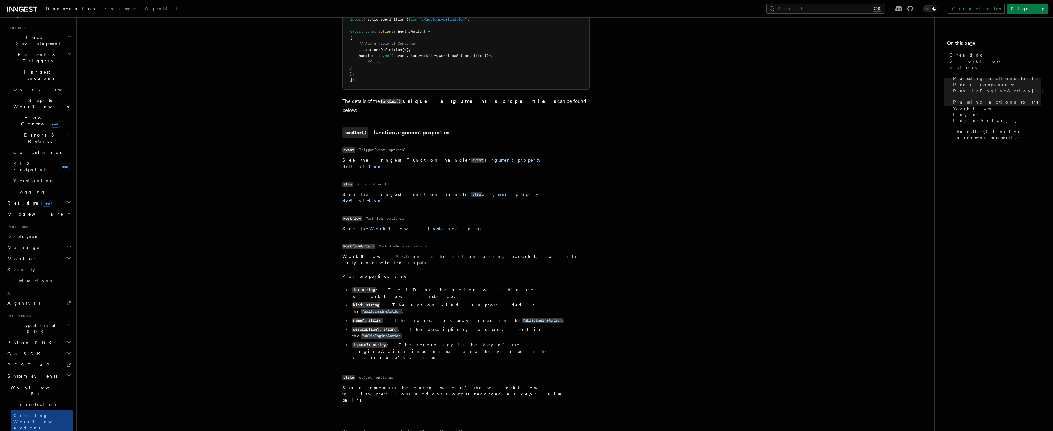
scroll to position [726, 0]
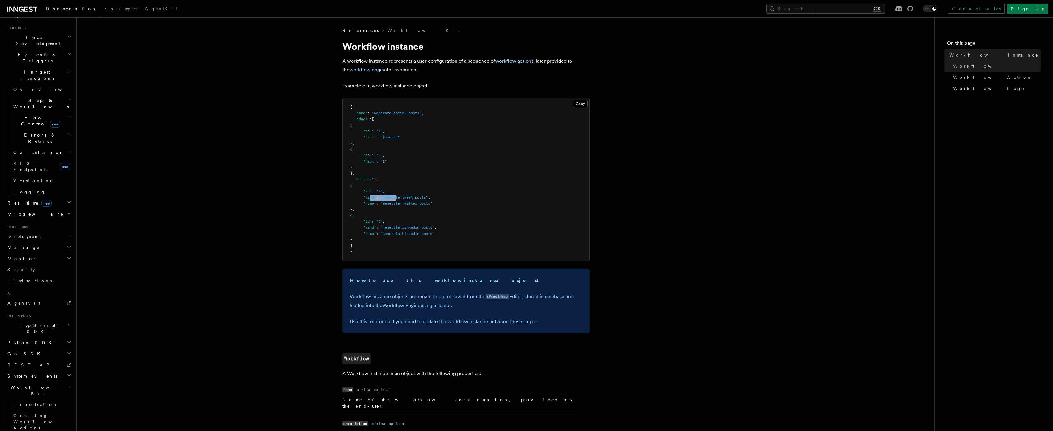
drag, startPoint x: 374, startPoint y: 198, endPoint x: 412, endPoint y: 197, distance: 37.7
click at [408, 197] on span ""kind" : "generate_tweet_posts" ," at bounding box center [390, 197] width 80 height 4
click at [412, 197] on span ""generate_tweet_posts"" at bounding box center [404, 197] width 48 height 4
drag, startPoint x: 387, startPoint y: 222, endPoint x: 394, endPoint y: 222, distance: 6.8
click at [389, 222] on pre "{ "name" : "Generate social posts" , "edges" : [ { "to" : "1" , "from" : "$sour…" at bounding box center [466, 179] width 247 height 163
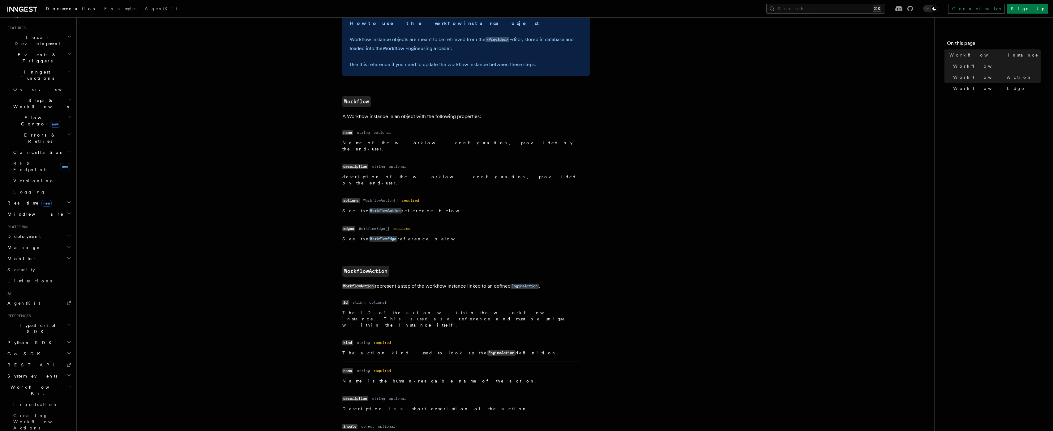
scroll to position [385, 0]
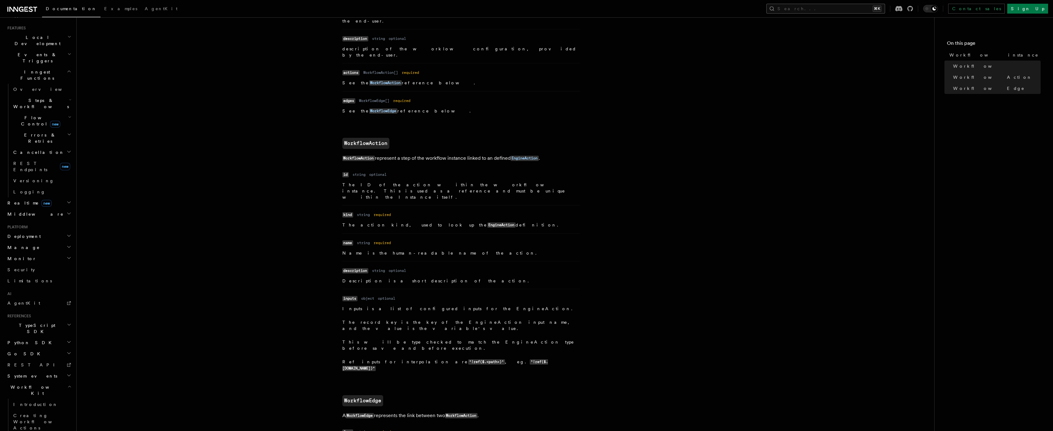
click at [868, 9] on button "Search... ⌘K" at bounding box center [825, 9] width 119 height 10
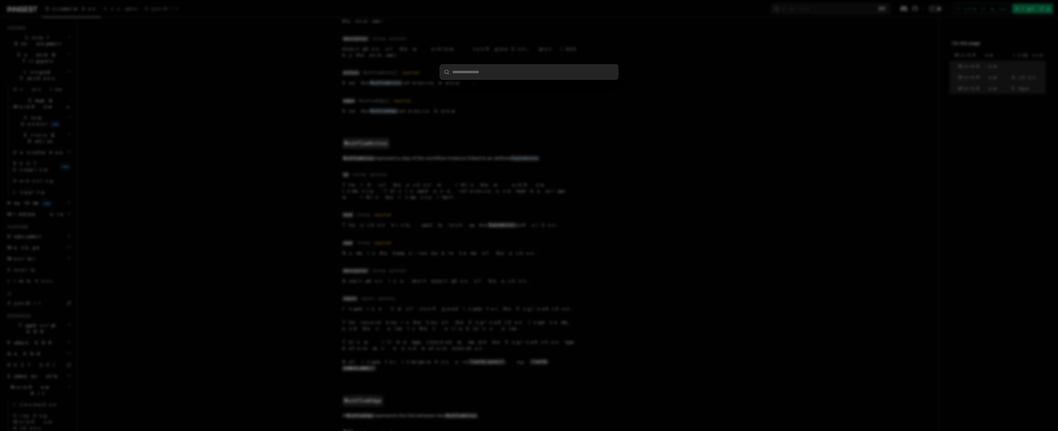
click at [503, 125] on div at bounding box center [529, 215] width 1058 height 431
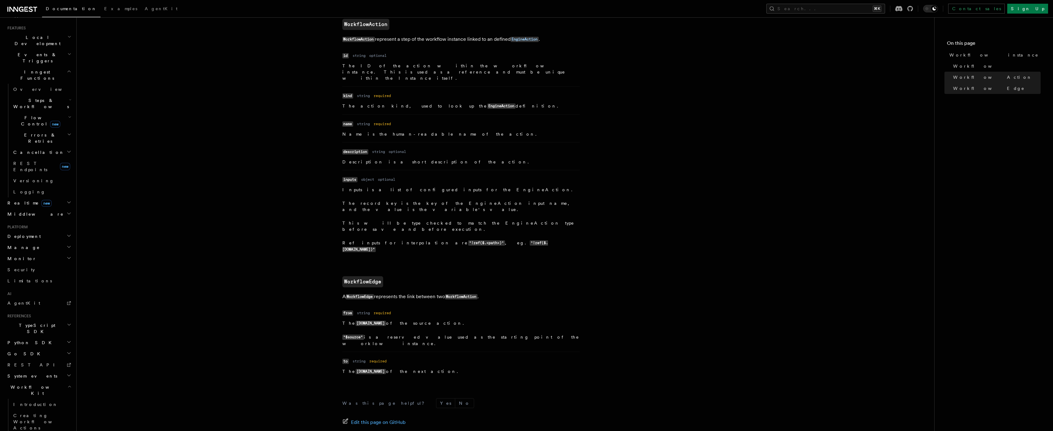
scroll to position [514, 0]
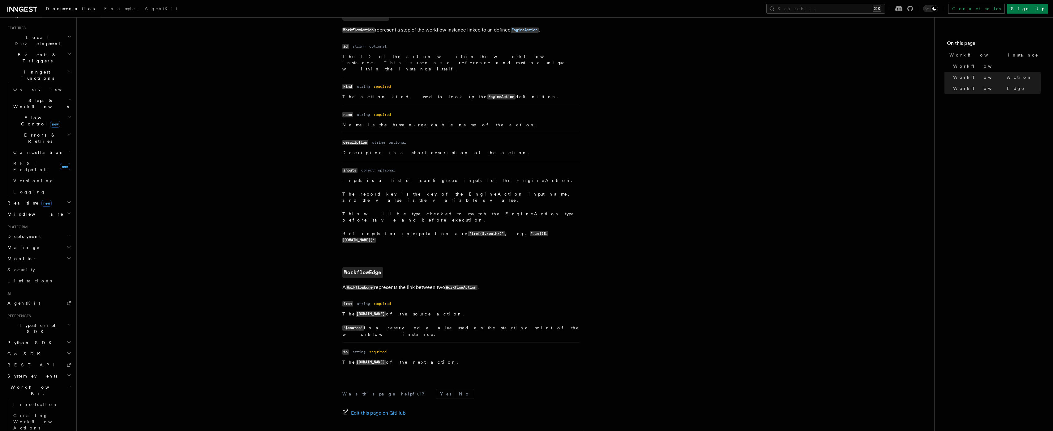
drag, startPoint x: 360, startPoint y: 312, endPoint x: 399, endPoint y: 313, distance: 38.4
click at [395, 359] on p "The WorkflowAction.id of the next action." at bounding box center [460, 362] width 237 height 6
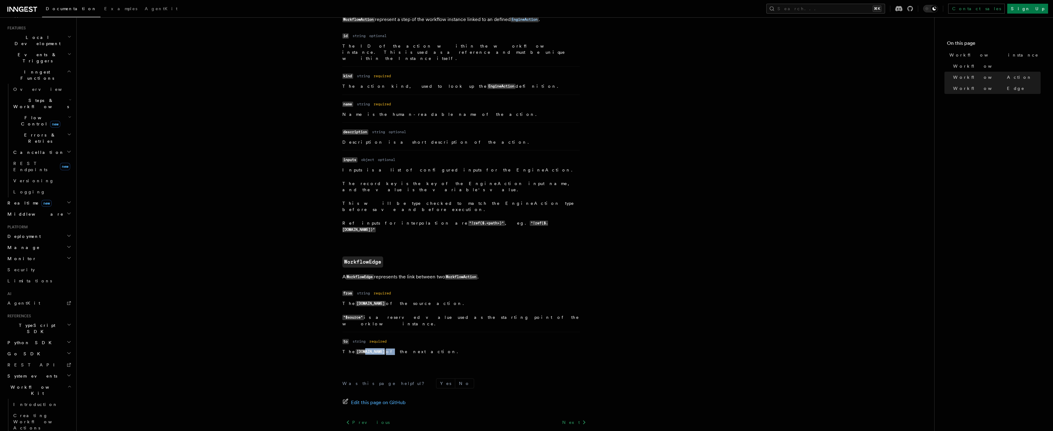
scroll to position [525, 0]
drag, startPoint x: 354, startPoint y: 233, endPoint x: 448, endPoint y: 231, distance: 94.3
click at [441, 272] on p "A WorkflowEdge represents the link between two WorkflowAction ." at bounding box center [465, 276] width 247 height 9
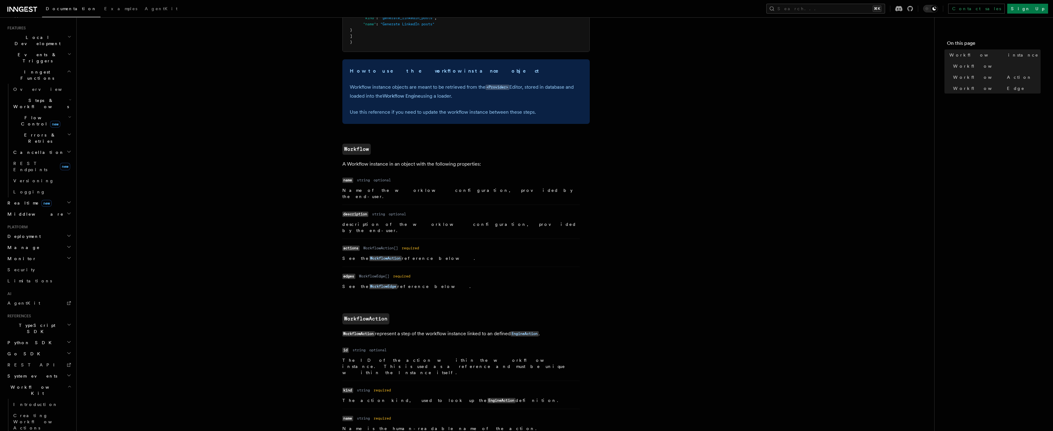
scroll to position [106, 0]
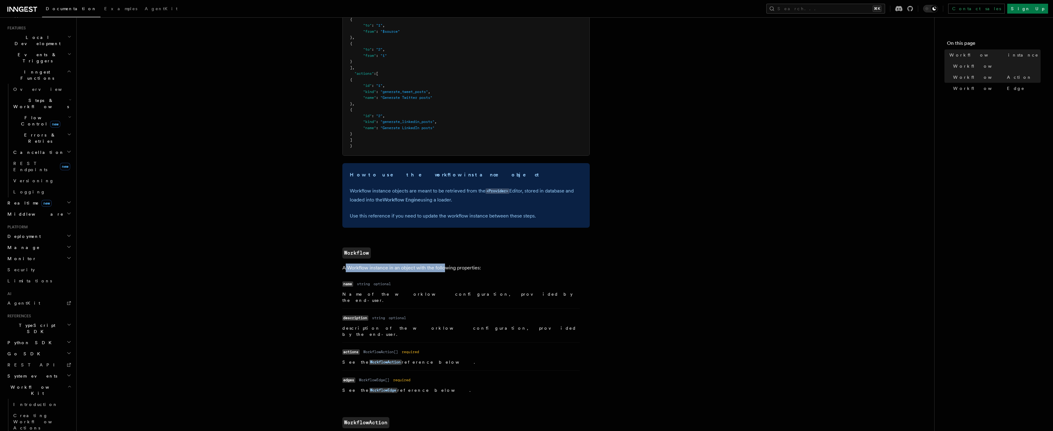
drag, startPoint x: 346, startPoint y: 267, endPoint x: 474, endPoint y: 267, distance: 127.7
click at [461, 267] on p "A Workflow instance in an object with the following properties:" at bounding box center [465, 268] width 247 height 9
click at [474, 267] on p "A Workflow instance in an object with the following properties:" at bounding box center [465, 268] width 247 height 9
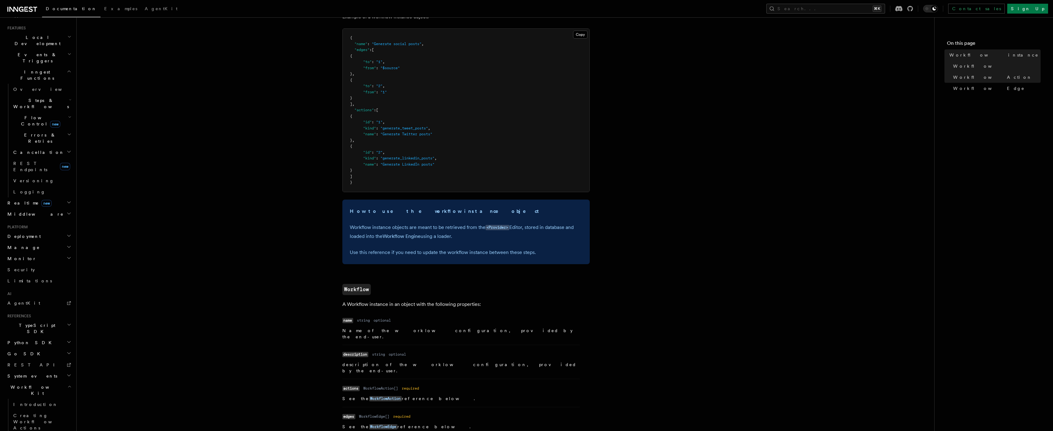
scroll to position [0, 0]
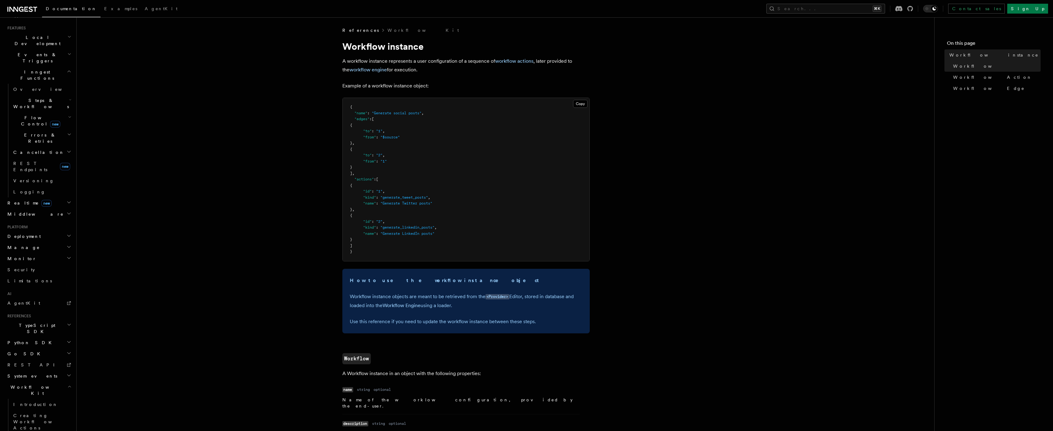
click at [408, 227] on span ""generate_linkedin_posts"" at bounding box center [407, 227] width 54 height 4
click at [408, 201] on span ""Generate Twitter posts"" at bounding box center [406, 203] width 52 height 4
click at [383, 132] on span "," at bounding box center [383, 131] width 2 height 4
click at [384, 134] on pre "{ "name" : "Generate social posts" , "edges" : [ { "to" : "1" , "from" : "$sour…" at bounding box center [466, 179] width 247 height 163
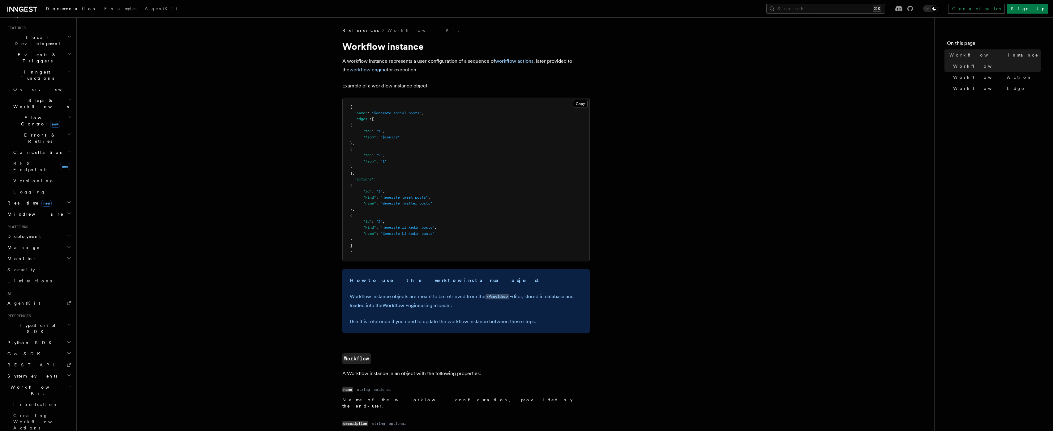
click at [385, 134] on pre "{ "name" : "Generate social posts" , "edges" : [ { "to" : "1" , "from" : "$sour…" at bounding box center [466, 179] width 247 height 163
click at [382, 130] on span ""1"" at bounding box center [379, 131] width 6 height 4
click at [389, 139] on span ""$source"" at bounding box center [389, 137] width 19 height 4
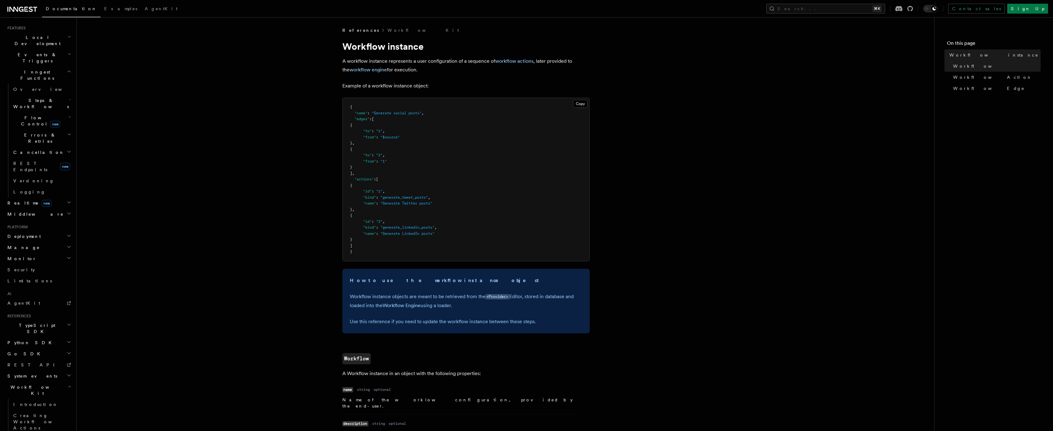
click at [415, 219] on pre "{ "name" : "Generate social posts" , "edges" : [ { "to" : "1" , "from" : "$sour…" at bounding box center [466, 179] width 247 height 163
click at [430, 220] on pre "{ "name" : "Generate social posts" , "edges" : [ { "to" : "1" , "from" : "$sour…" at bounding box center [466, 179] width 247 height 163
click at [388, 135] on span ""$source"" at bounding box center [389, 137] width 19 height 4
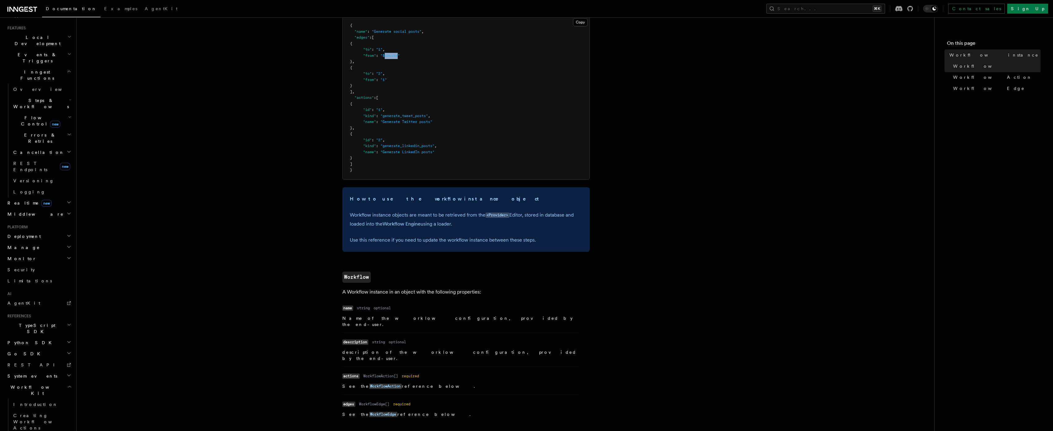
scroll to position [117, 0]
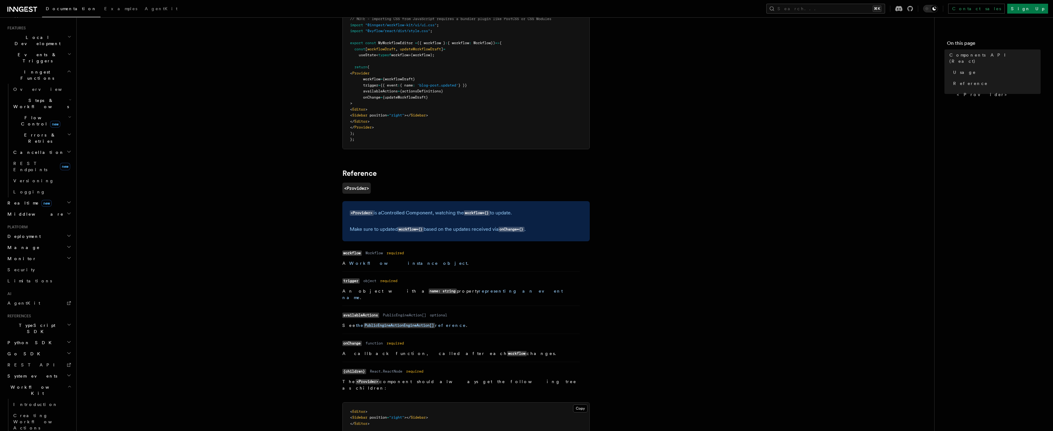
scroll to position [407, 0]
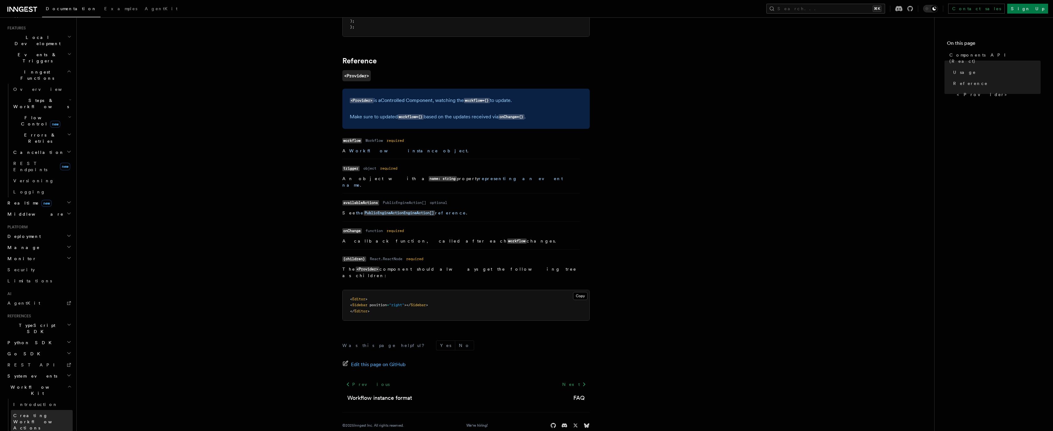
click at [32, 410] on link "Creating Workflow Actions" at bounding box center [42, 422] width 62 height 24
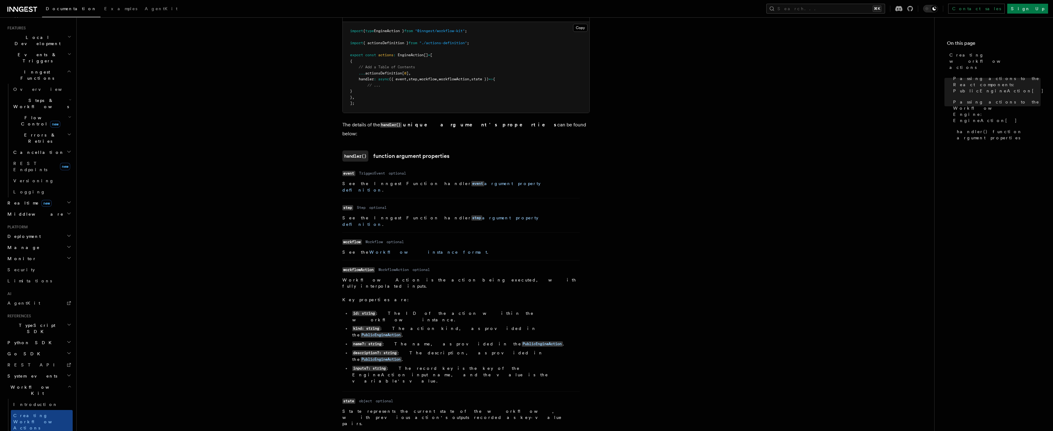
scroll to position [708, 0]
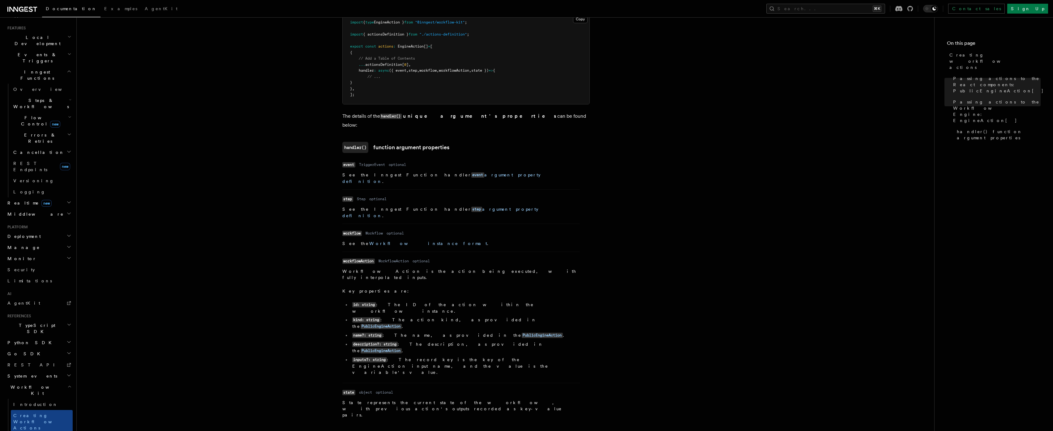
click at [19, 402] on span "Introduction" at bounding box center [35, 404] width 45 height 5
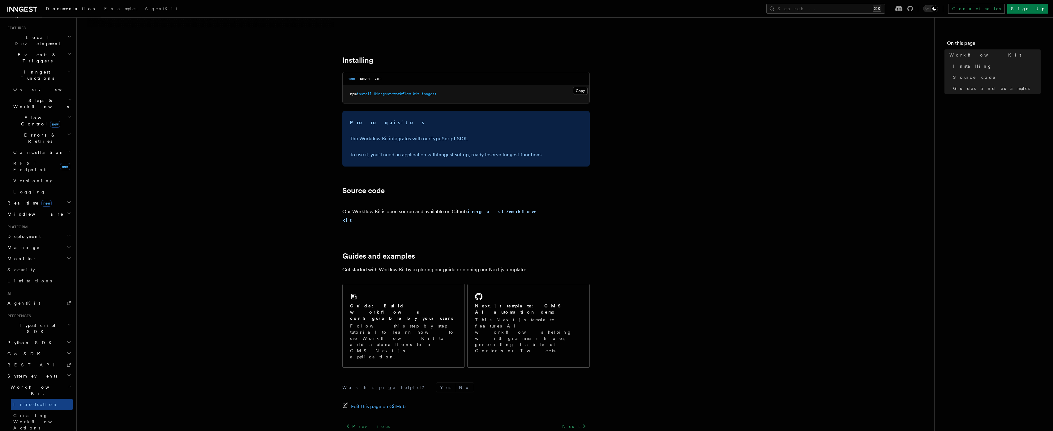
scroll to position [212, 0]
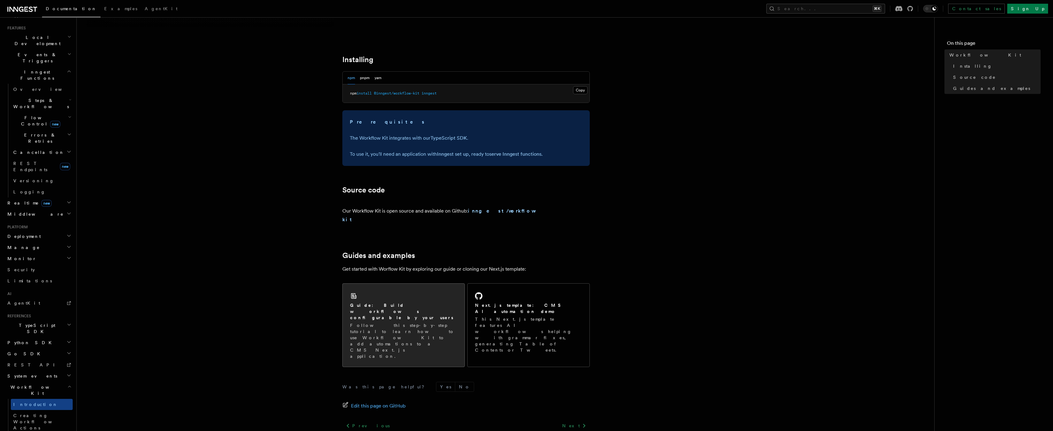
click at [370, 323] on p "Follow this step-by-step tutorial to learn how to use Workflow Kit to add autom…" at bounding box center [403, 341] width 107 height 37
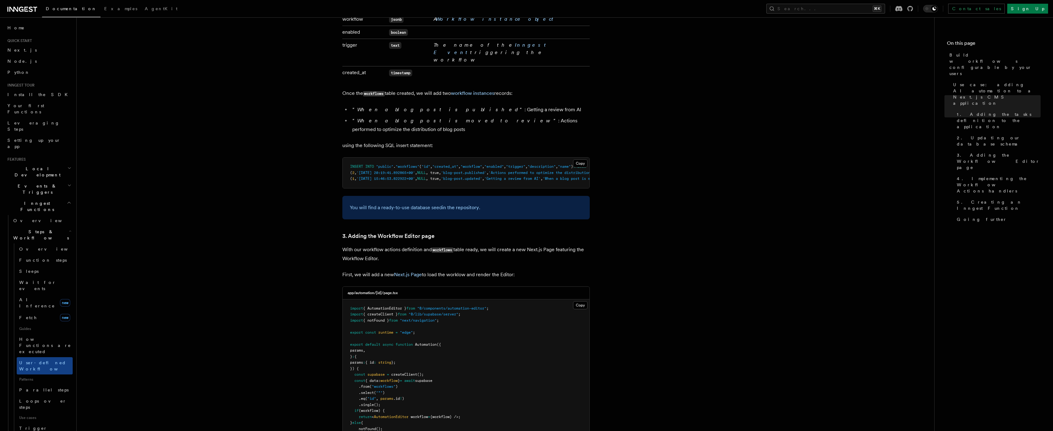
scroll to position [1143, 0]
drag, startPoint x: 370, startPoint y: 275, endPoint x: 424, endPoint y: 278, distance: 53.6
click at [424, 306] on code "import { AutomationEditor } from "@/components/automation-editor" ; import { cr…" at bounding box center [419, 374] width 139 height 137
click at [415, 378] on span "await" at bounding box center [409, 380] width 11 height 4
drag, startPoint x: 397, startPoint y: 281, endPoint x: 445, endPoint y: 282, distance: 47.6
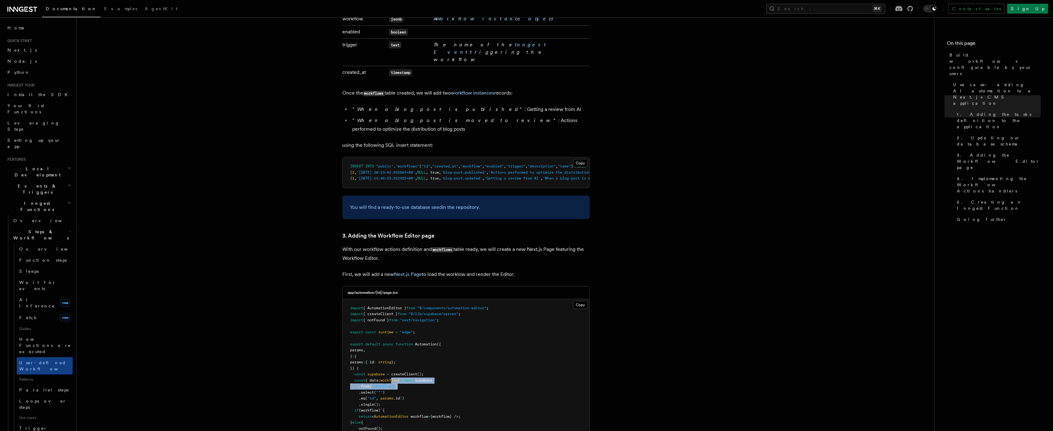
click at [444, 299] on pre "import { AutomationEditor } from "@/components/automation-editor" ; import { cr…" at bounding box center [466, 377] width 247 height 157
click at [445, 299] on pre "import { AutomationEditor } from "@/components/automation-editor" ; import { cr…" at bounding box center [466, 377] width 247 height 157
drag, startPoint x: 380, startPoint y: 285, endPoint x: 408, endPoint y: 287, distance: 27.9
click at [405, 299] on pre "import { AutomationEditor } from "@/components/automation-editor" ; import { cr…" at bounding box center [466, 377] width 247 height 157
click at [376, 396] on span ""id"" at bounding box center [371, 398] width 9 height 4
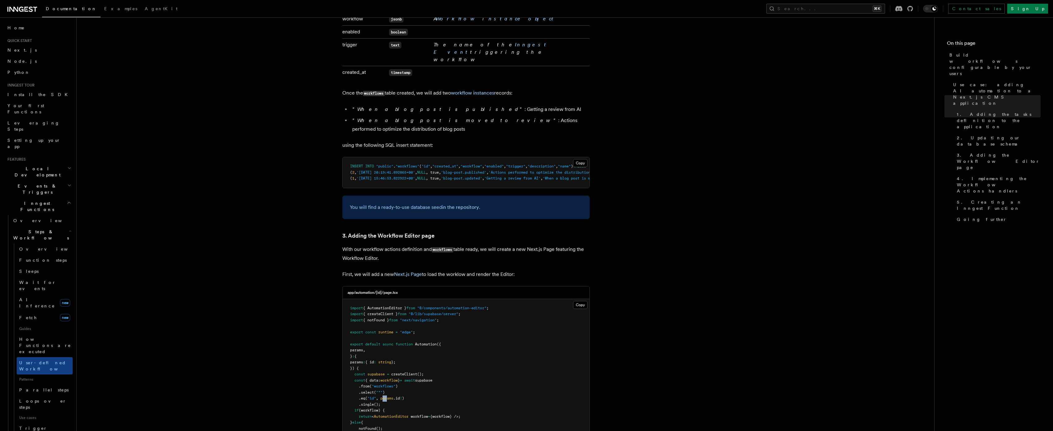
drag, startPoint x: 383, startPoint y: 294, endPoint x: 390, endPoint y: 294, distance: 6.2
click at [387, 396] on span "params" at bounding box center [386, 398] width 13 height 4
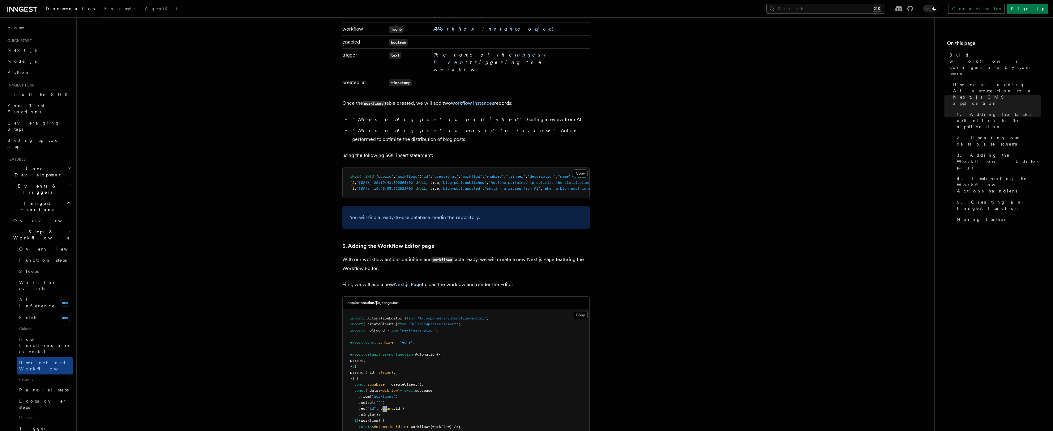
scroll to position [1131, 0]
drag, startPoint x: 361, startPoint y: 184, endPoint x: 378, endPoint y: 186, distance: 17.4
click at [377, 282] on p "First, we will add a new Next.js Page to load the worklow and render the Editor:" at bounding box center [465, 286] width 247 height 9
drag, startPoint x: 447, startPoint y: 183, endPoint x: 495, endPoint y: 183, distance: 48.2
click at [489, 282] on p "First, we will add a new Next.js Page to load the worklow and render the Editor:" at bounding box center [465, 286] width 247 height 9
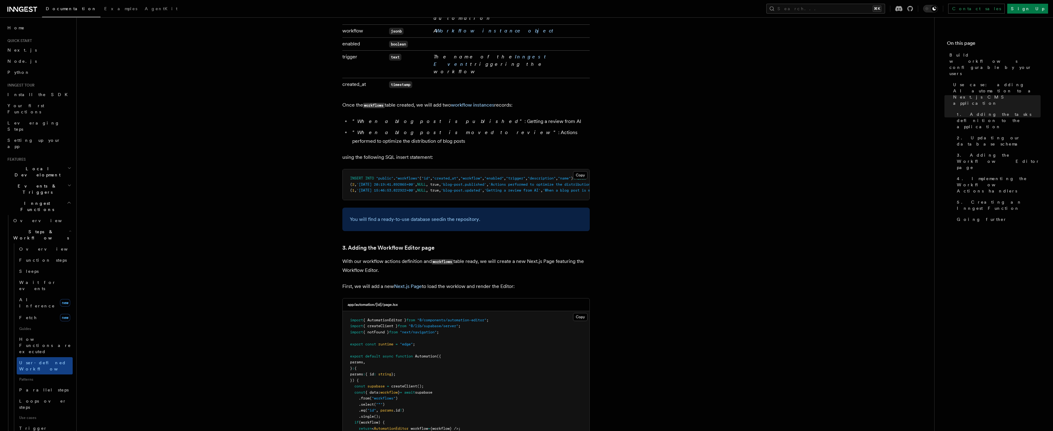
click at [497, 282] on p "First, we will add a new Next.js Page to load the worklow and render the Editor:" at bounding box center [465, 286] width 247 height 9
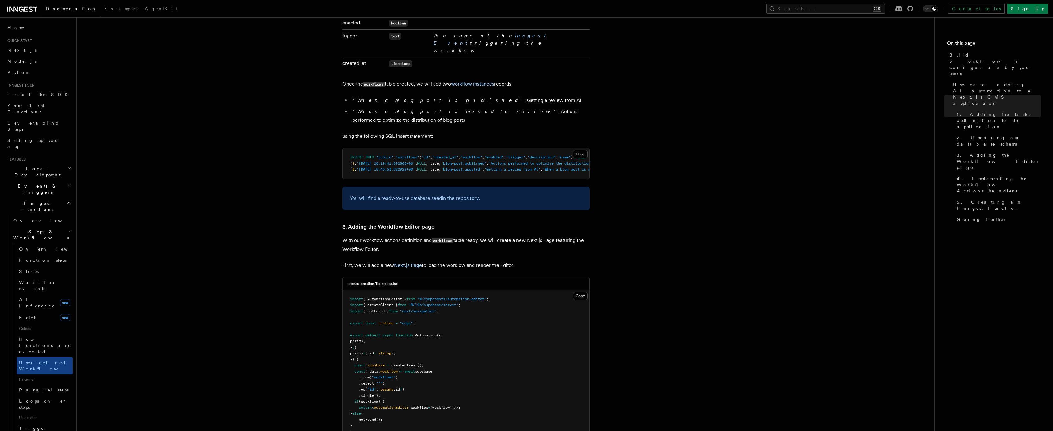
scroll to position [1192, 0]
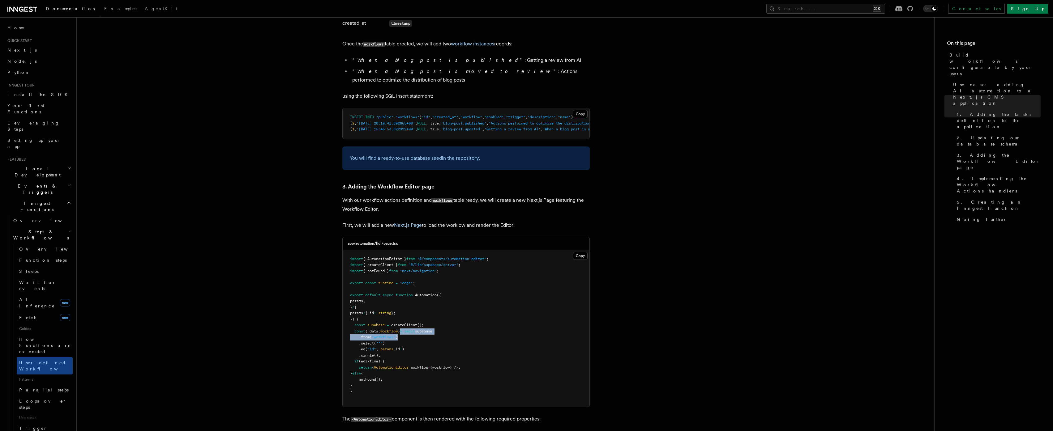
drag, startPoint x: 406, startPoint y: 231, endPoint x: 446, endPoint y: 233, distance: 40.2
click at [443, 250] on pre "import { AutomationEditor } from "@/components/automation-editor" ; import { cr…" at bounding box center [466, 328] width 247 height 157
click at [452, 250] on pre "import { AutomationEditor } from "@/components/automation-editor" ; import { cr…" at bounding box center [466, 328] width 247 height 157
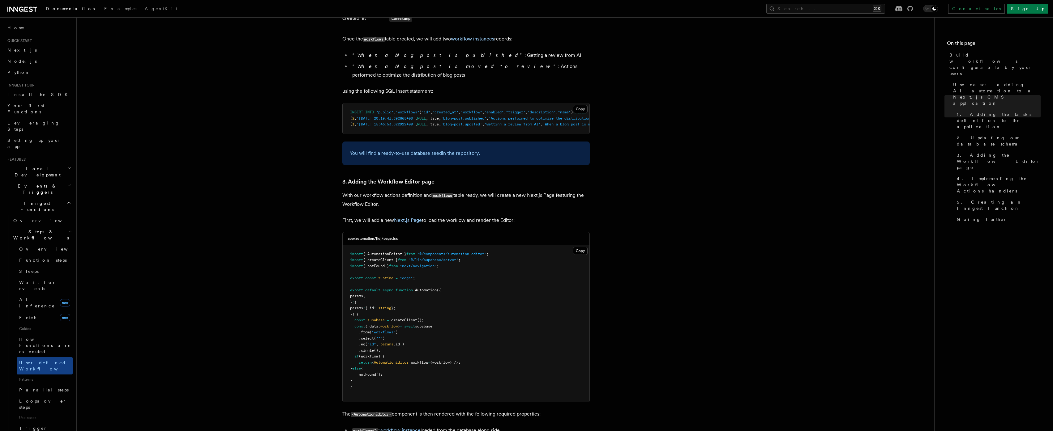
scroll to position [1203, 0]
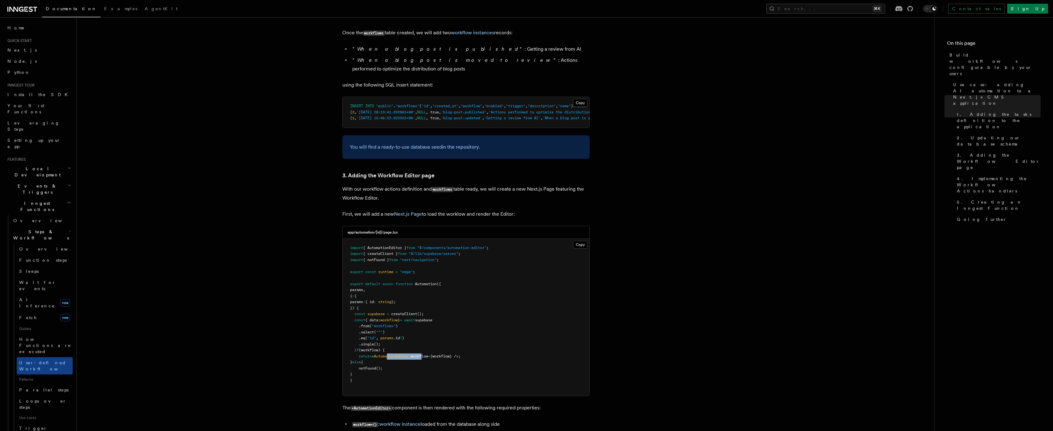
drag, startPoint x: 389, startPoint y: 255, endPoint x: 448, endPoint y: 257, distance: 58.5
click at [434, 257] on pre "import { AutomationEditor } from "@/components/automation-editor" ; import { cr…" at bounding box center [466, 317] width 247 height 157
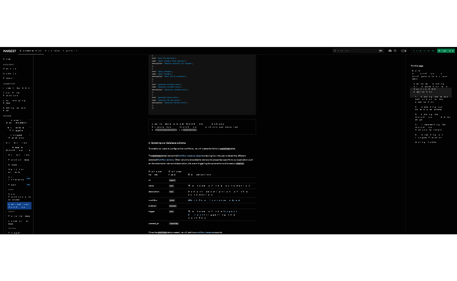
scroll to position [0, 0]
